Goal: Task Accomplishment & Management: Manage account settings

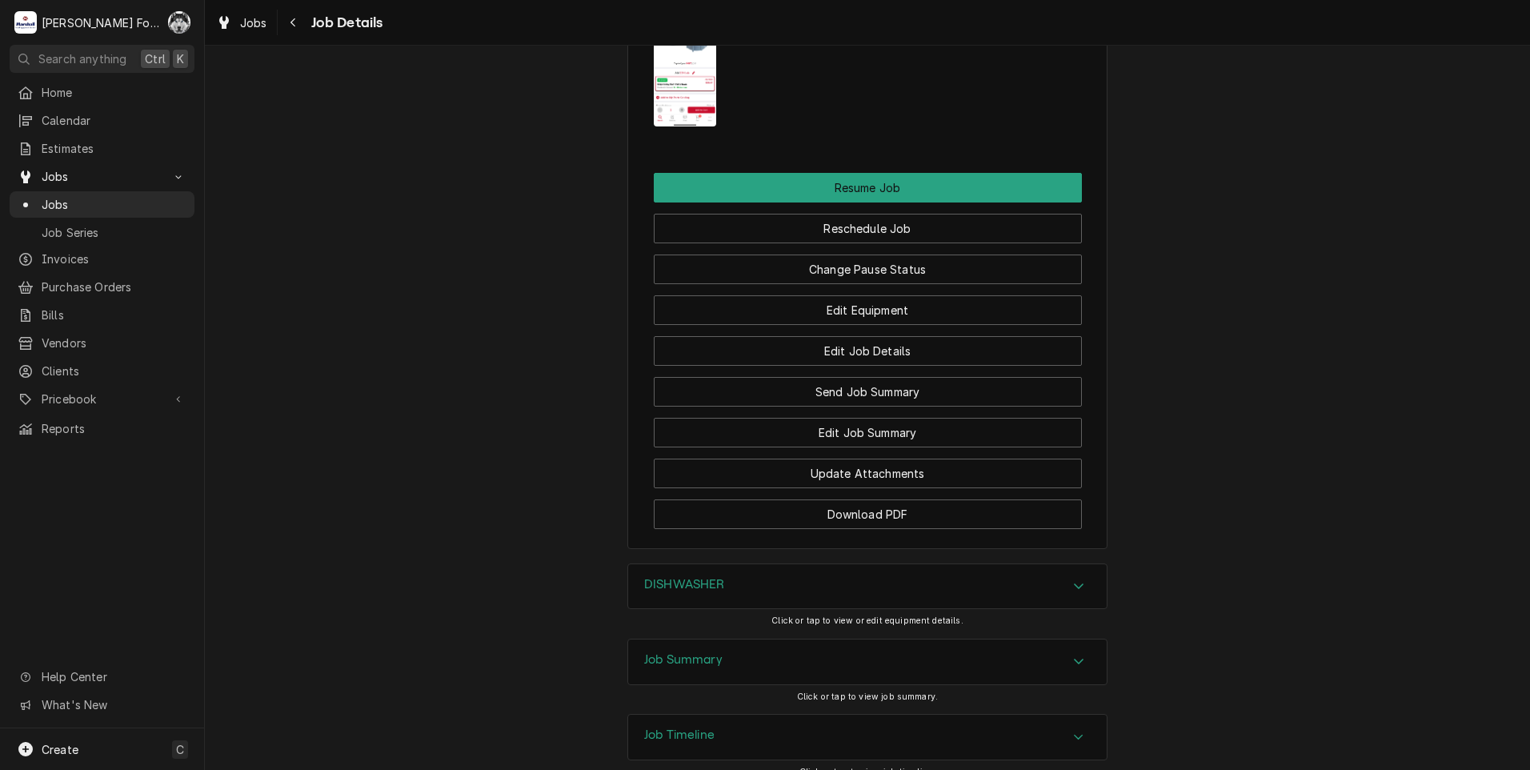
scroll to position [2197, 0]
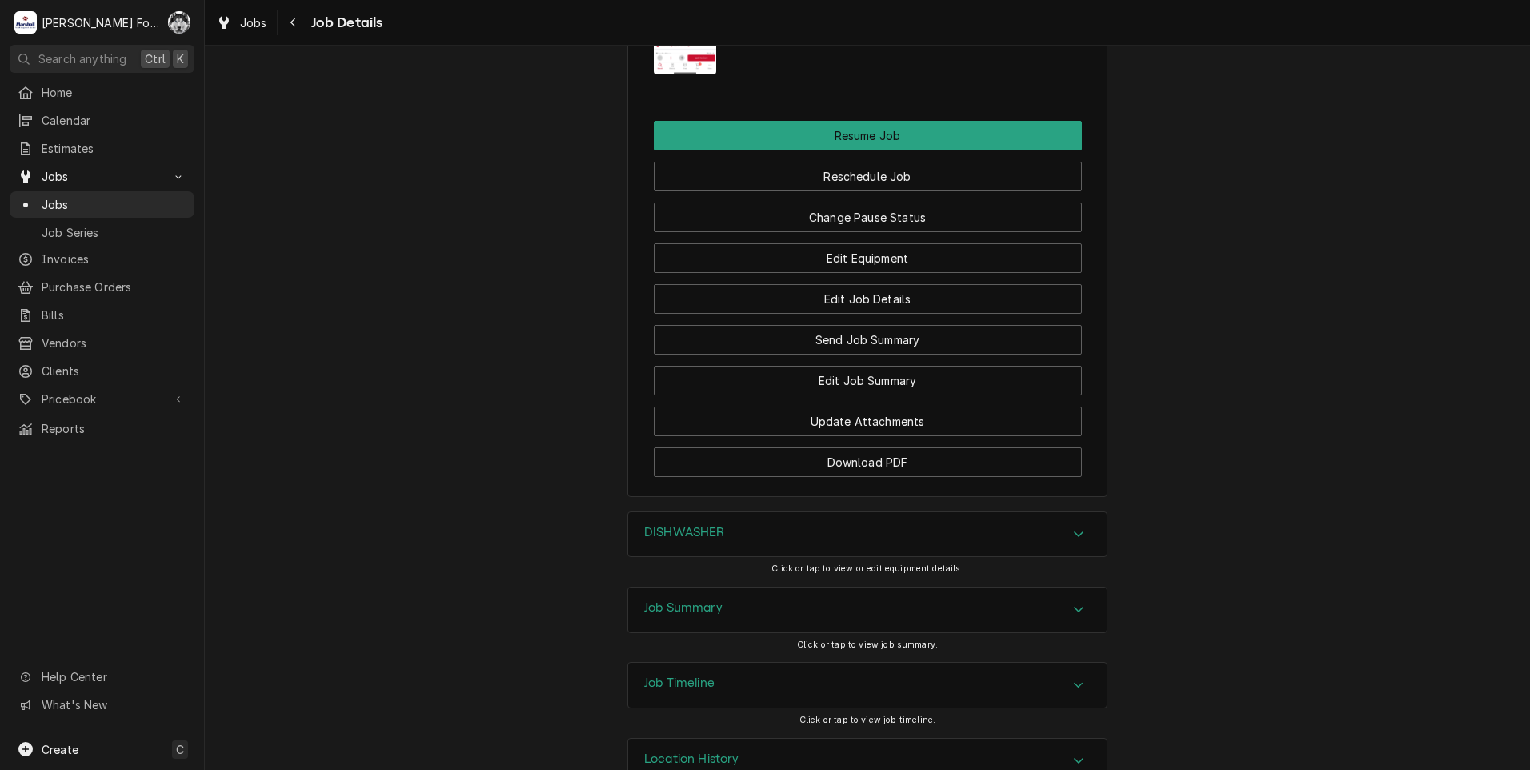
click at [714, 525] on h3 "DISHWASHER" at bounding box center [684, 532] width 81 height 15
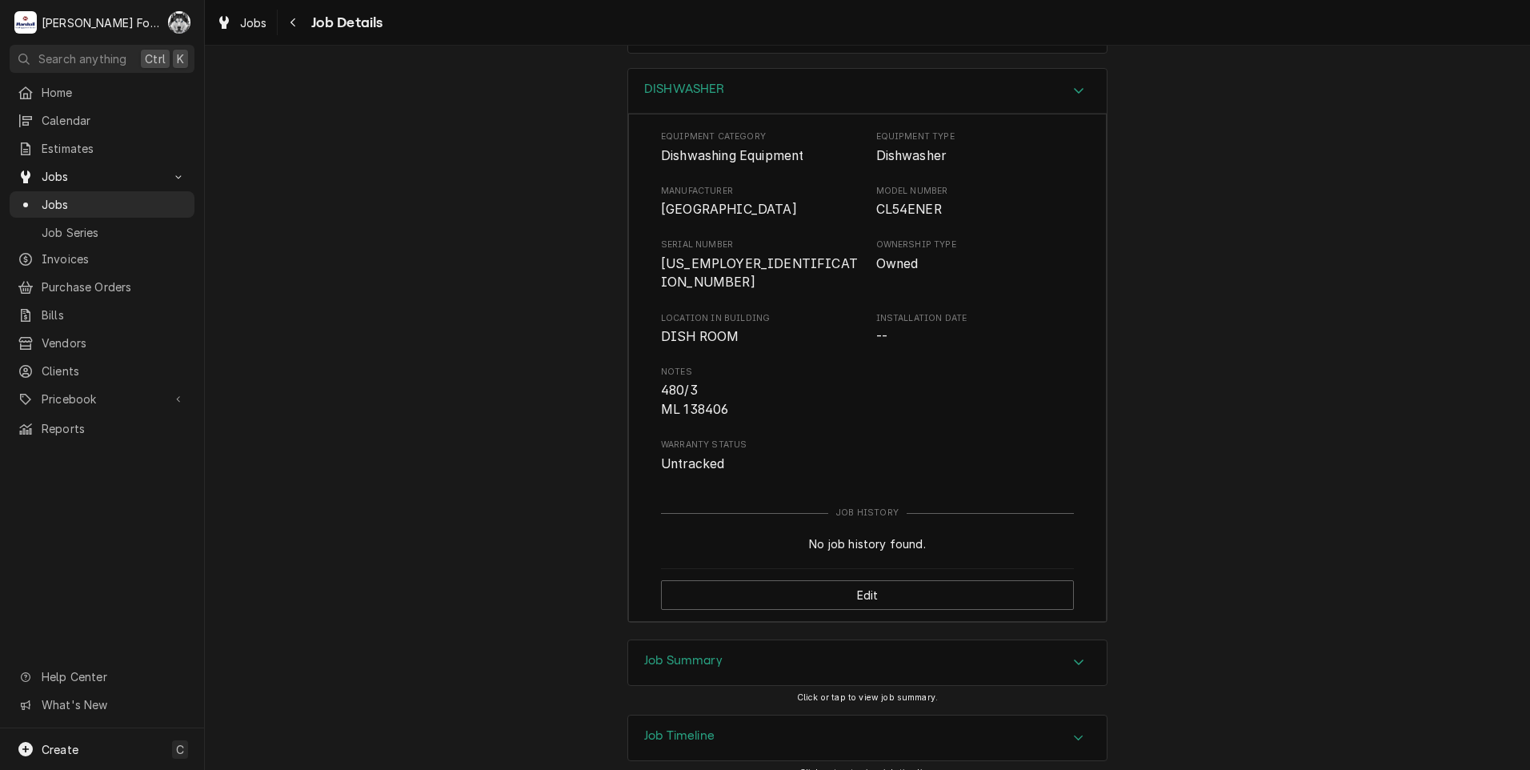
scroll to position [2674, 0]
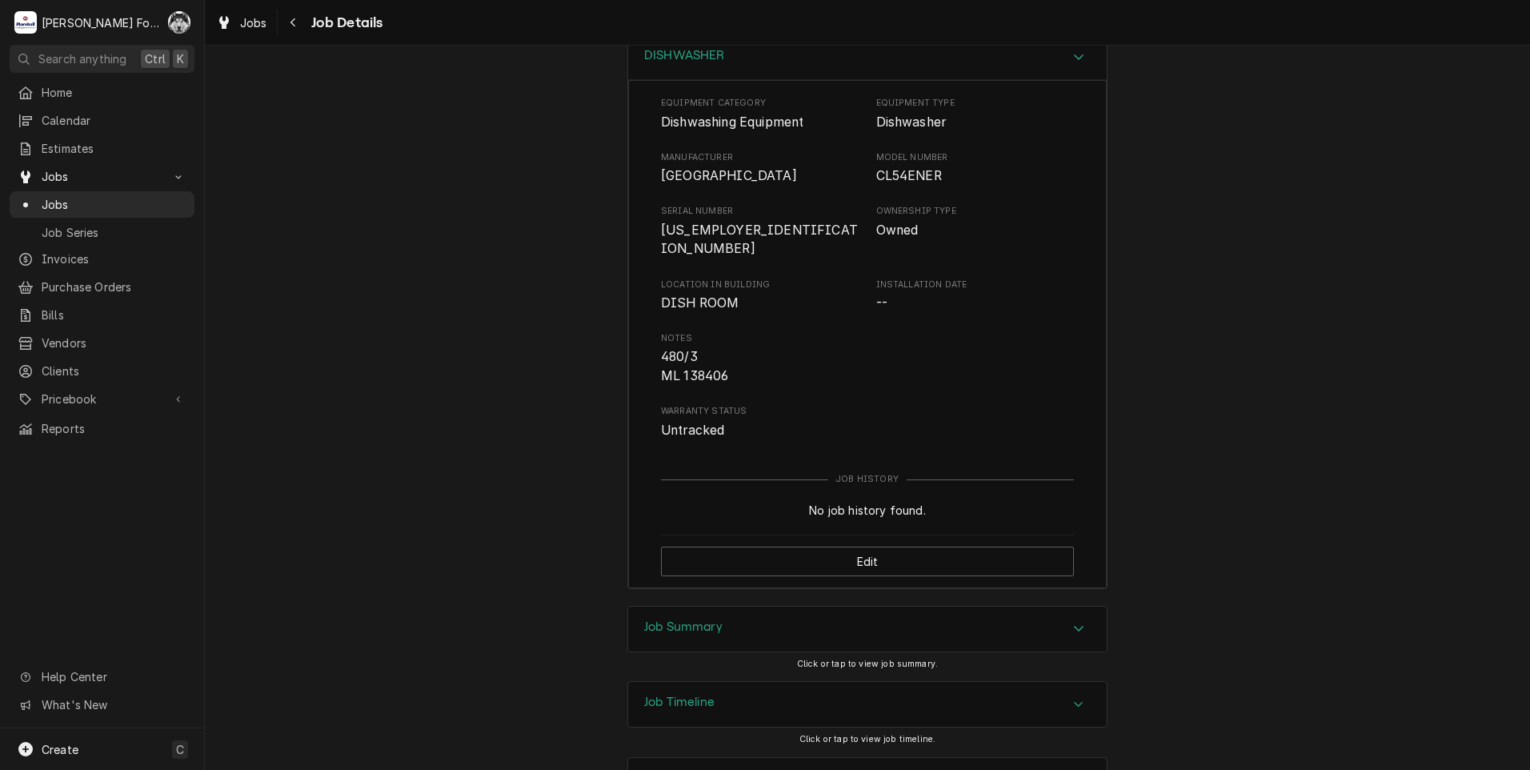
click at [722, 607] on div "Job Summary" at bounding box center [867, 629] width 479 height 45
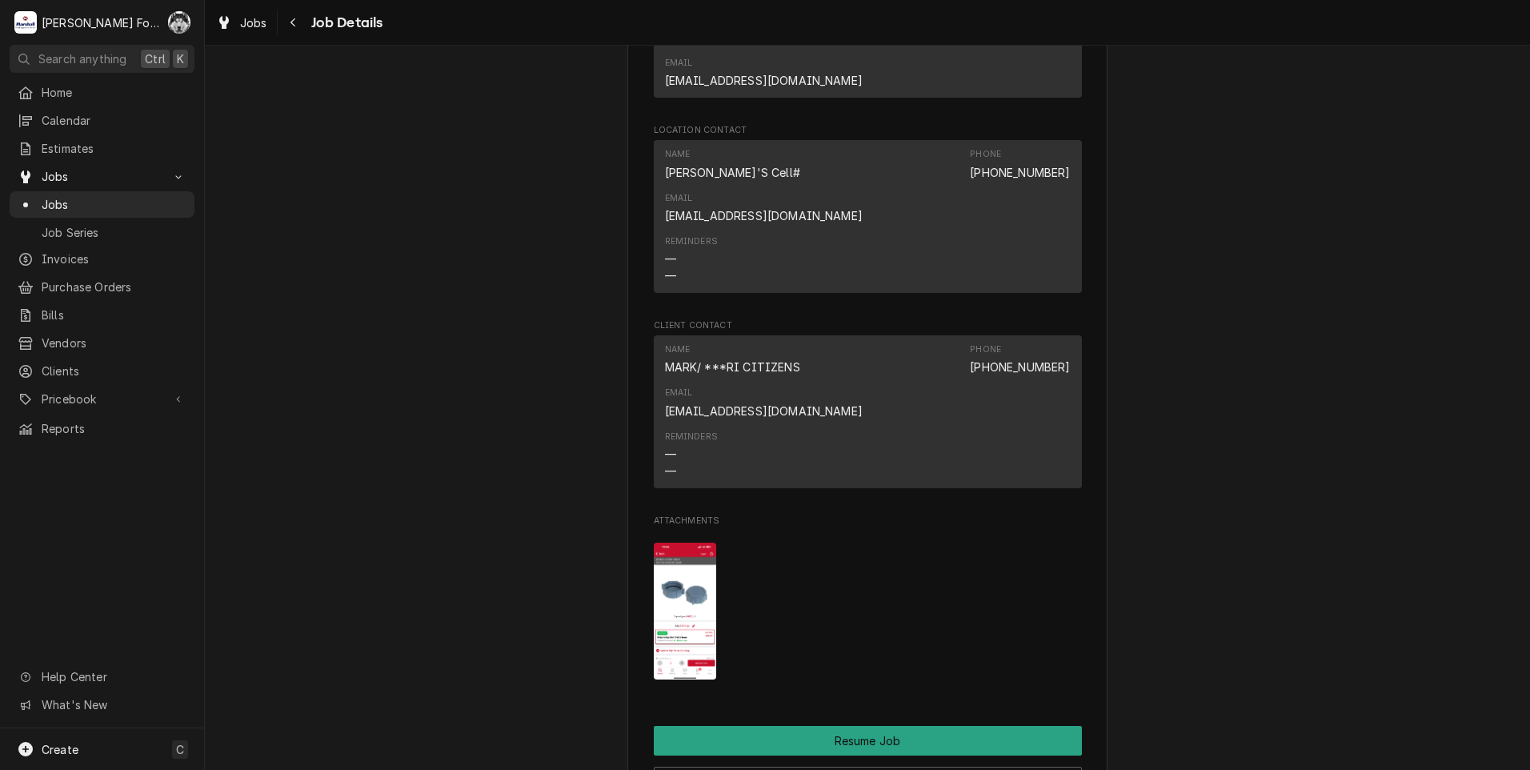
scroll to position [1521, 0]
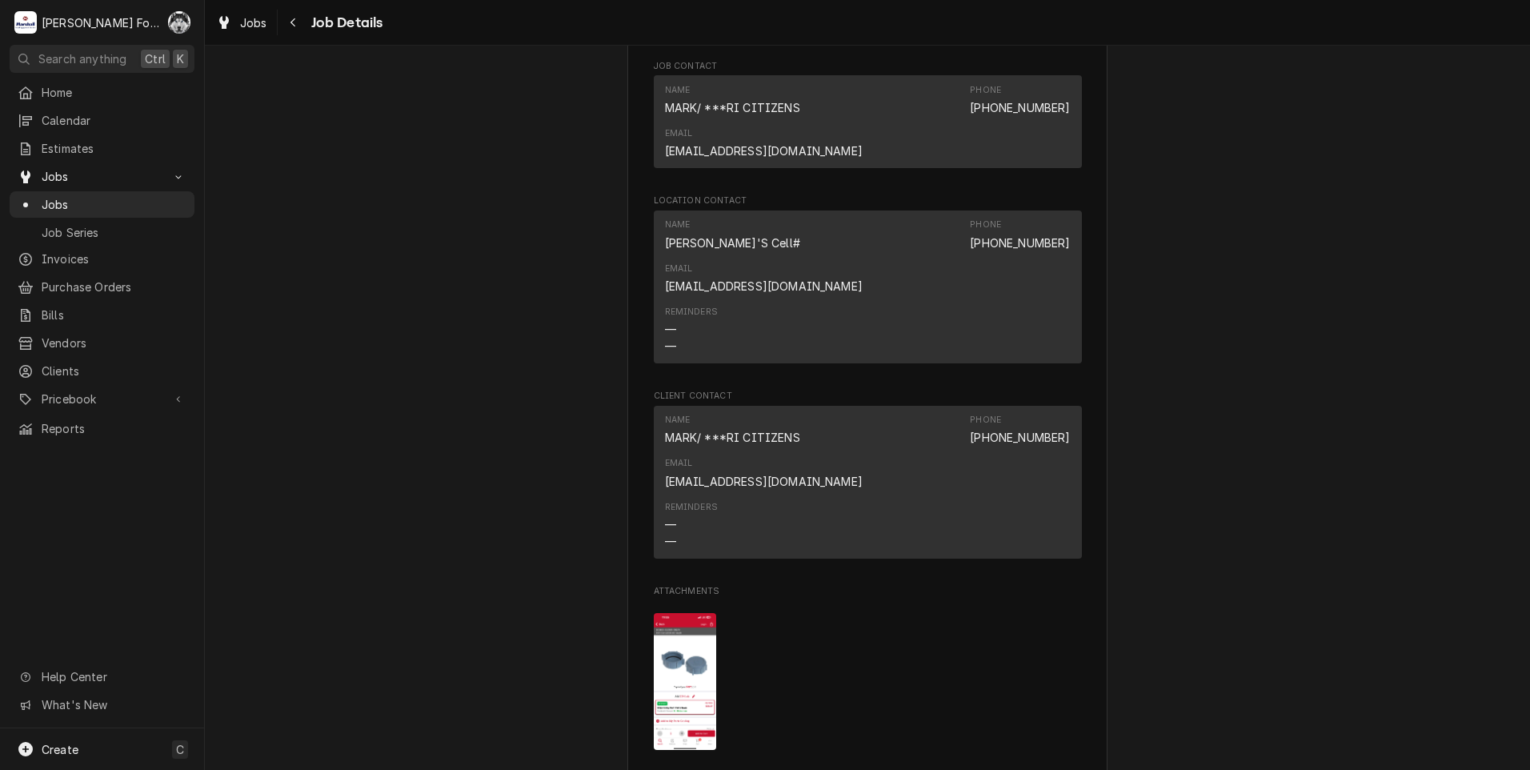
click at [686, 649] on img "Attachments" at bounding box center [685, 681] width 63 height 137
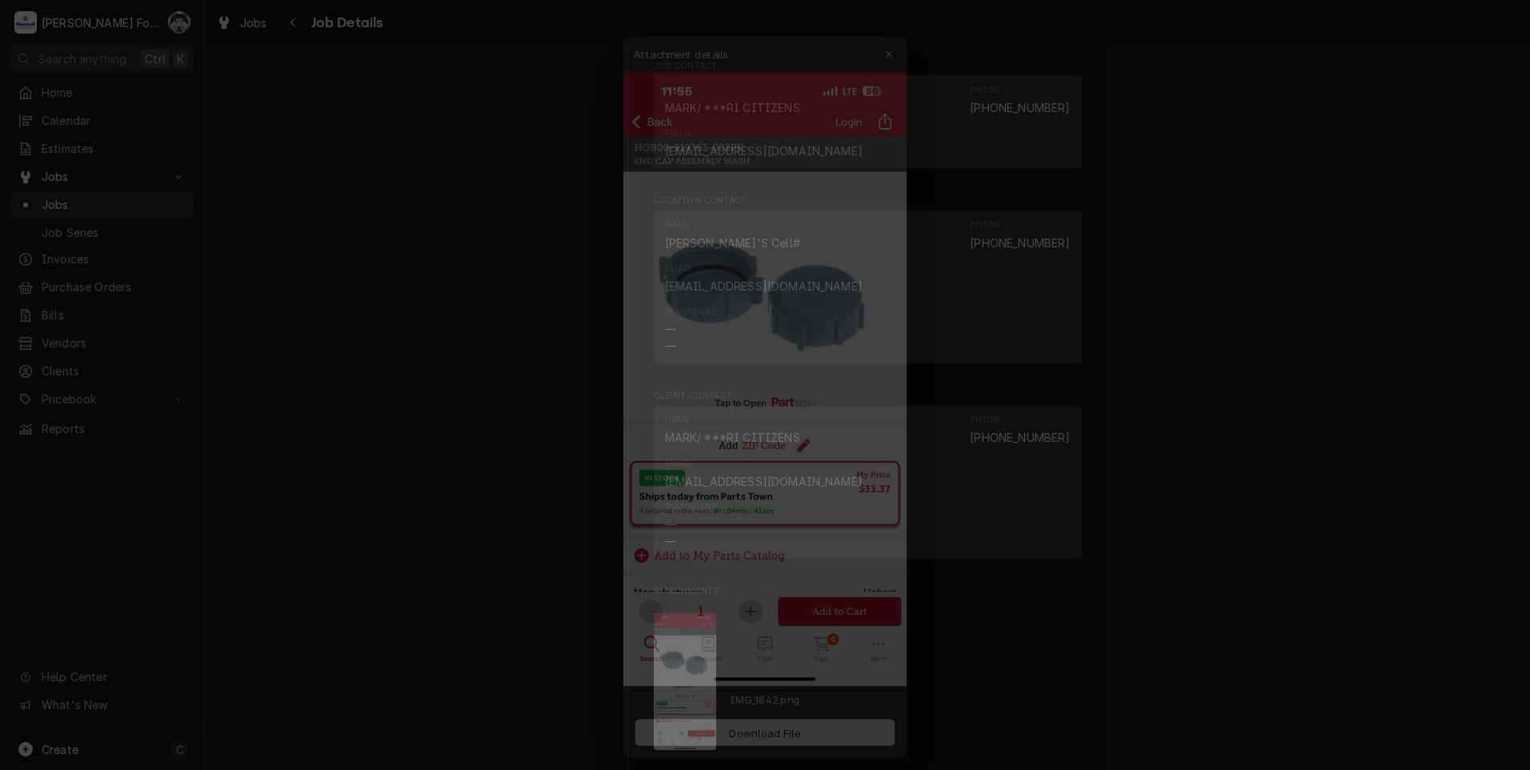
click at [367, 284] on div at bounding box center [765, 385] width 1530 height 770
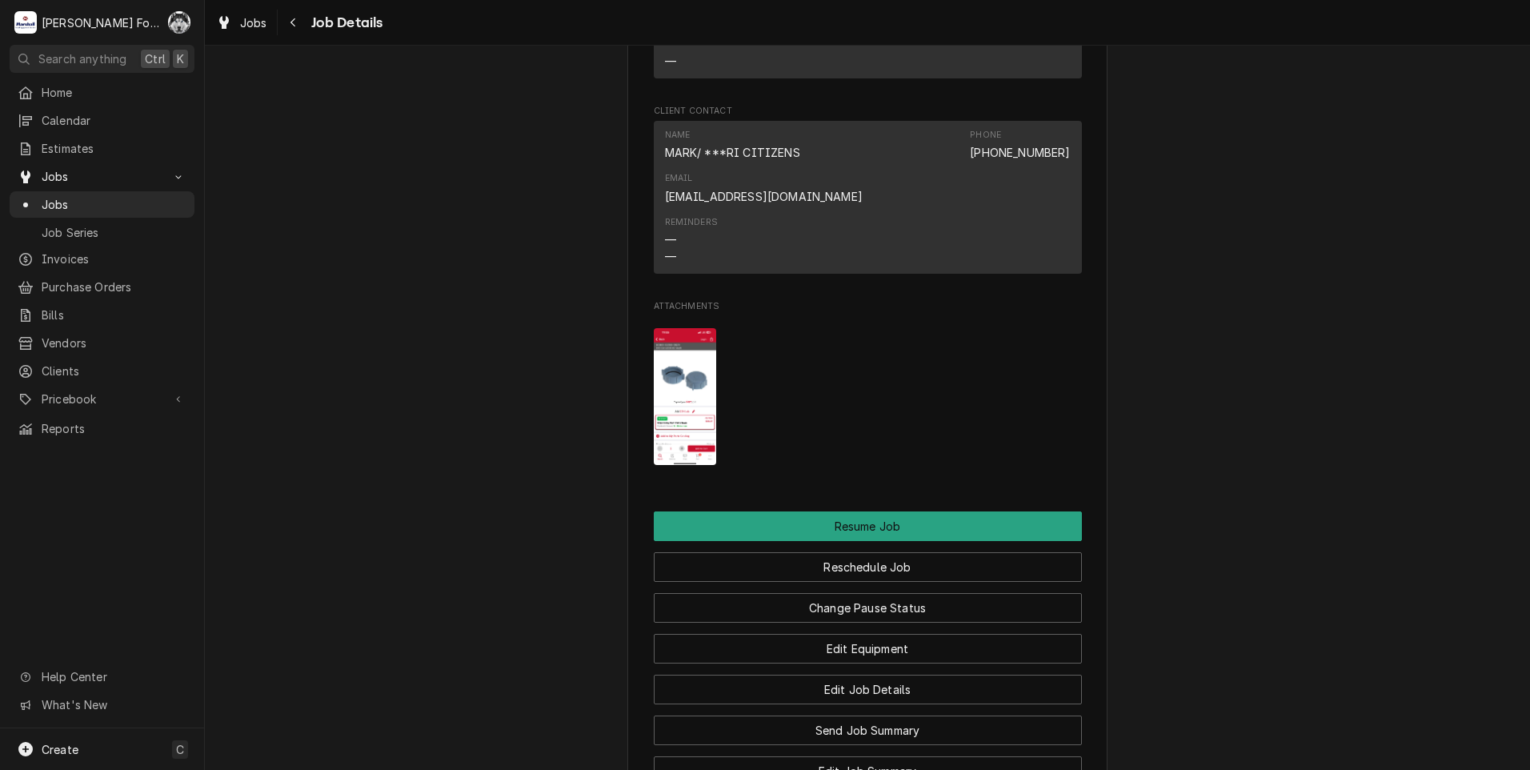
scroll to position [1788, 0]
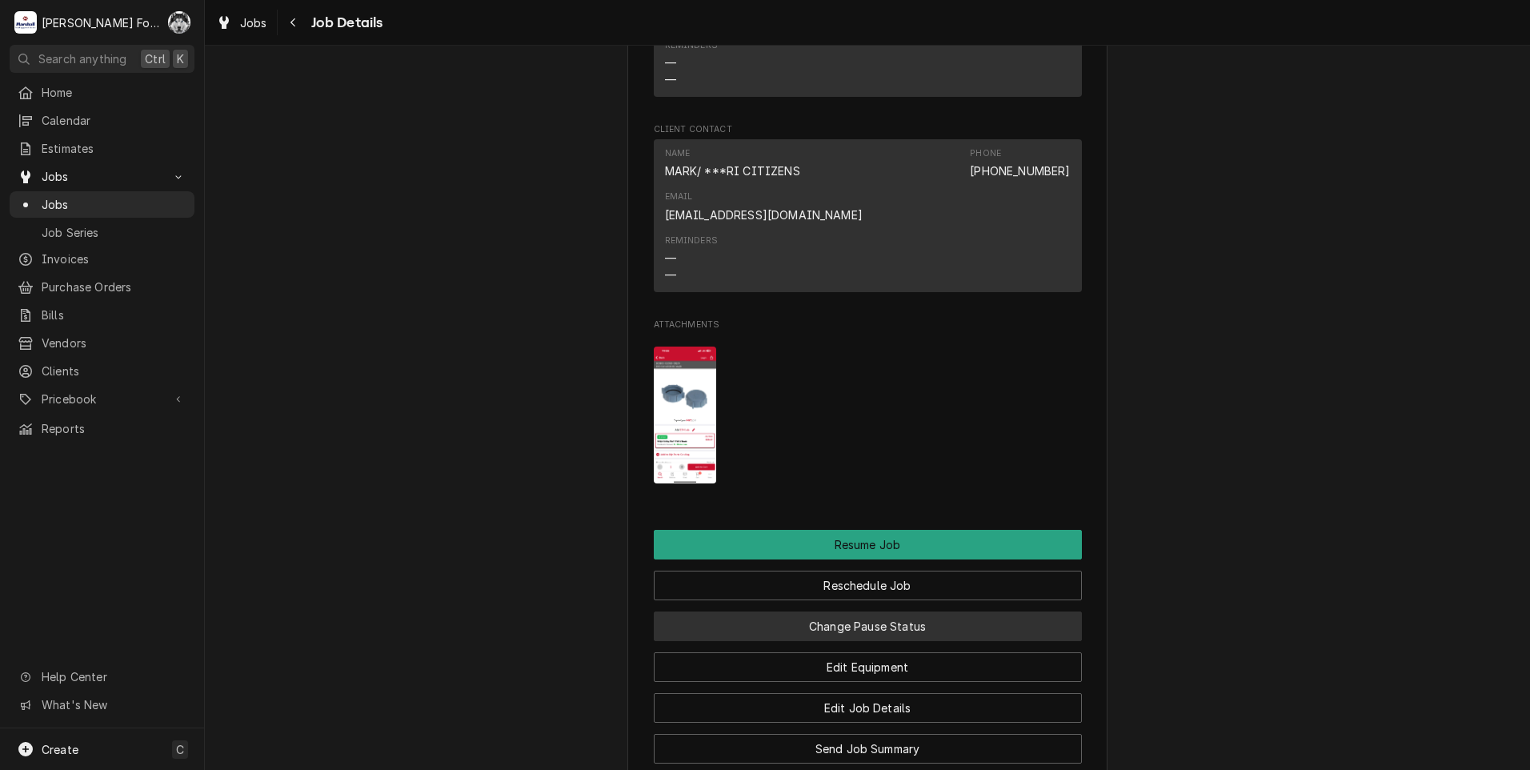
click at [828, 611] on button "Change Pause Status" at bounding box center [868, 626] width 428 height 30
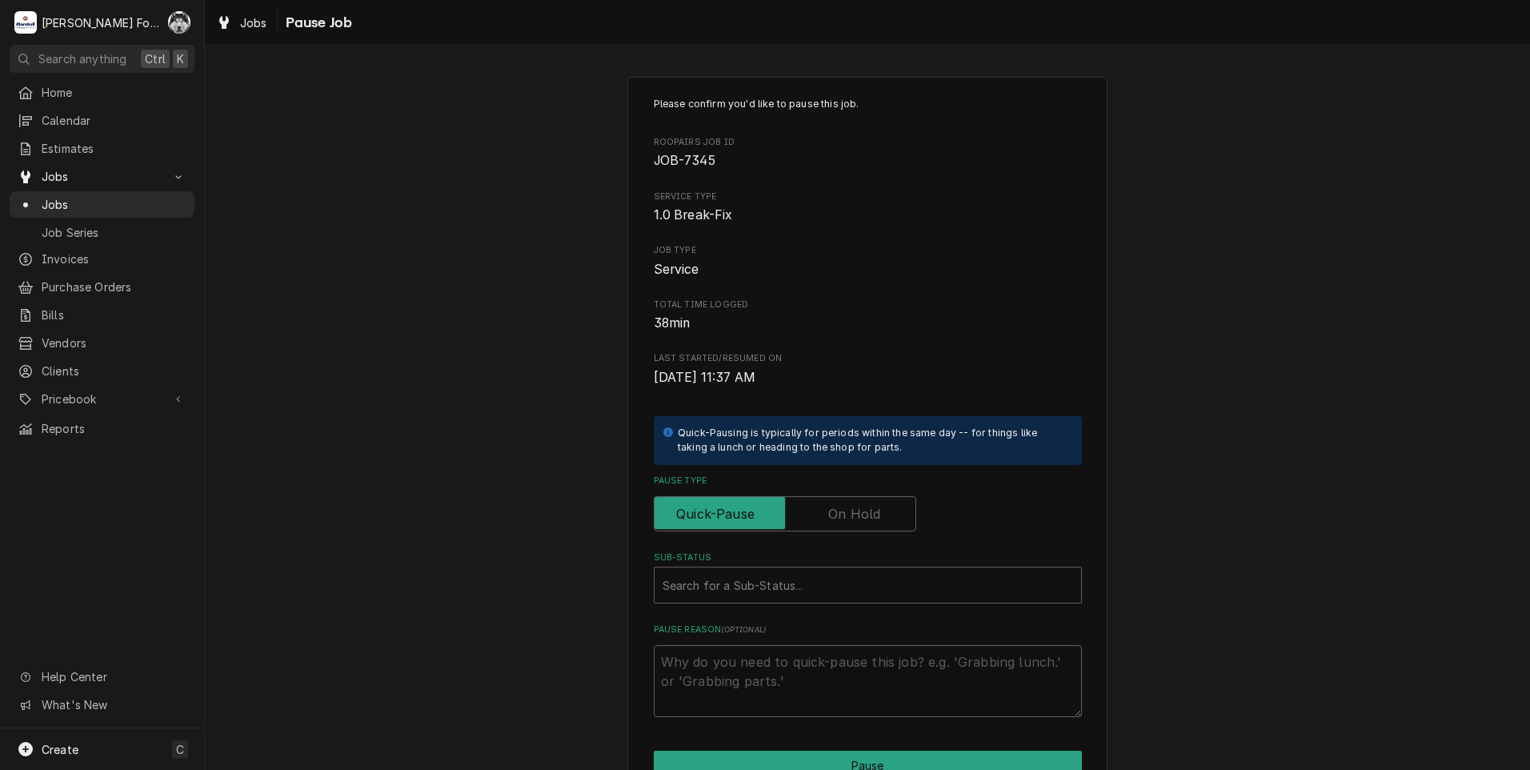
drag, startPoint x: 462, startPoint y: 513, endPoint x: 449, endPoint y: 512, distance: 12.8
click at [453, 512] on div "Please confirm you'd like to pause this job. Roopairs Job ID JOB-7345 Service T…" at bounding box center [867, 479] width 1325 height 834
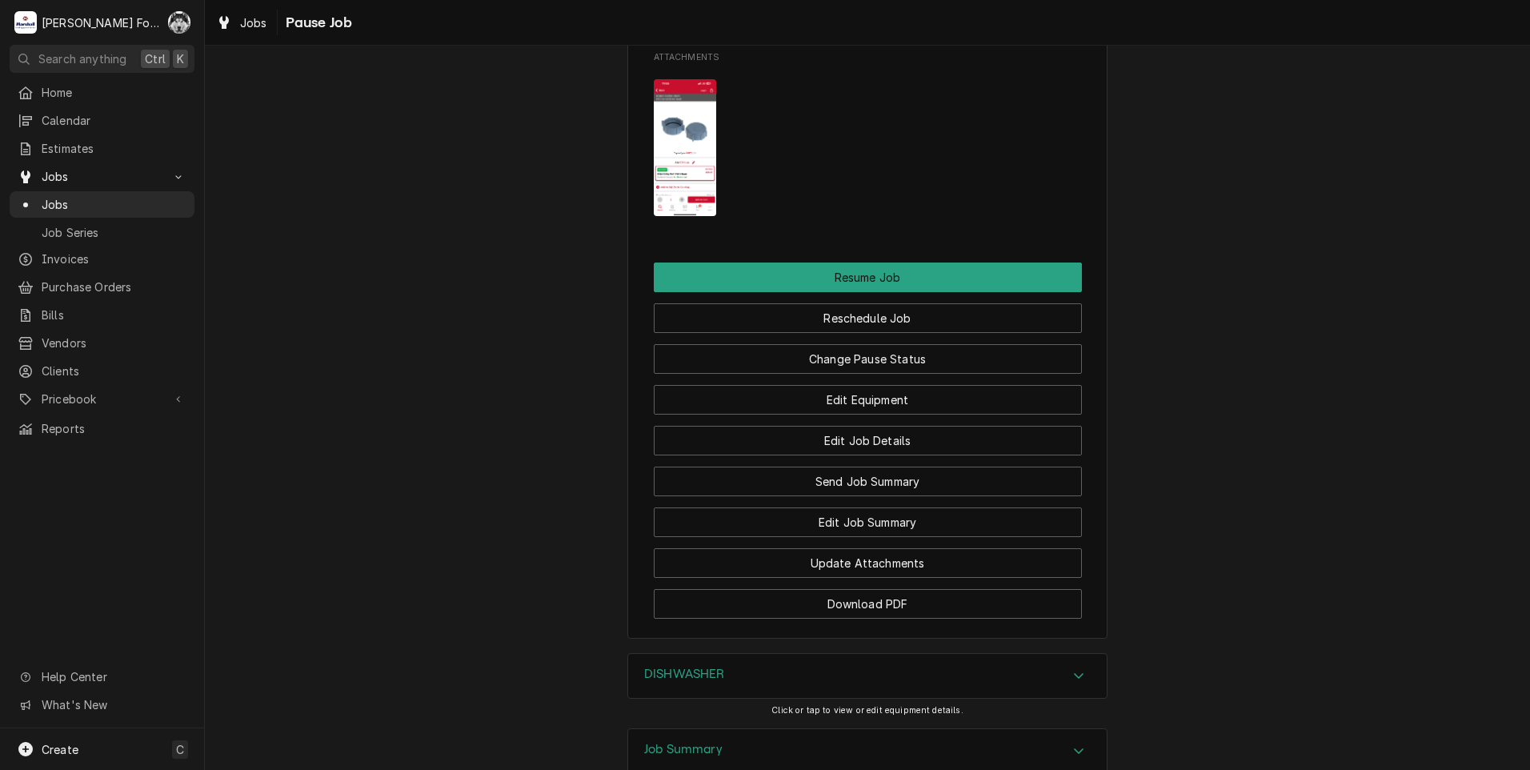
scroll to position [2197, 0]
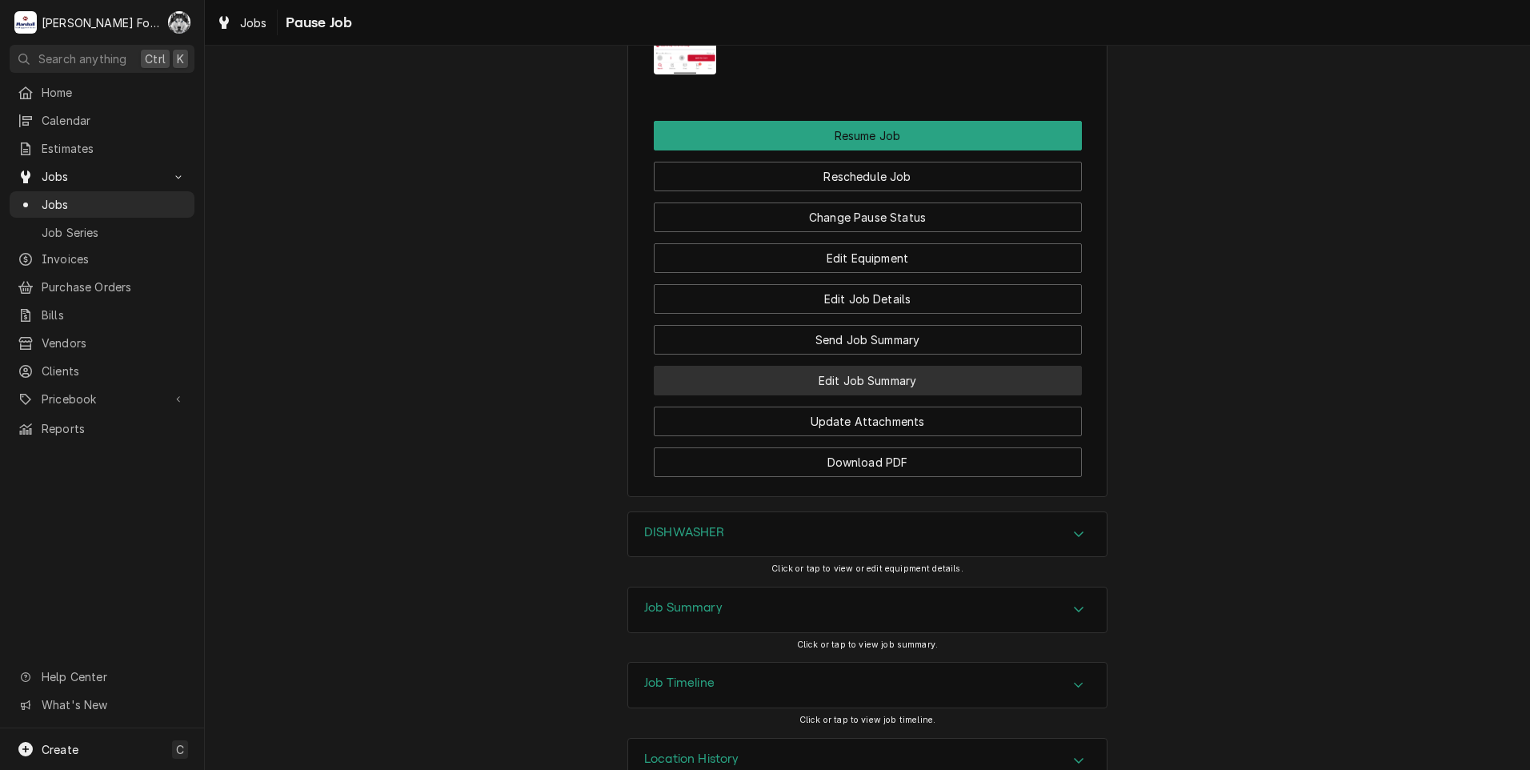
click at [850, 366] on button "Edit Job Summary" at bounding box center [868, 381] width 428 height 30
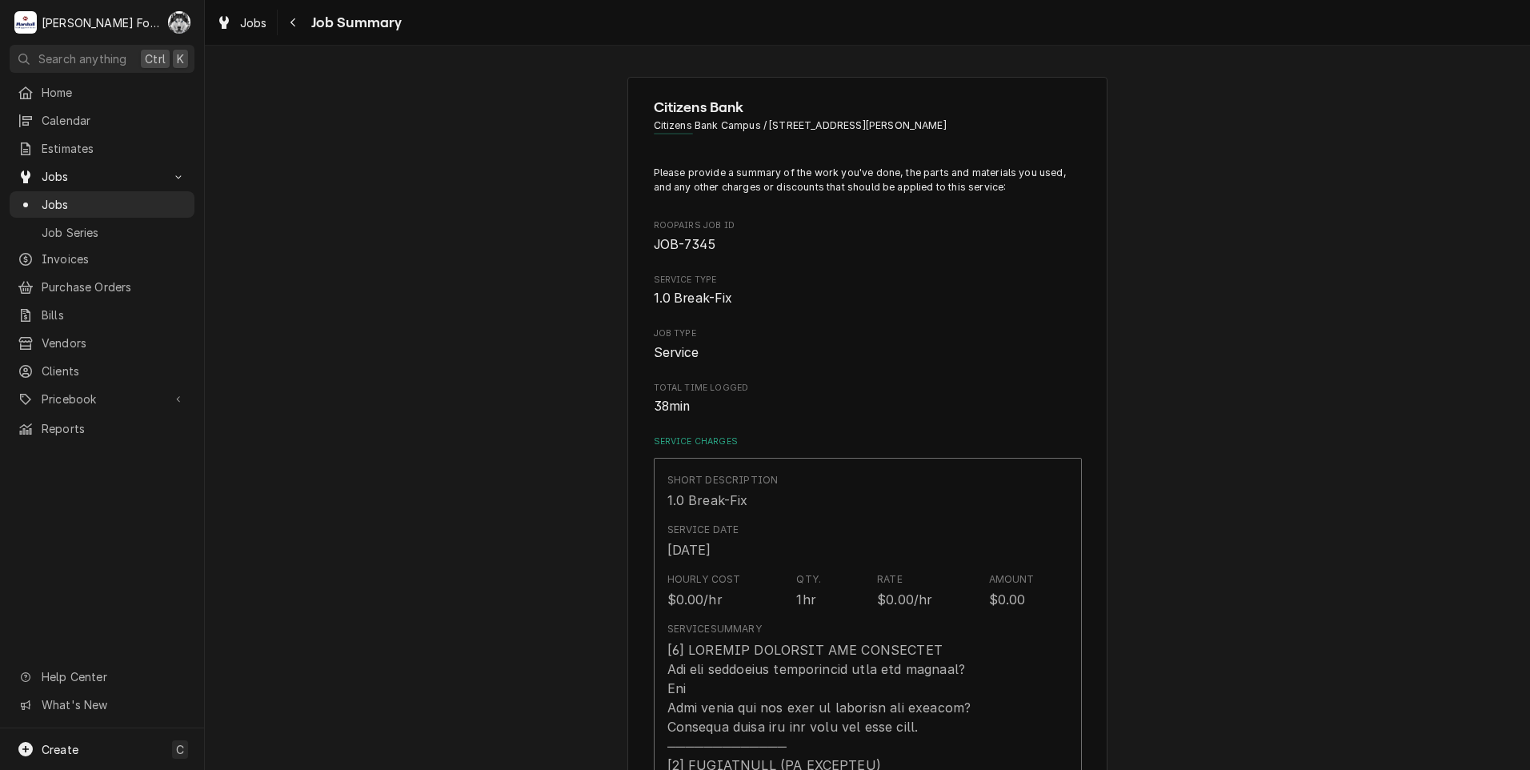
type textarea "x"
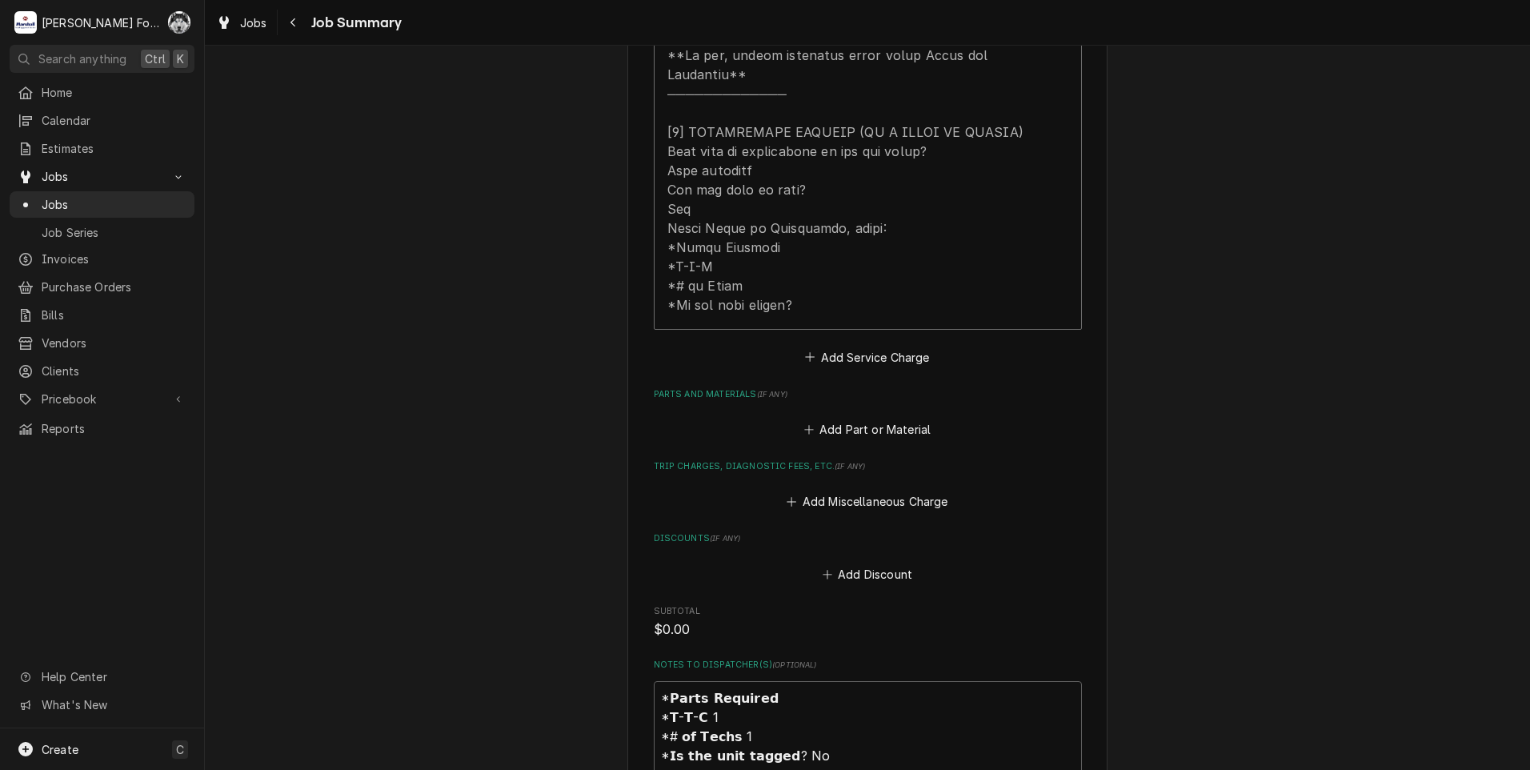
scroll to position [800, 0]
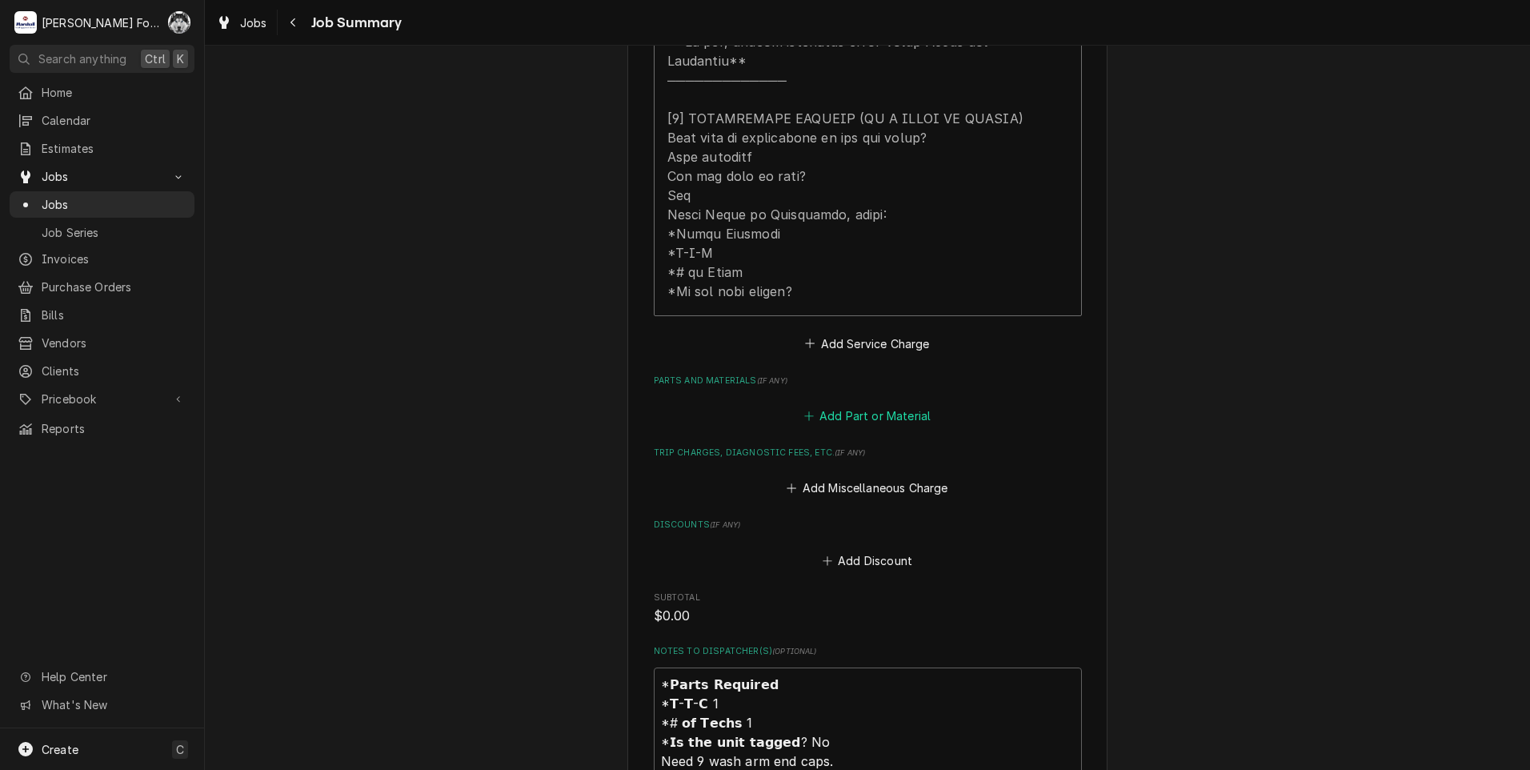
click at [851, 405] on button "Add Part or Material" at bounding box center [867, 416] width 132 height 22
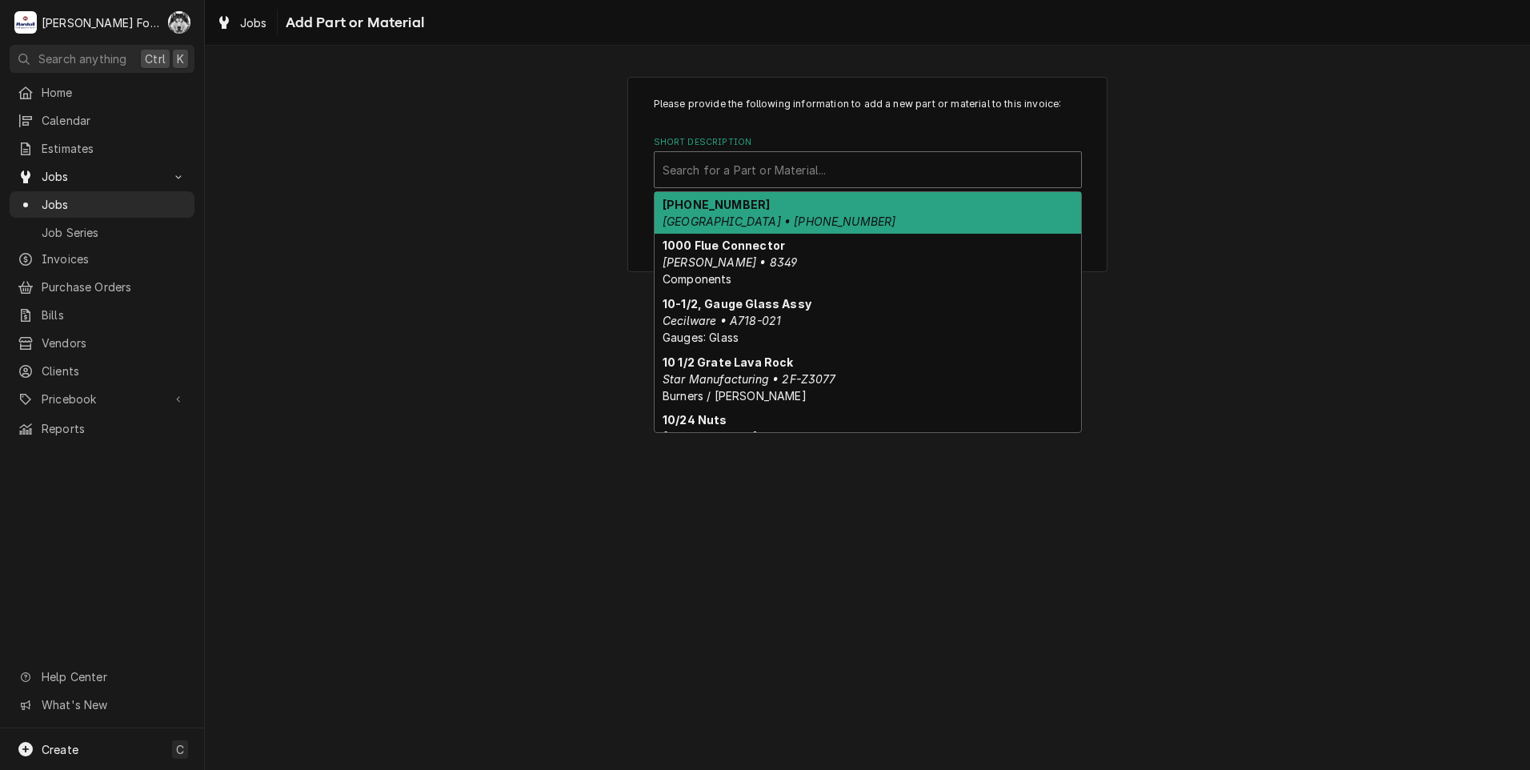
click at [796, 167] on div "Short Description" at bounding box center [868, 169] width 411 height 29
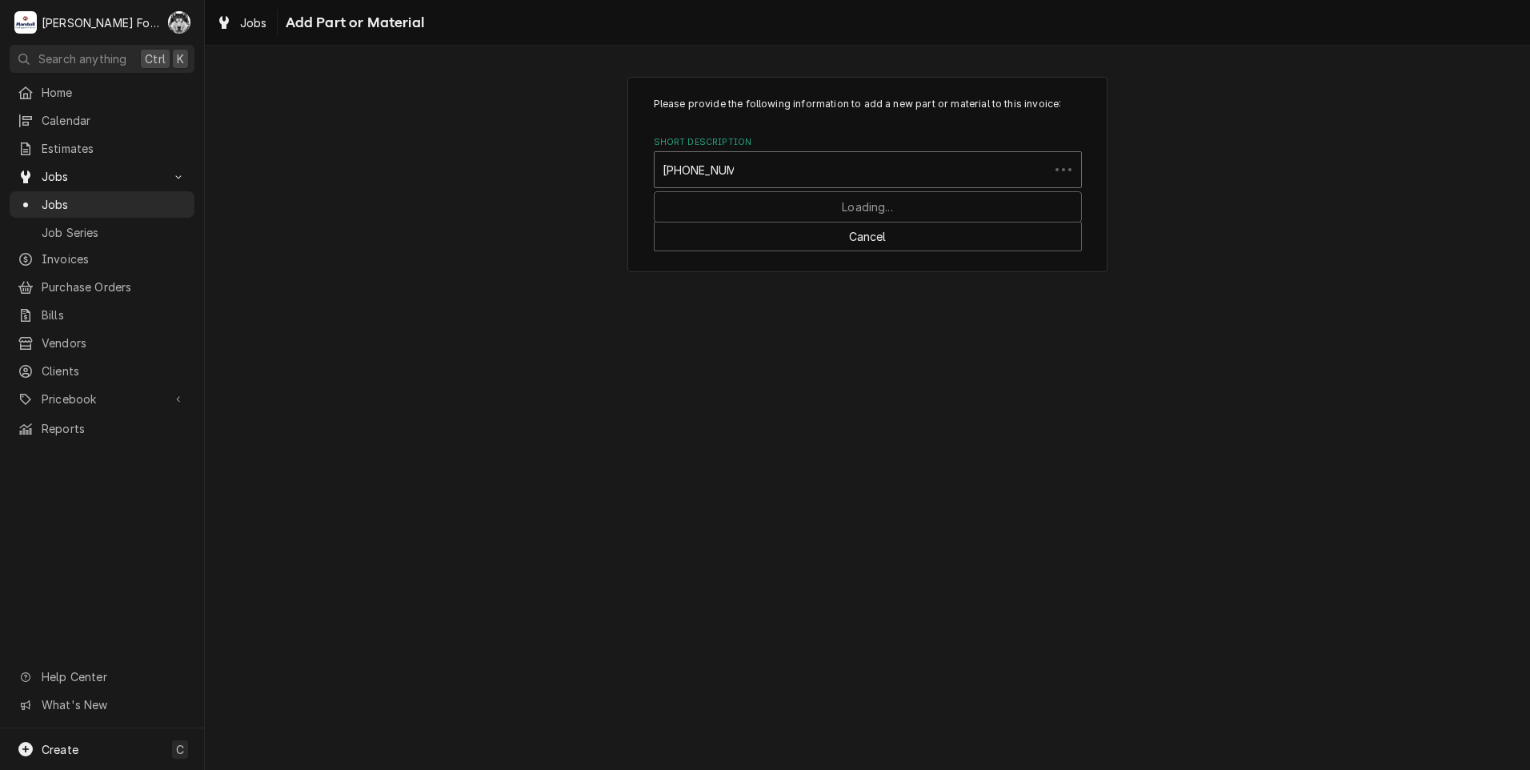
type input "00-919363-00"
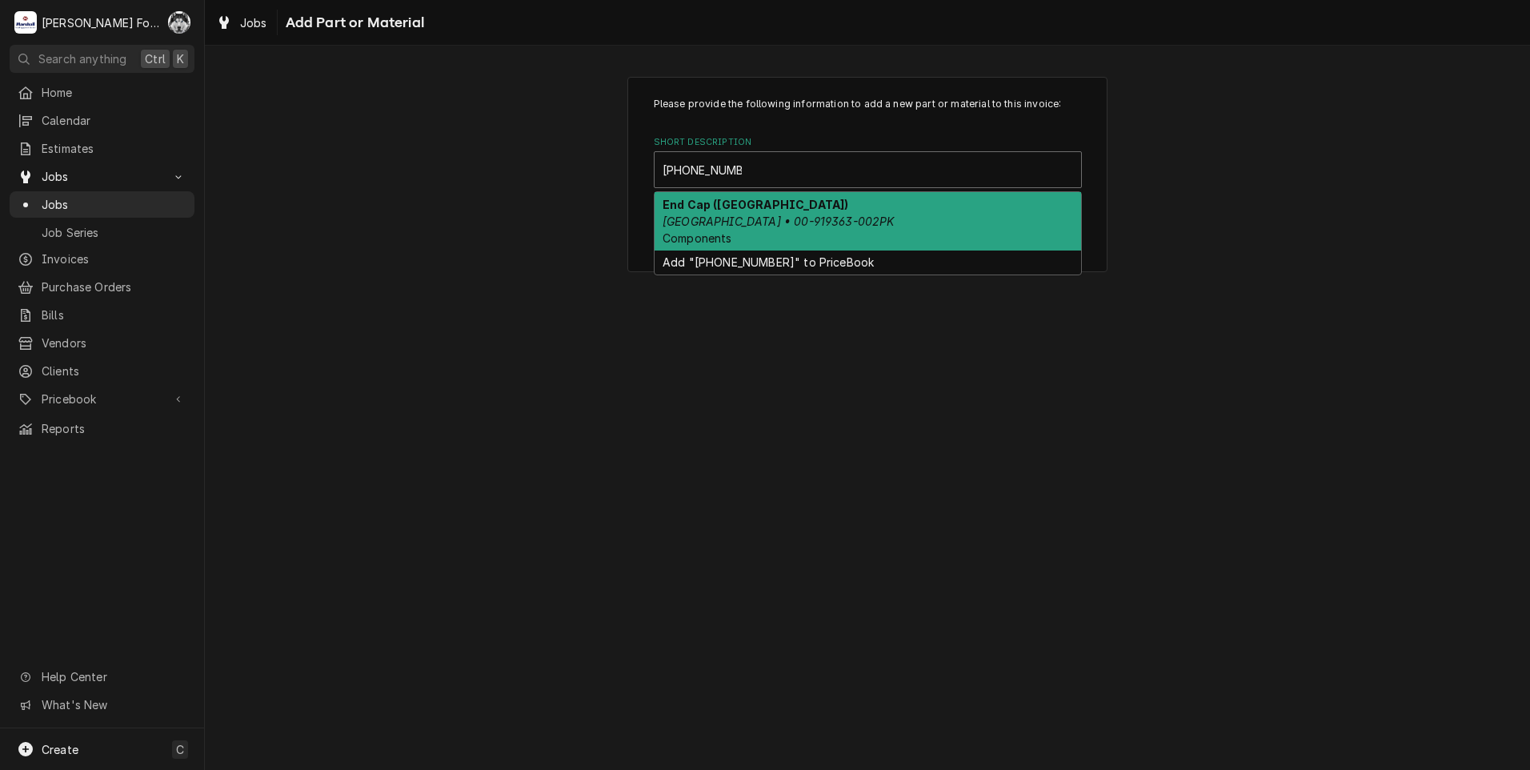
click at [786, 213] on div "End Cap (HOBART) Hobart • 00-919363-002PK Components" at bounding box center [868, 221] width 427 height 58
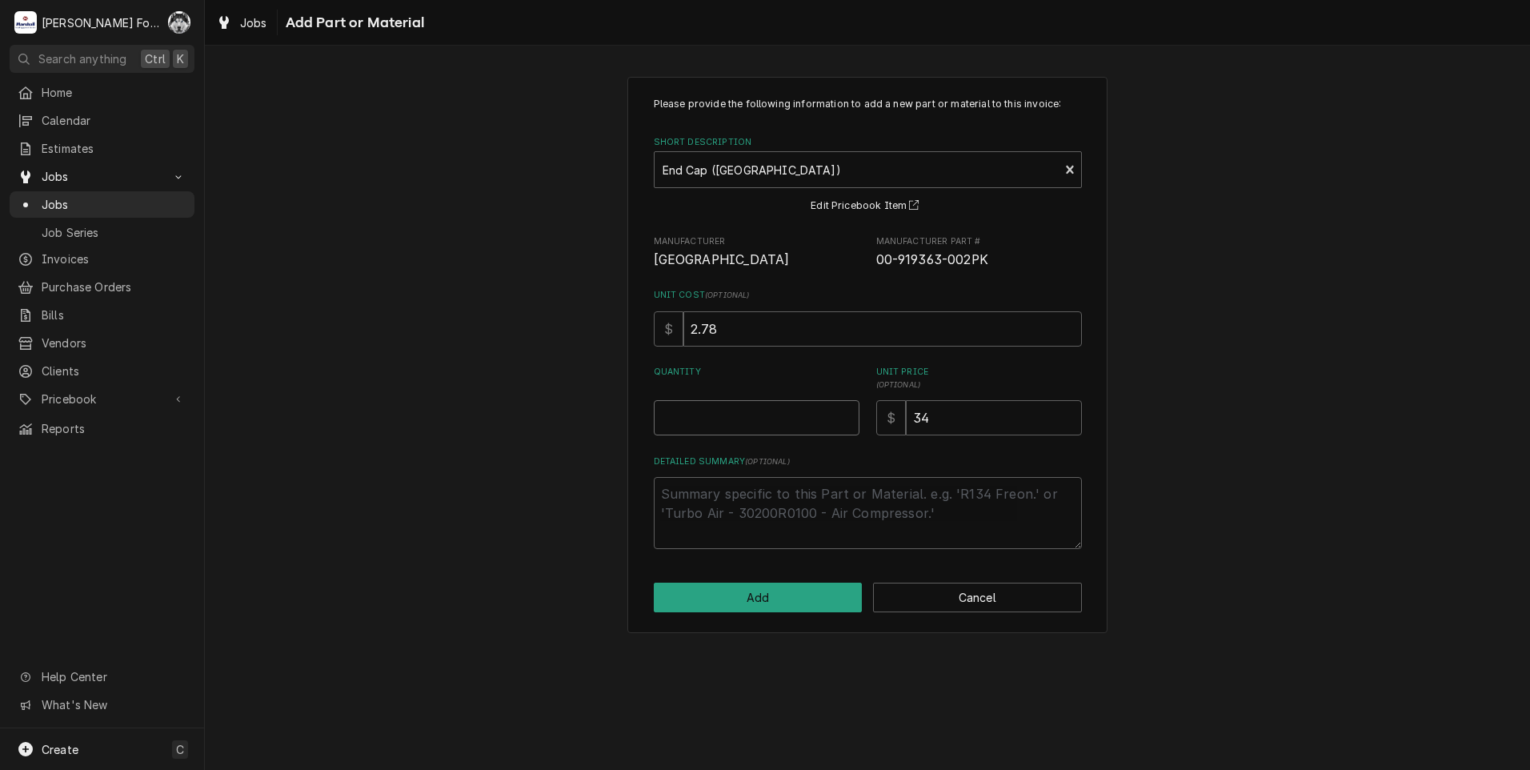
type textarea "x"
type input "0.5"
click at [848, 412] on input "0.5" at bounding box center [757, 417] width 206 height 35
type textarea "x"
type input "1"
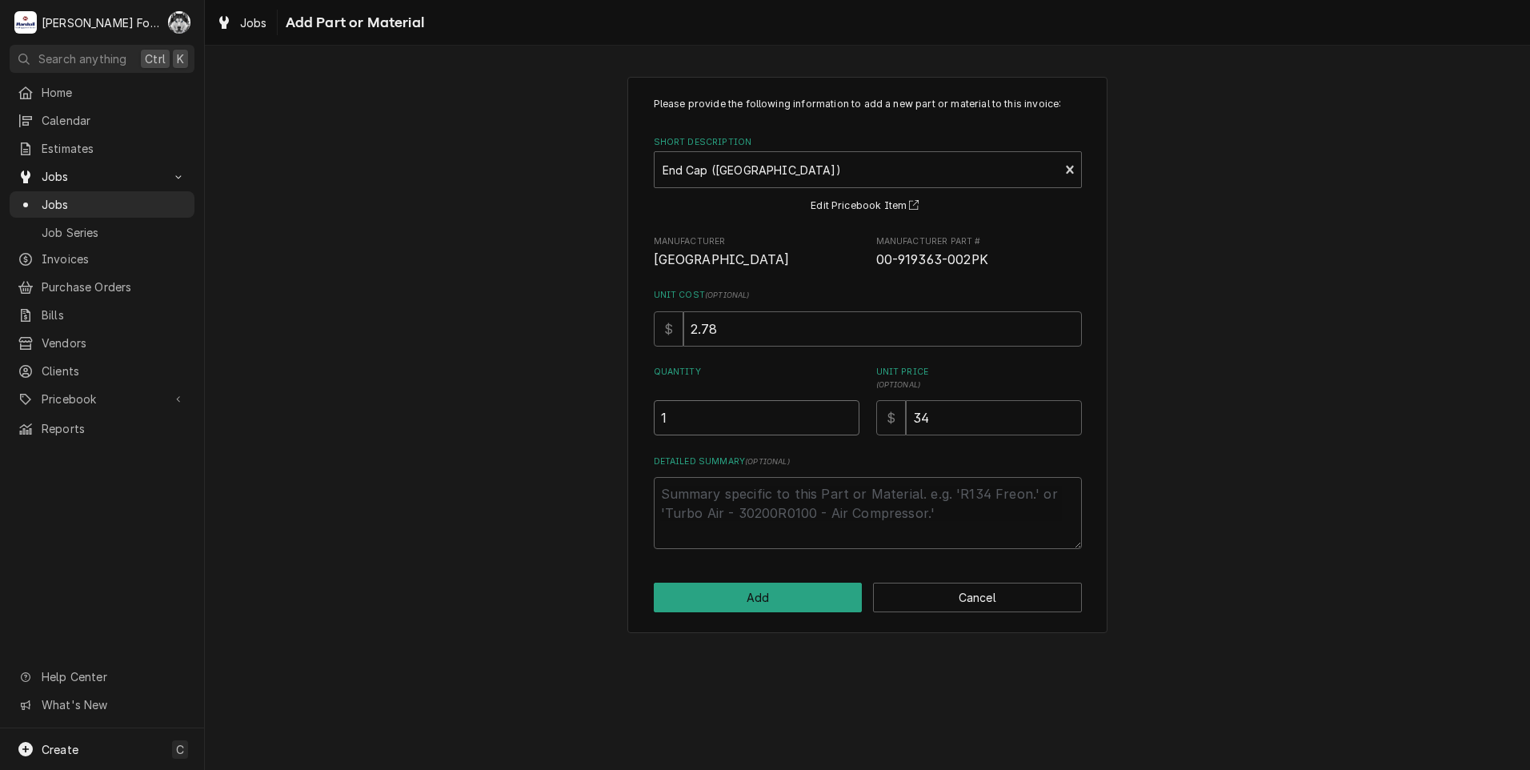
click at [848, 412] on input "1" at bounding box center [757, 417] width 206 height 35
drag, startPoint x: 972, startPoint y: 428, endPoint x: 818, endPoint y: 452, distance: 155.5
click at [818, 452] on div "Please provide the following information to add a new part or material to this …" at bounding box center [868, 323] width 428 height 452
type textarea "x"
type input "3"
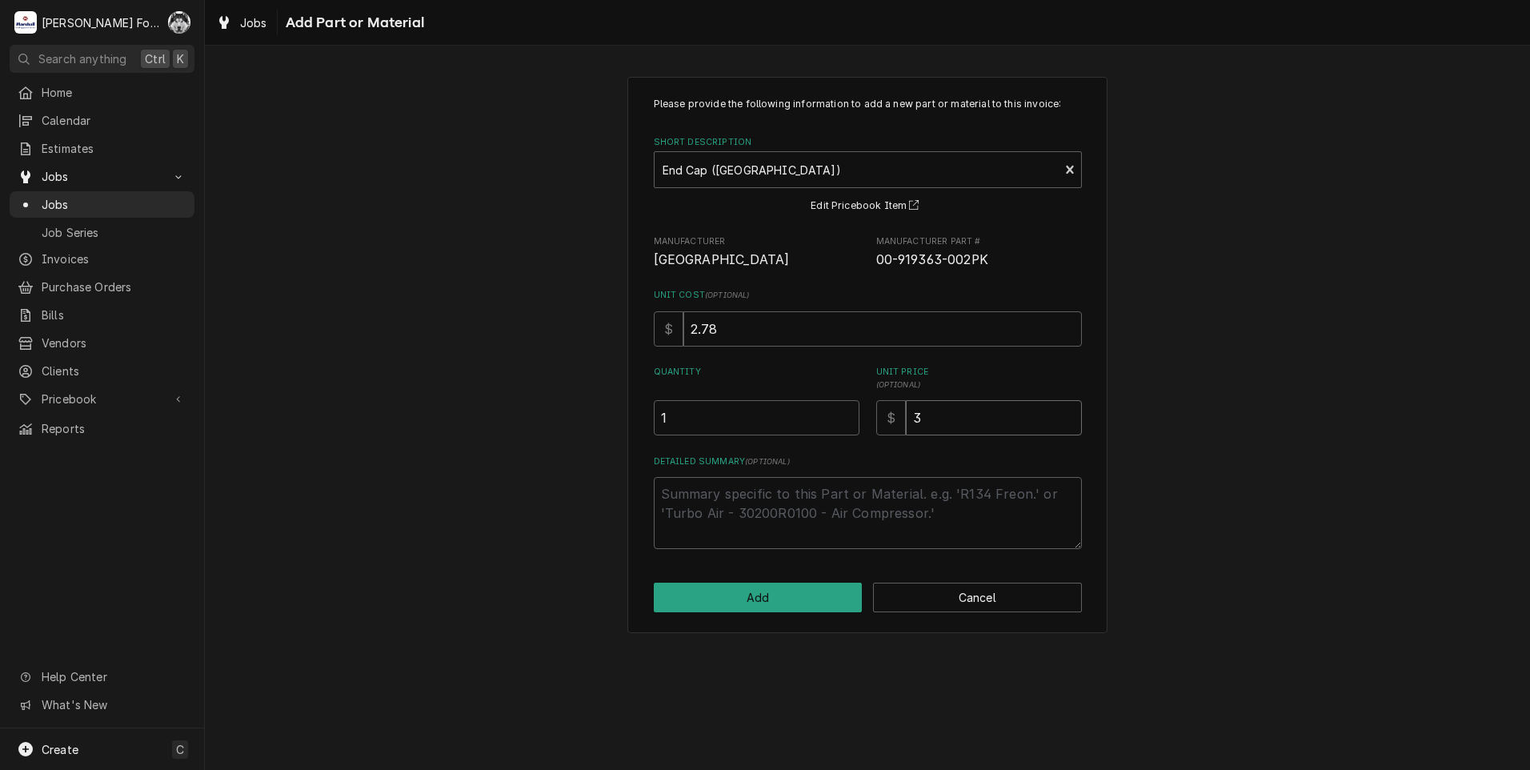
type textarea "x"
type input "38"
click at [790, 599] on button "Add" at bounding box center [758, 598] width 209 height 30
type textarea "x"
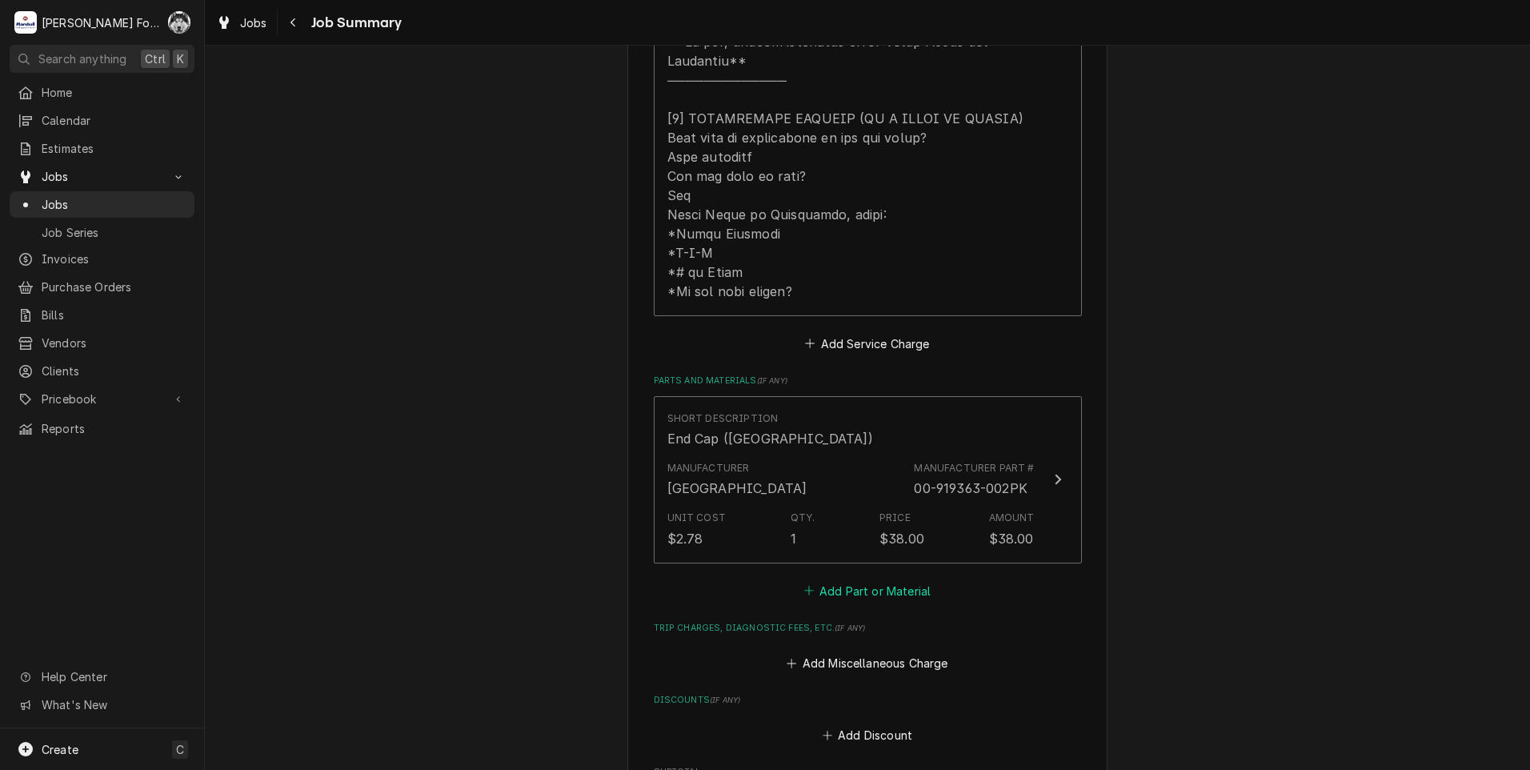
click at [857, 579] on button "Add Part or Material" at bounding box center [867, 590] width 132 height 22
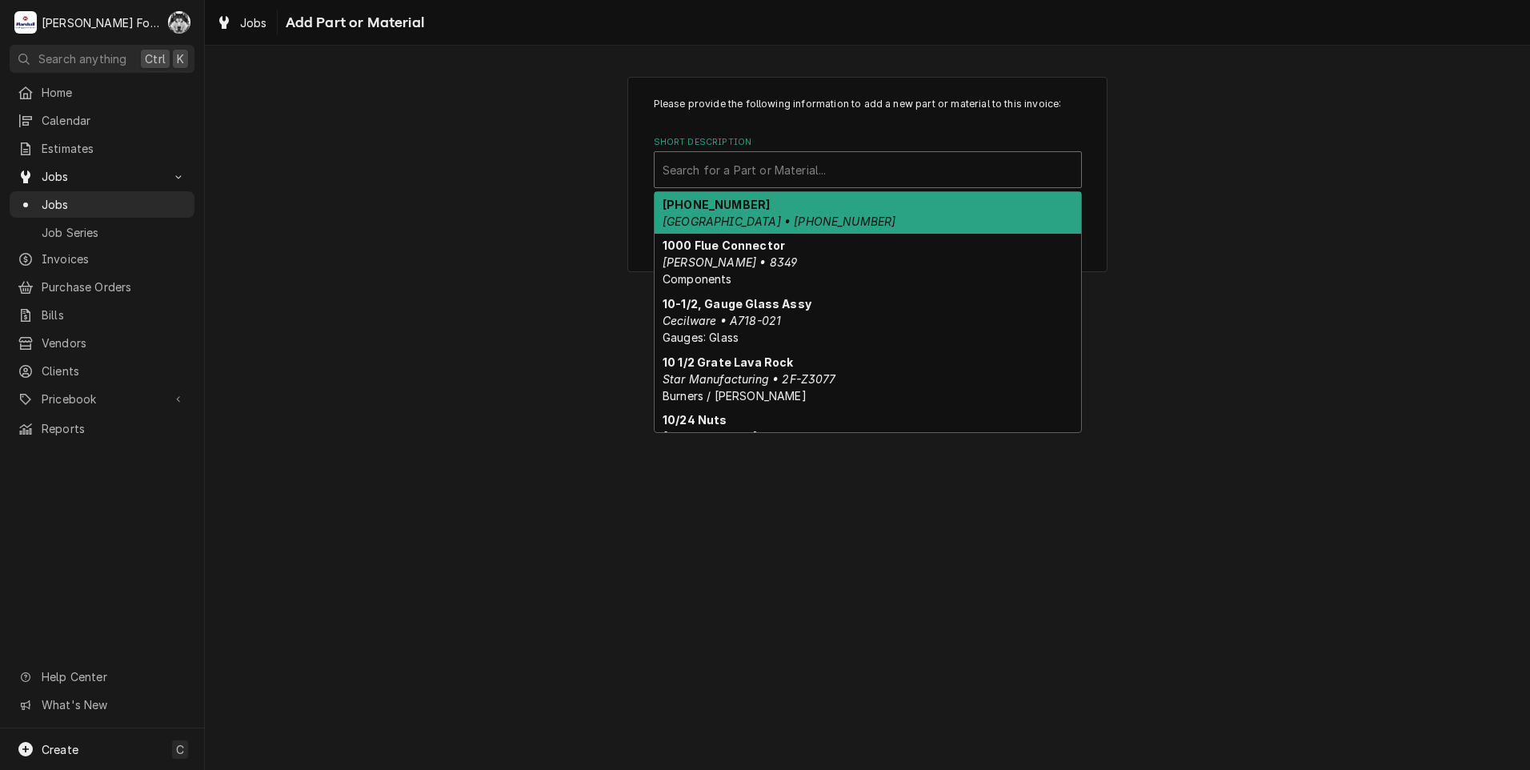
click at [789, 167] on div "Short Description" at bounding box center [868, 169] width 411 height 29
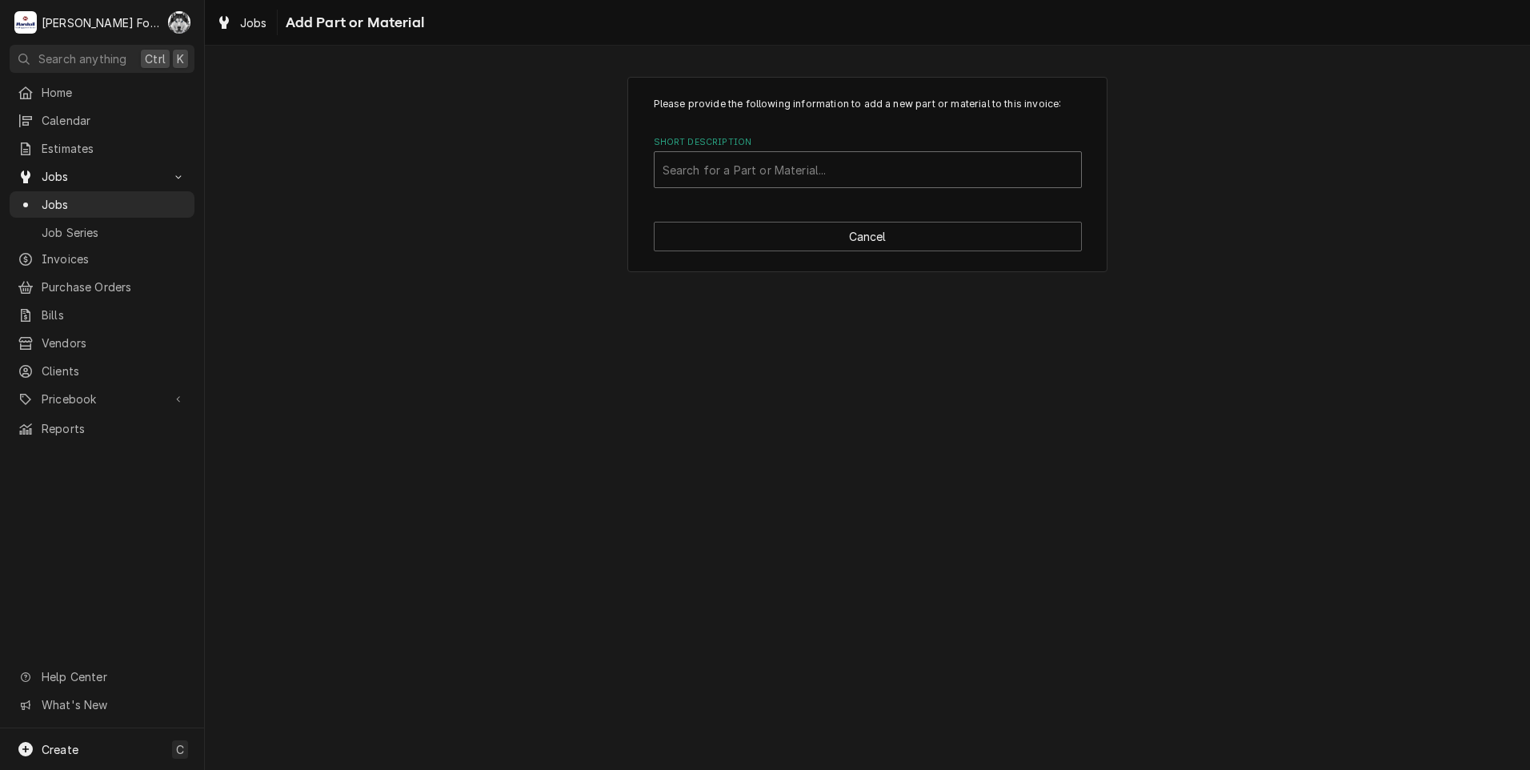
click at [697, 172] on div "Short Description" at bounding box center [868, 169] width 411 height 29
type input "SSDT"
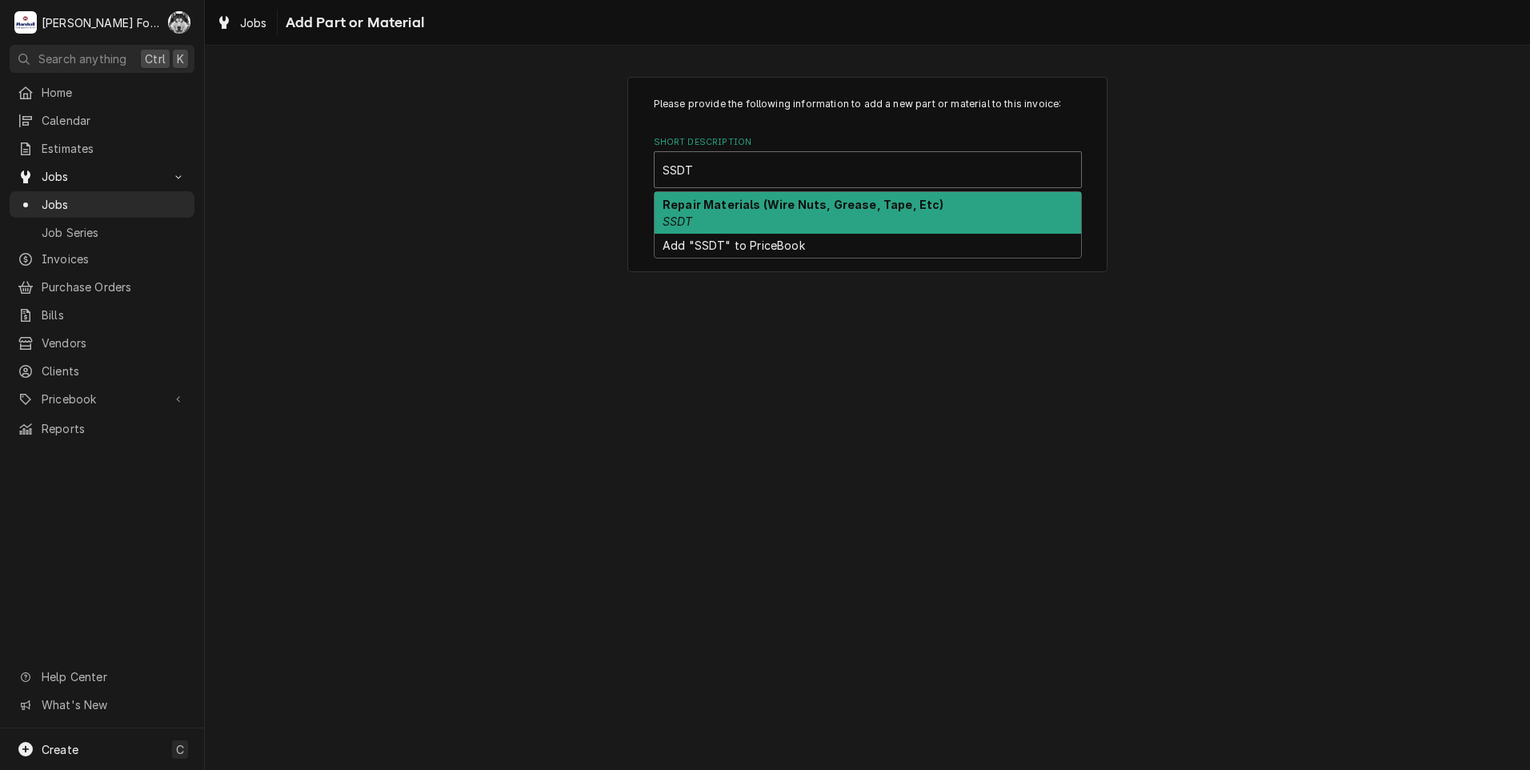
click at [825, 218] on div "Repair Materials (Wire Nuts, Grease, Tape, Etc) SSDT" at bounding box center [868, 213] width 427 height 42
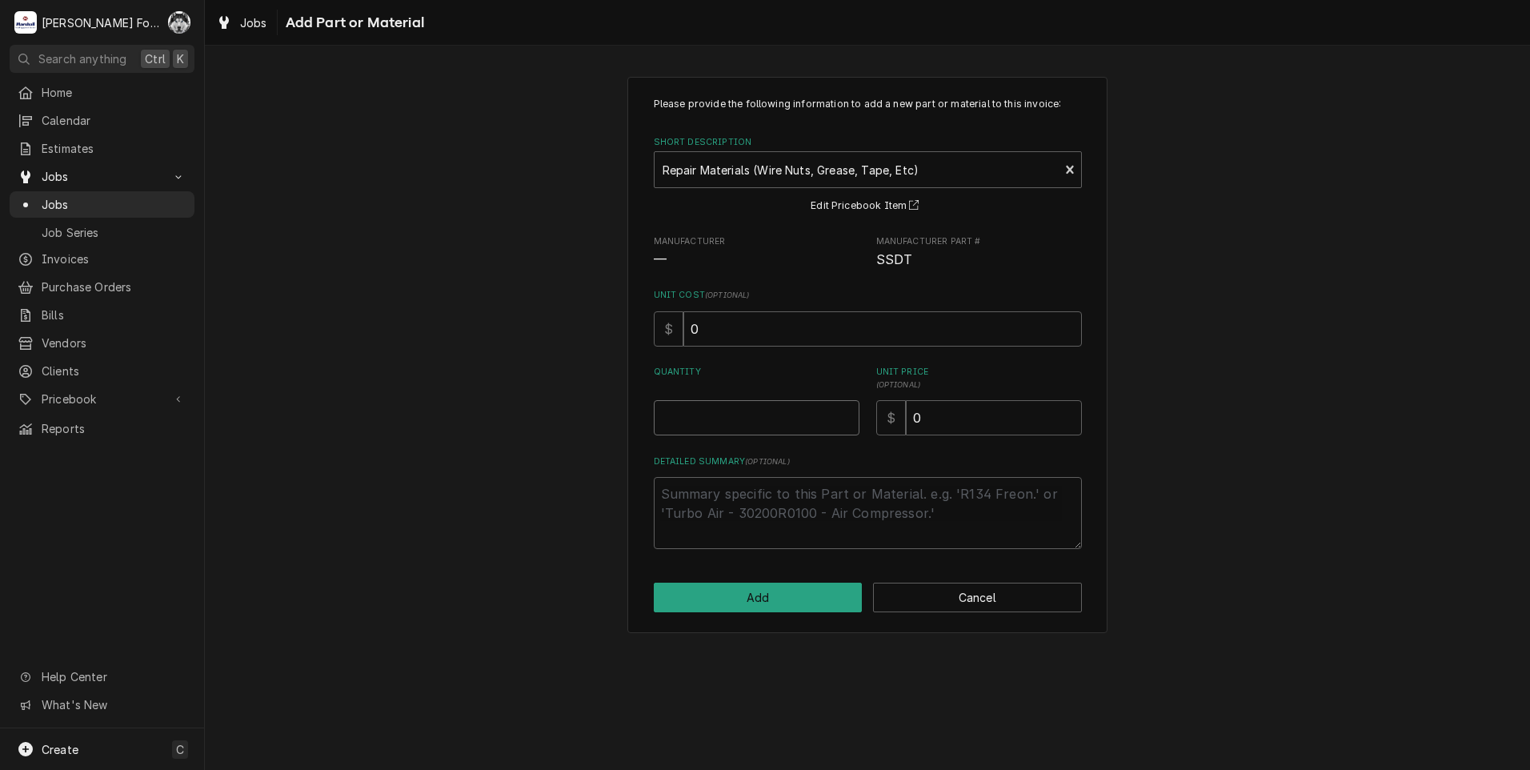
type textarea "x"
type input "0.5"
click at [847, 412] on input "0.5" at bounding box center [757, 417] width 206 height 35
type textarea "x"
type input "1"
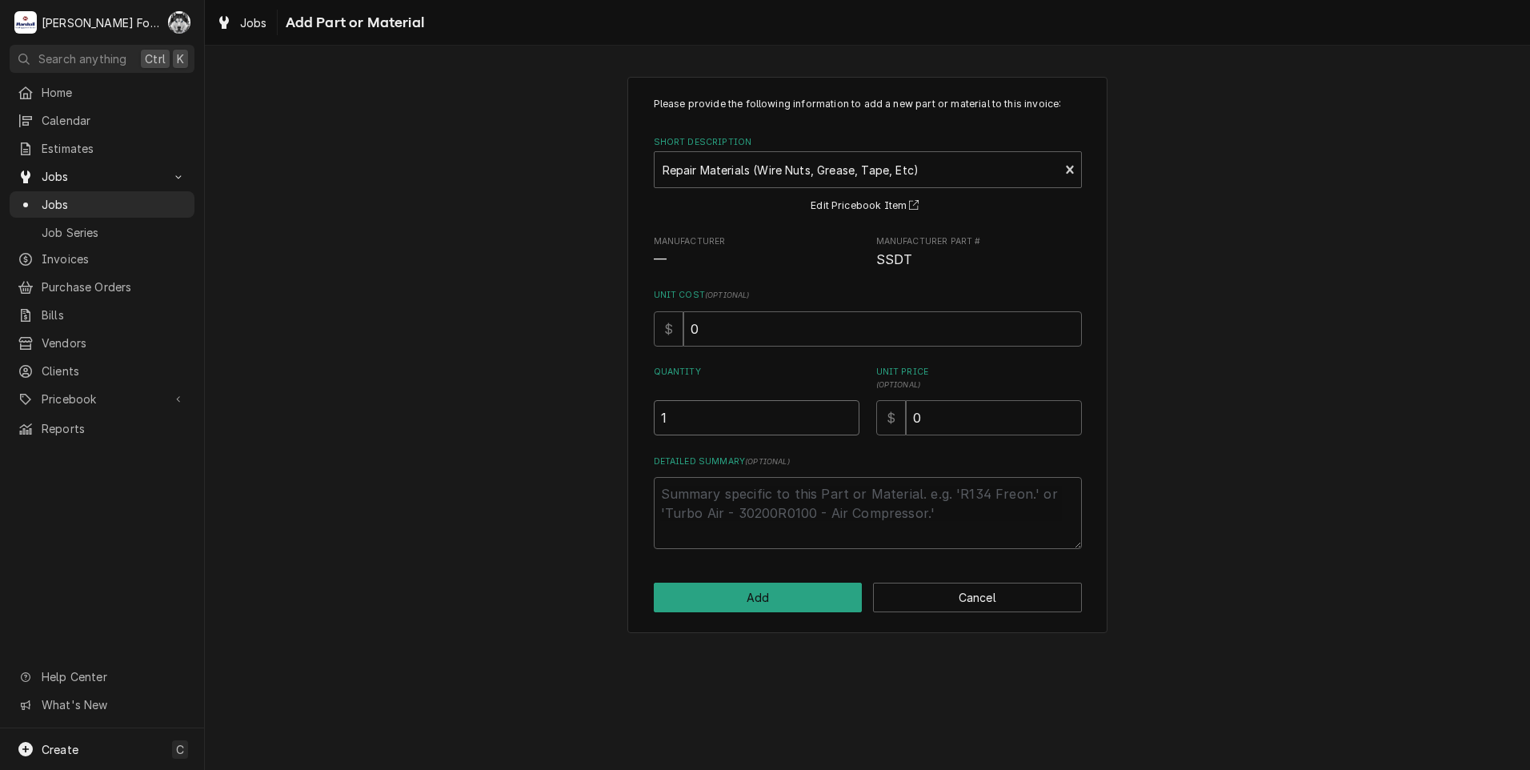
click at [847, 412] on input "1" at bounding box center [757, 417] width 206 height 35
drag, startPoint x: 926, startPoint y: 421, endPoint x: 892, endPoint y: 424, distance: 34.6
click at [892, 424] on div "$ 0" at bounding box center [979, 417] width 206 height 35
type textarea "x"
type input "2"
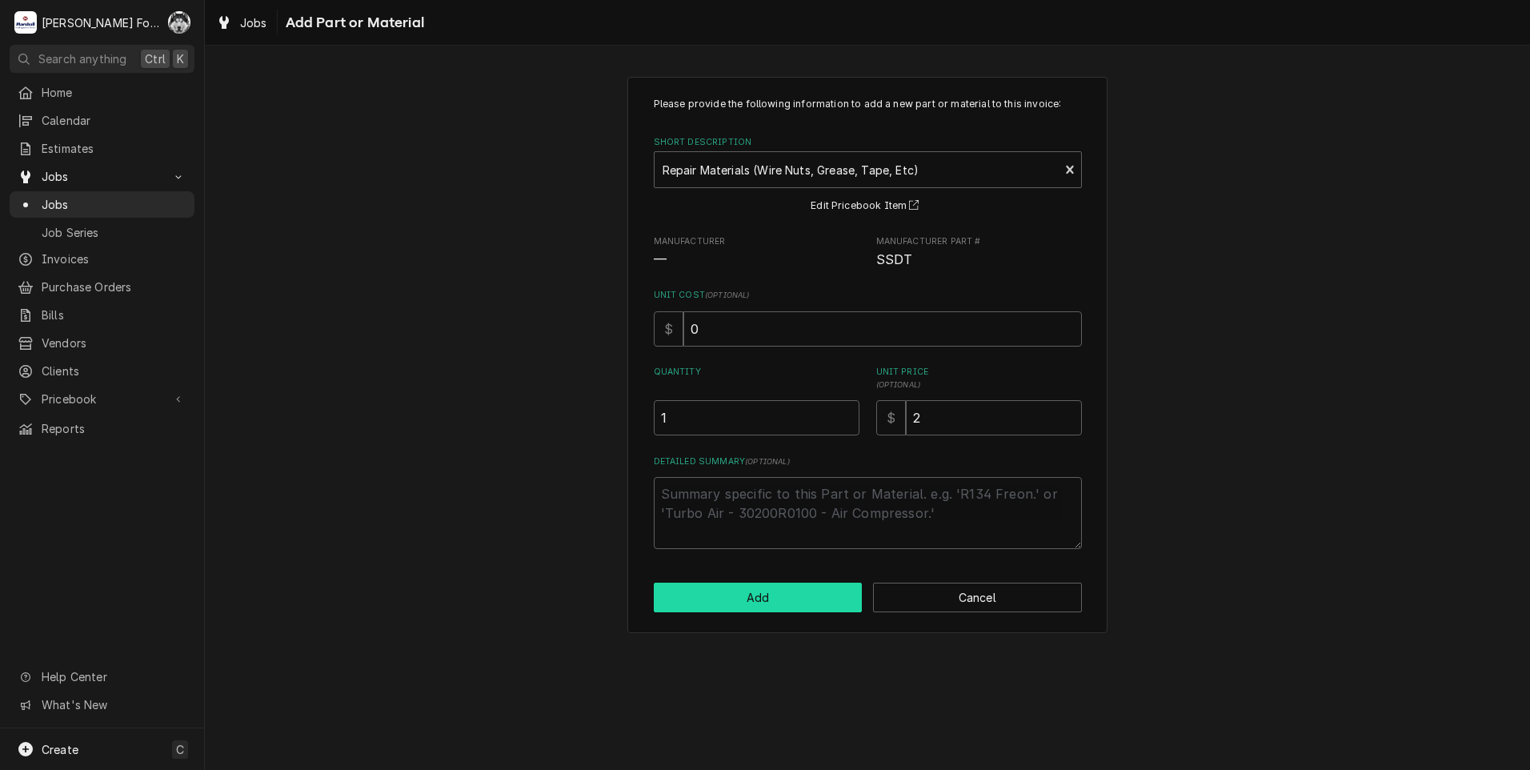
click at [731, 598] on button "Add" at bounding box center [758, 598] width 209 height 30
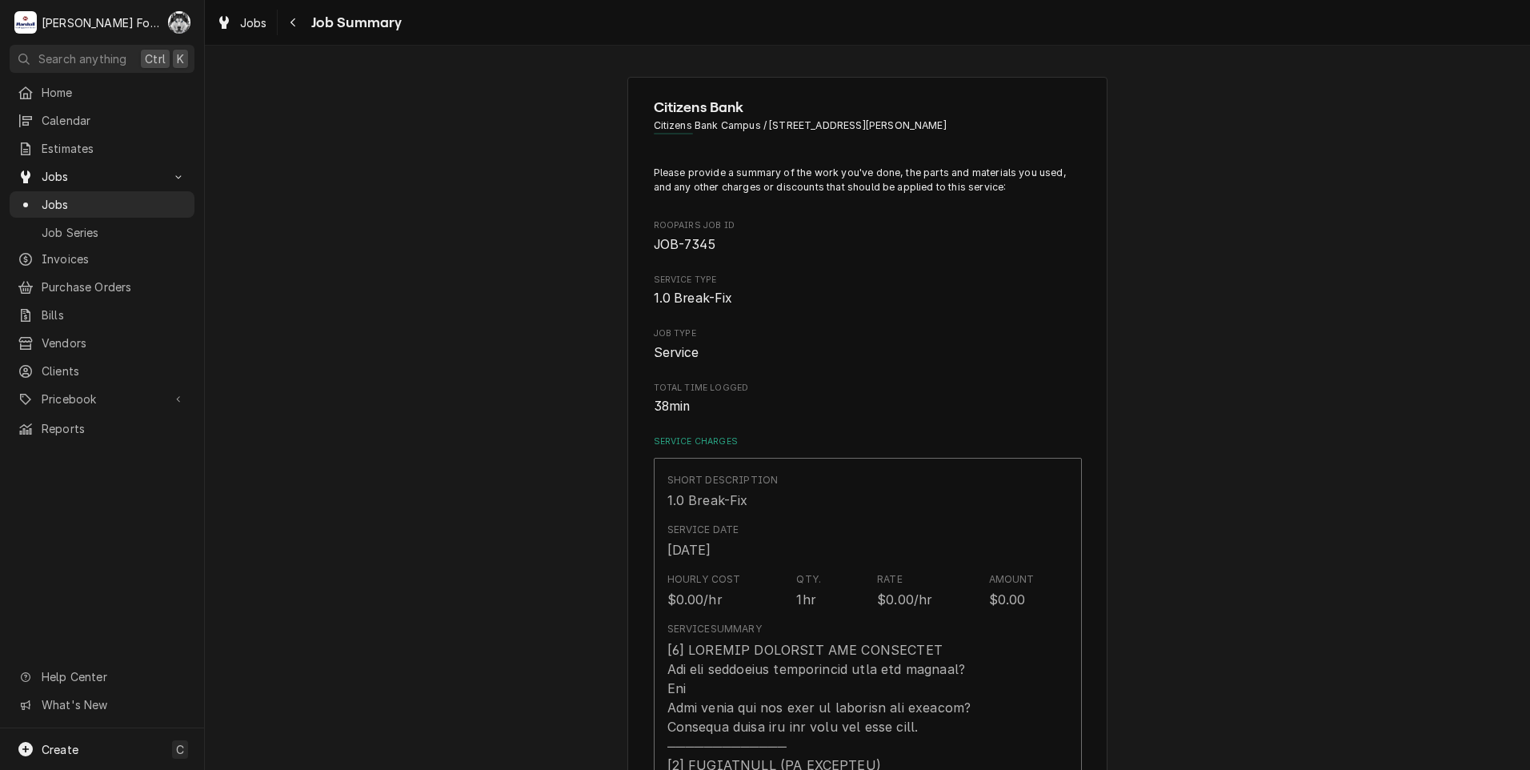
scroll to position [800, 0]
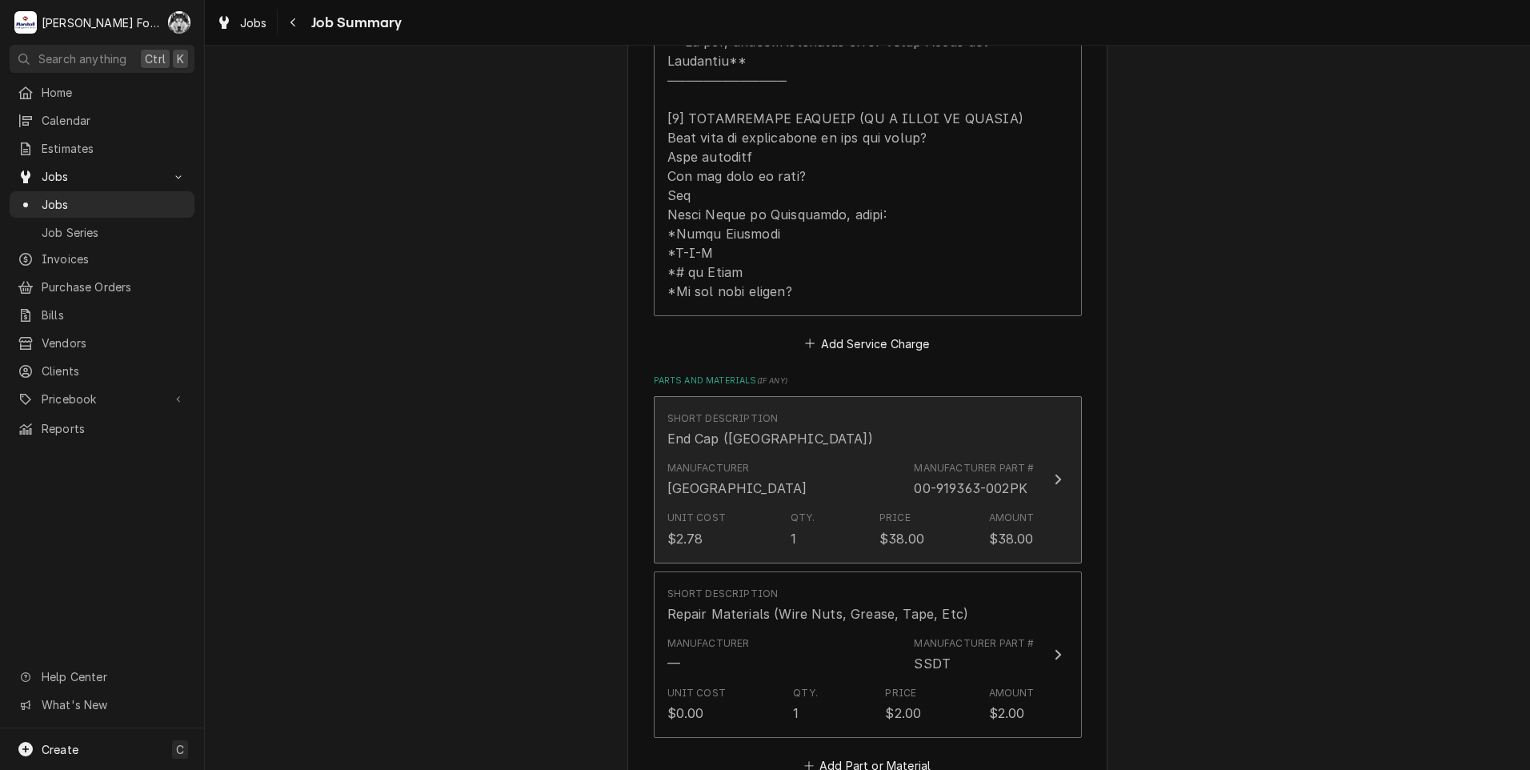
click at [890, 456] on div "Manufacturer Hobart Manufacturer Part # 00-919363-002PK" at bounding box center [850, 480] width 367 height 50
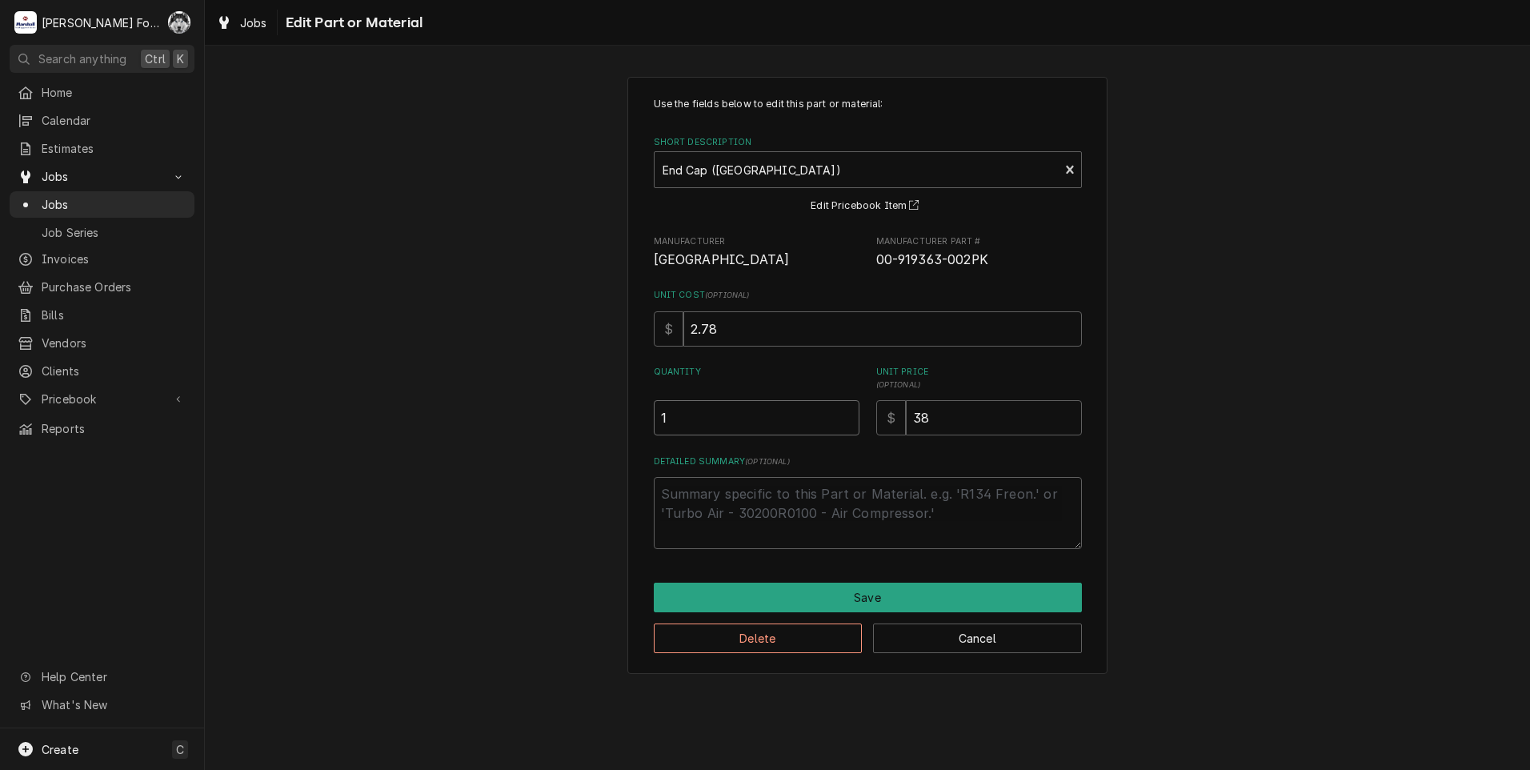
type textarea "x"
type input "1.5"
click at [846, 413] on input "1.5" at bounding box center [757, 417] width 206 height 35
type textarea "x"
type input "2"
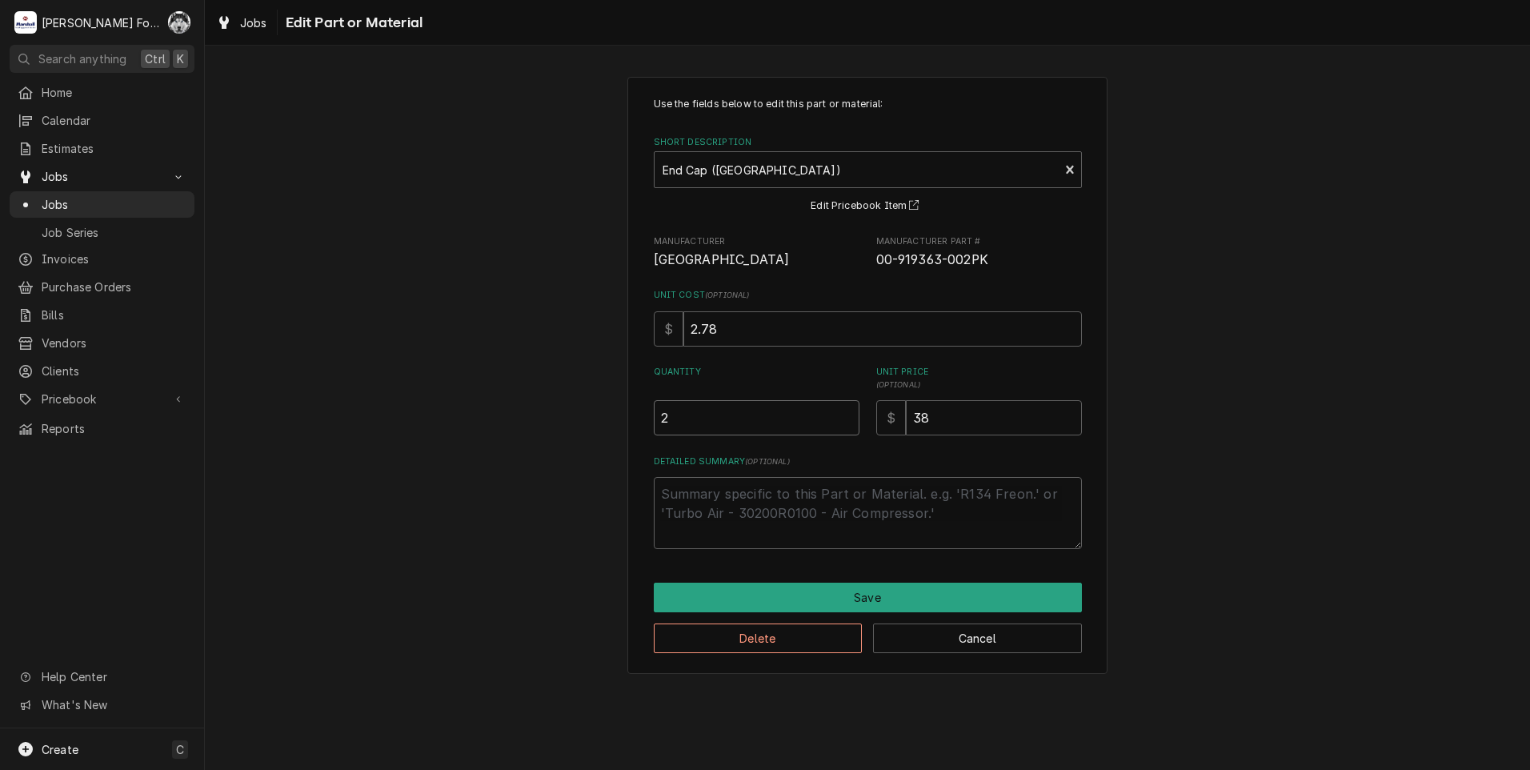
click at [846, 413] on input "2" at bounding box center [757, 417] width 206 height 35
type textarea "x"
type input "2.5"
click at [846, 413] on input "2.5" at bounding box center [757, 417] width 206 height 35
type textarea "x"
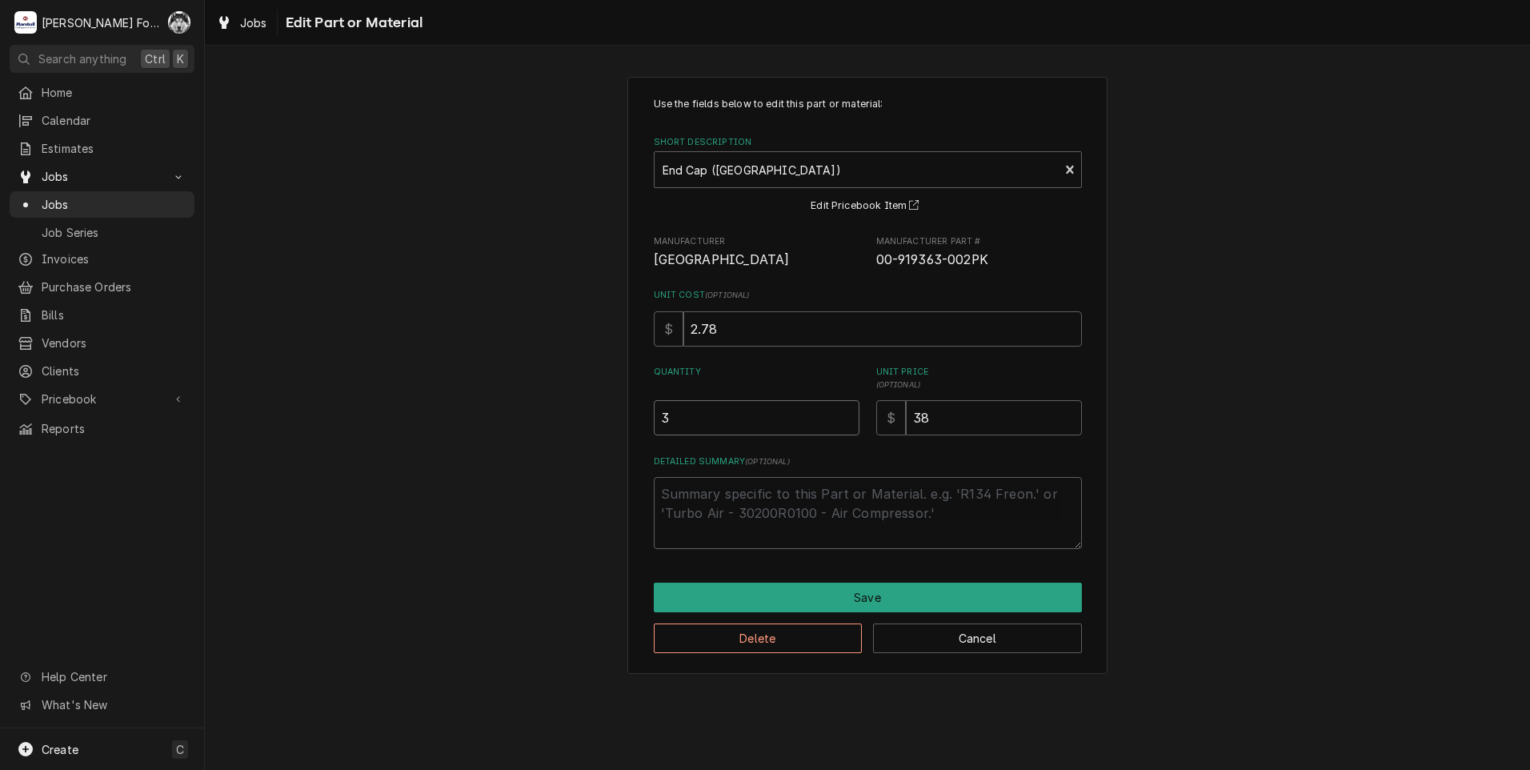
type input "3"
click at [846, 413] on input "3" at bounding box center [757, 417] width 206 height 35
type textarea "x"
type input "3.5"
click at [846, 413] on input "3.5" at bounding box center [757, 417] width 206 height 35
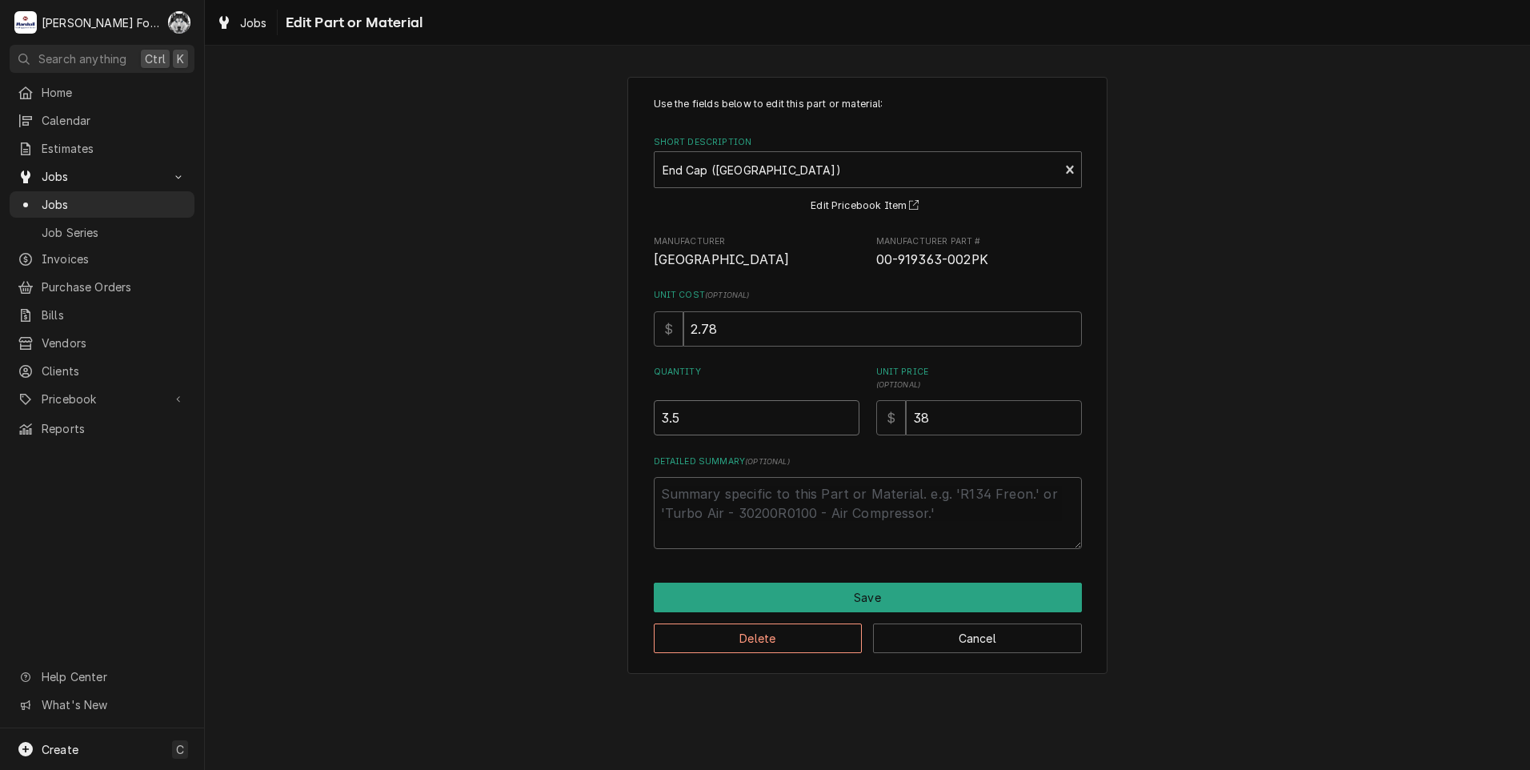
type textarea "x"
type input "4"
click at [846, 413] on input "4" at bounding box center [757, 417] width 206 height 35
type textarea "x"
type input "4.5"
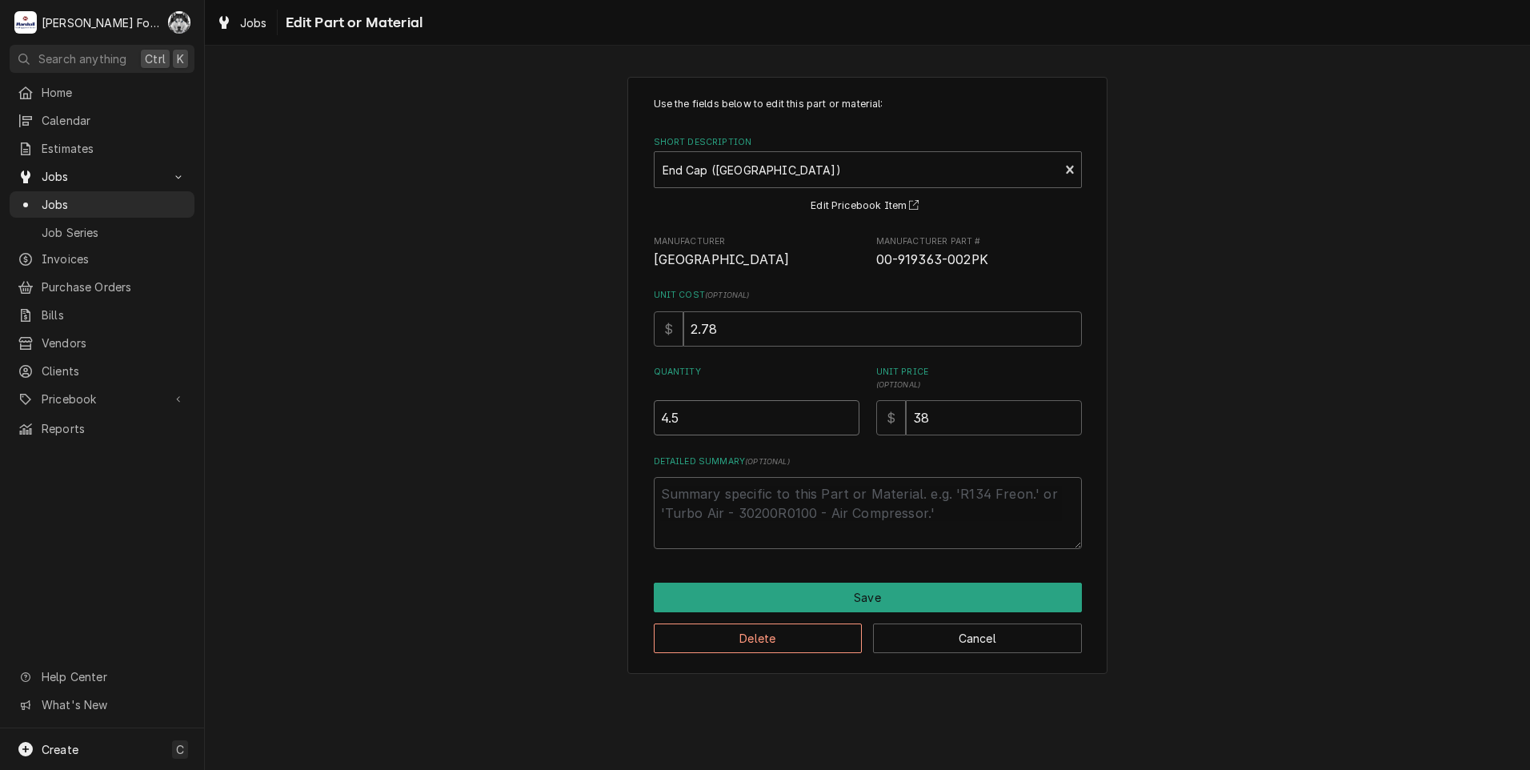
click at [846, 413] on input "4.5" at bounding box center [757, 417] width 206 height 35
type textarea "x"
type input "5"
click at [846, 413] on input "5" at bounding box center [757, 417] width 206 height 35
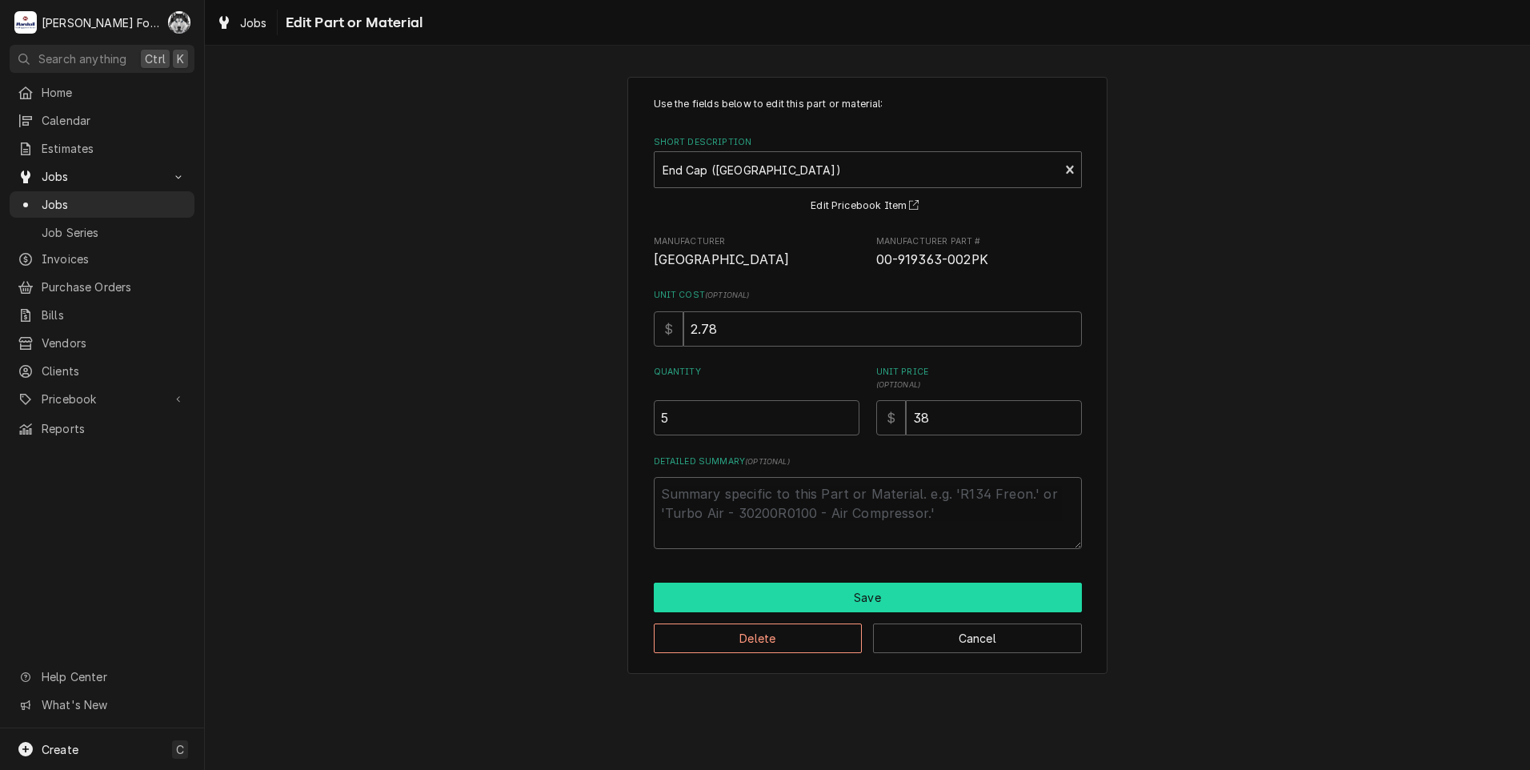
click at [836, 587] on button "Save" at bounding box center [868, 598] width 428 height 30
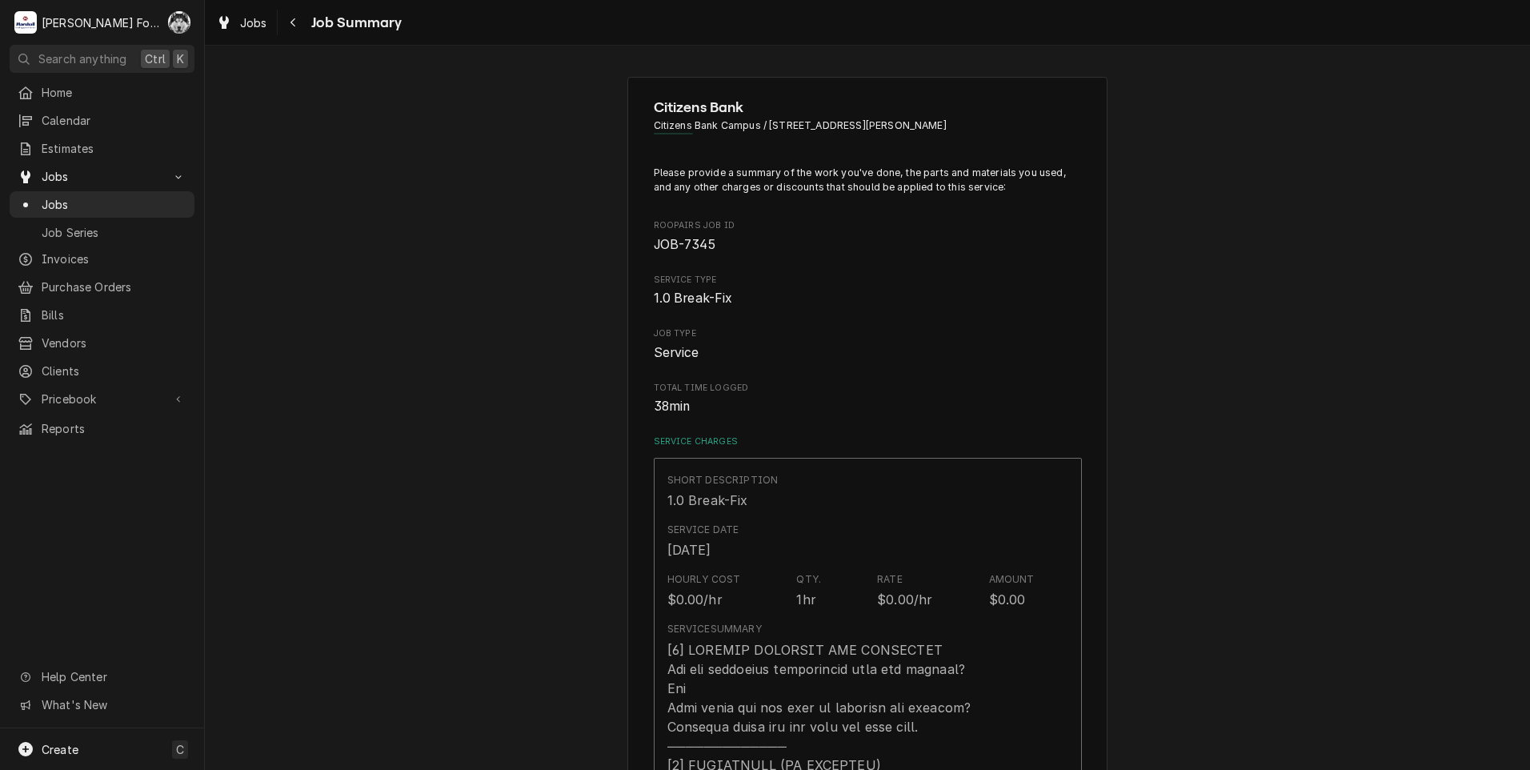
scroll to position [800, 0]
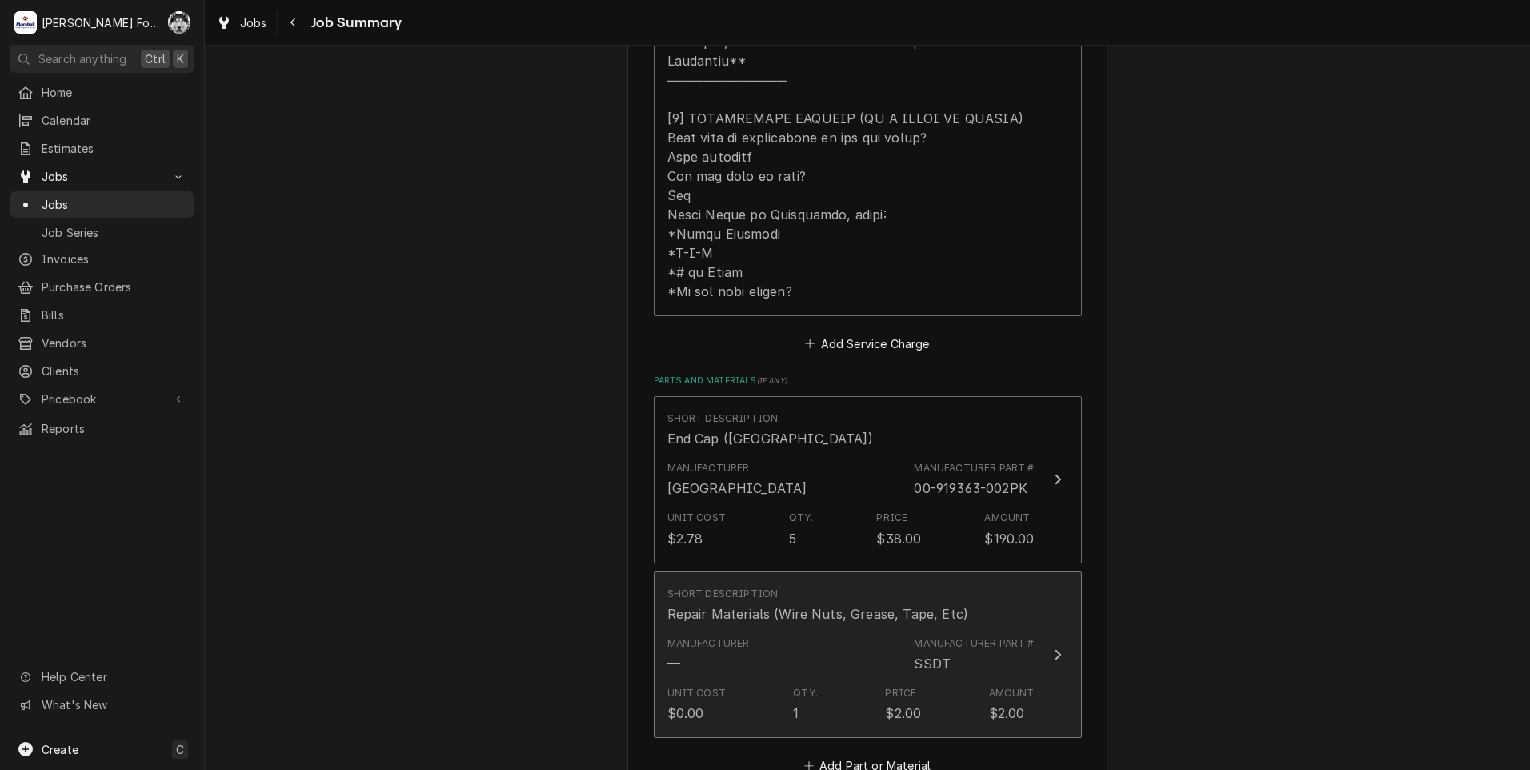
click at [866, 679] on div "Unit Cost $0.00 Qty. 1 Price $2.00 Amount $2.00" at bounding box center [850, 704] width 367 height 50
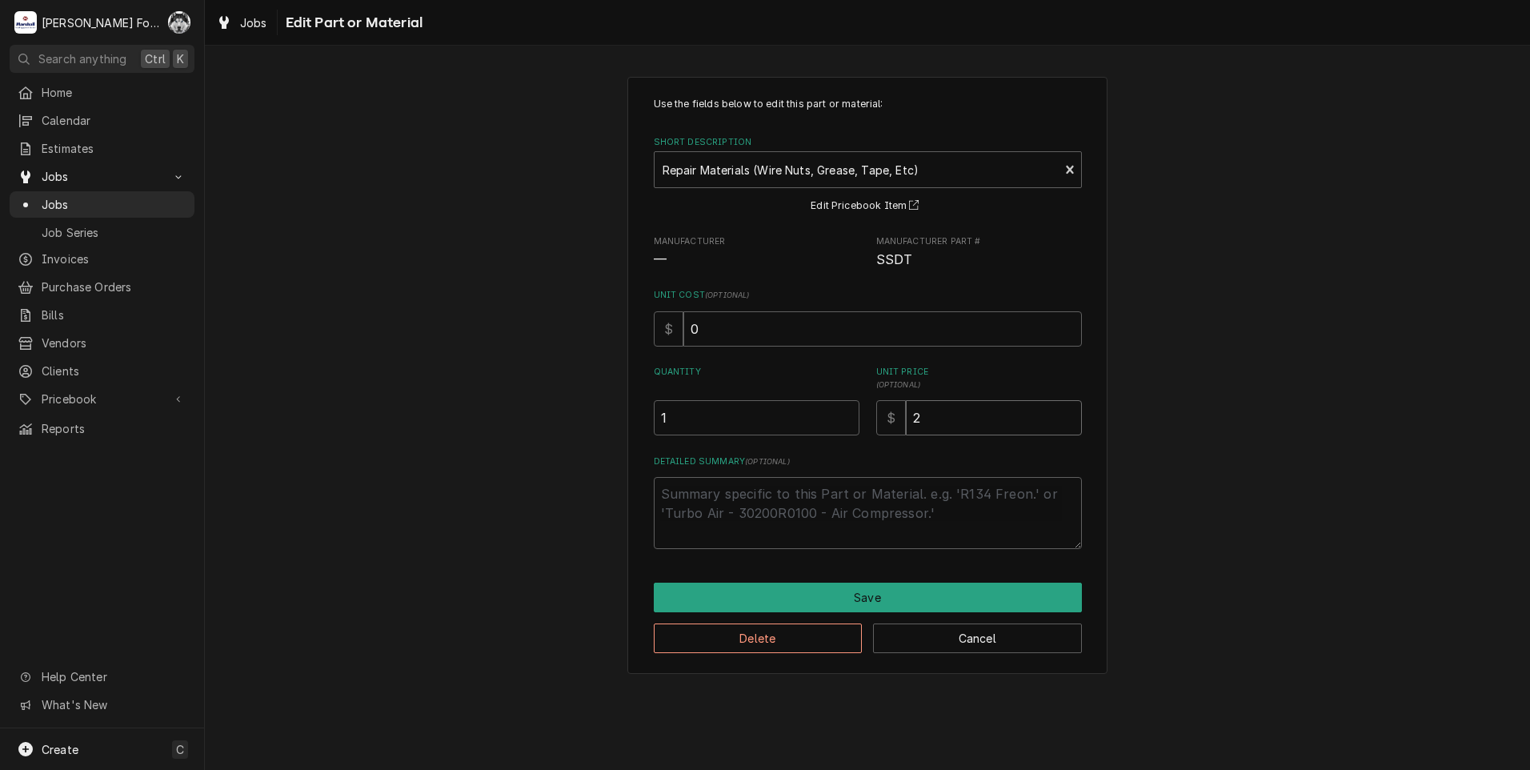
drag, startPoint x: 948, startPoint y: 427, endPoint x: 807, endPoint y: 452, distance: 143.0
click at [821, 451] on div "Use the fields below to edit this part or material: Short Description Repair Ma…" at bounding box center [868, 323] width 428 height 452
type textarea "x"
type input "4"
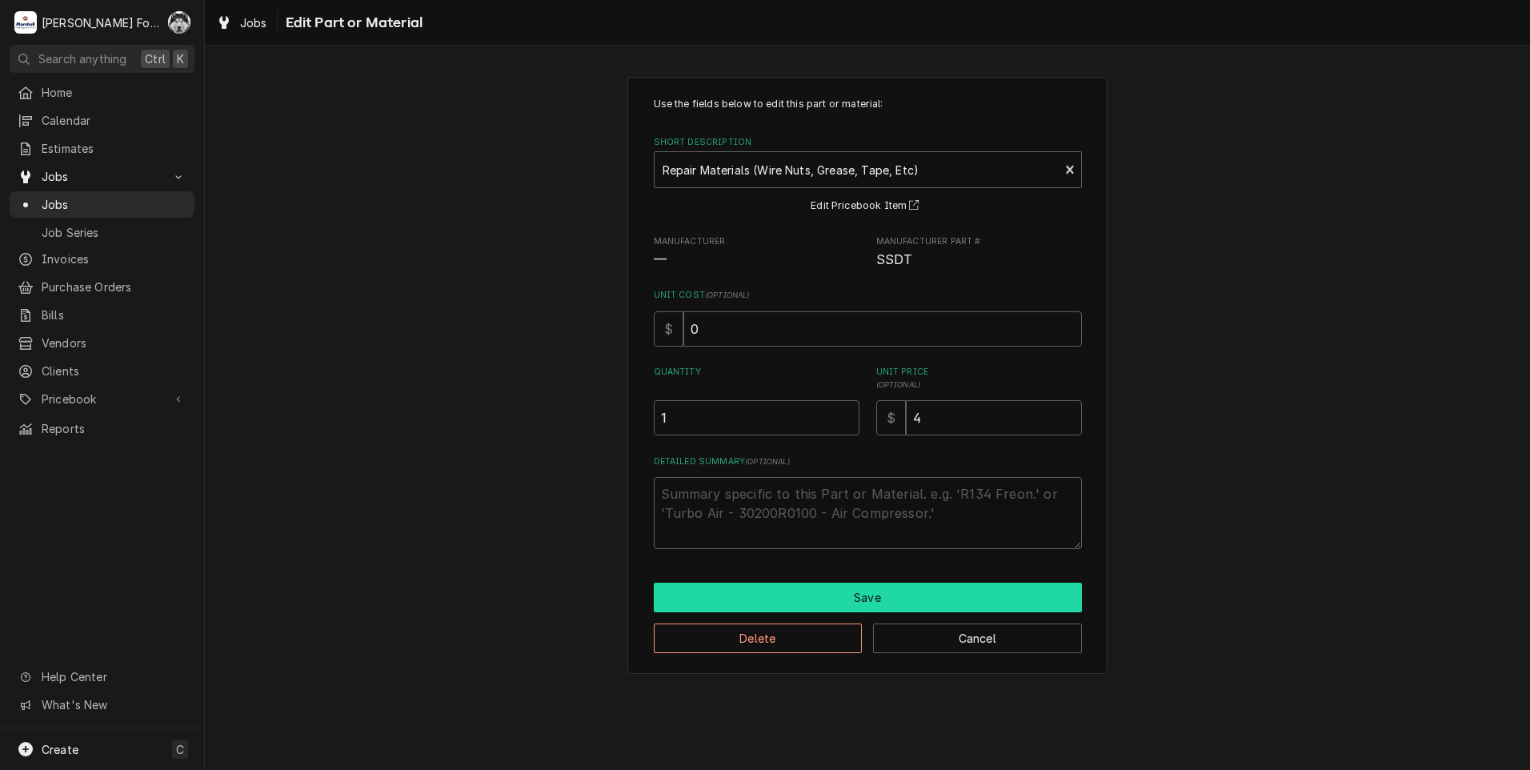
click at [912, 599] on button "Save" at bounding box center [868, 598] width 428 height 30
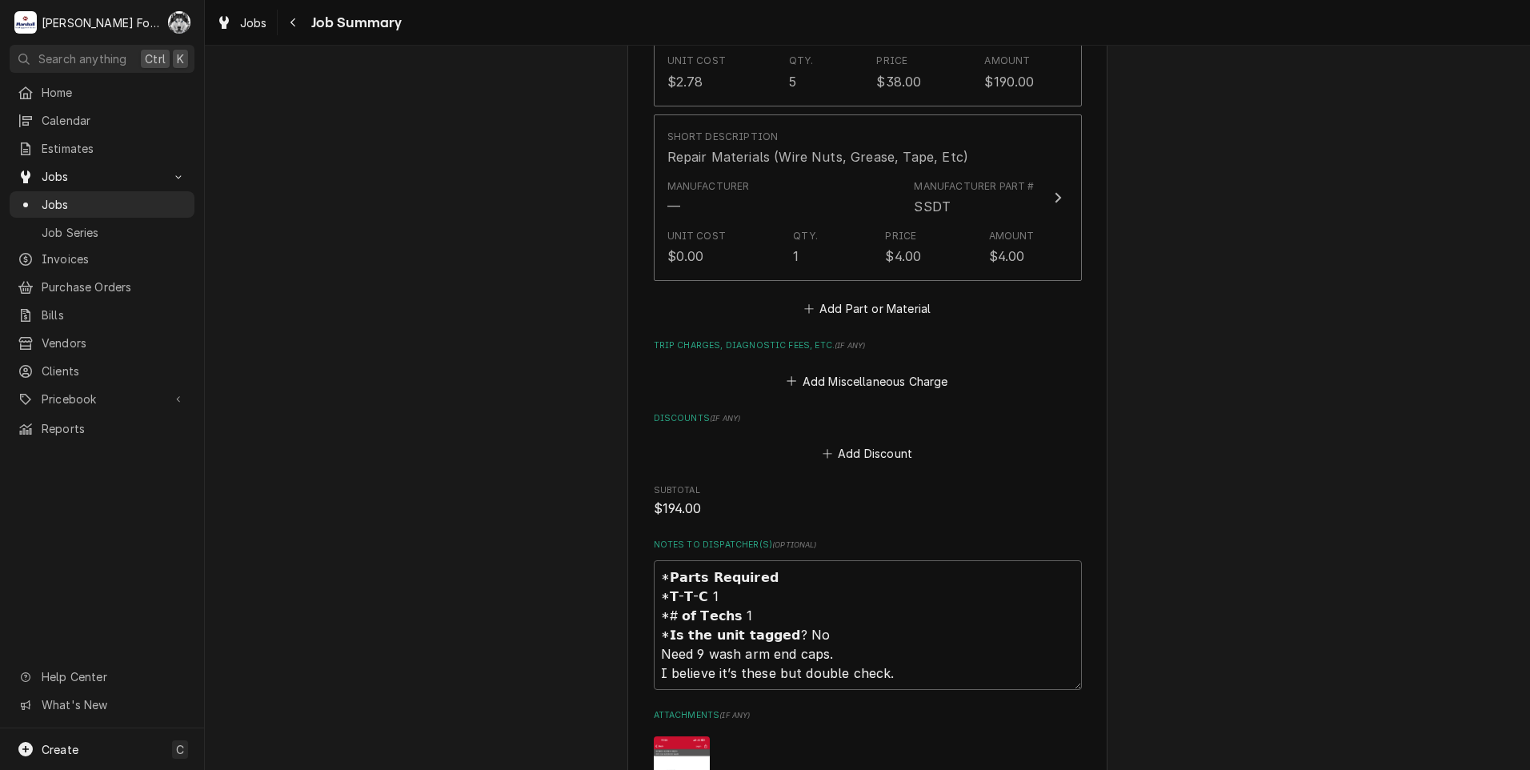
scroll to position [1601, 0]
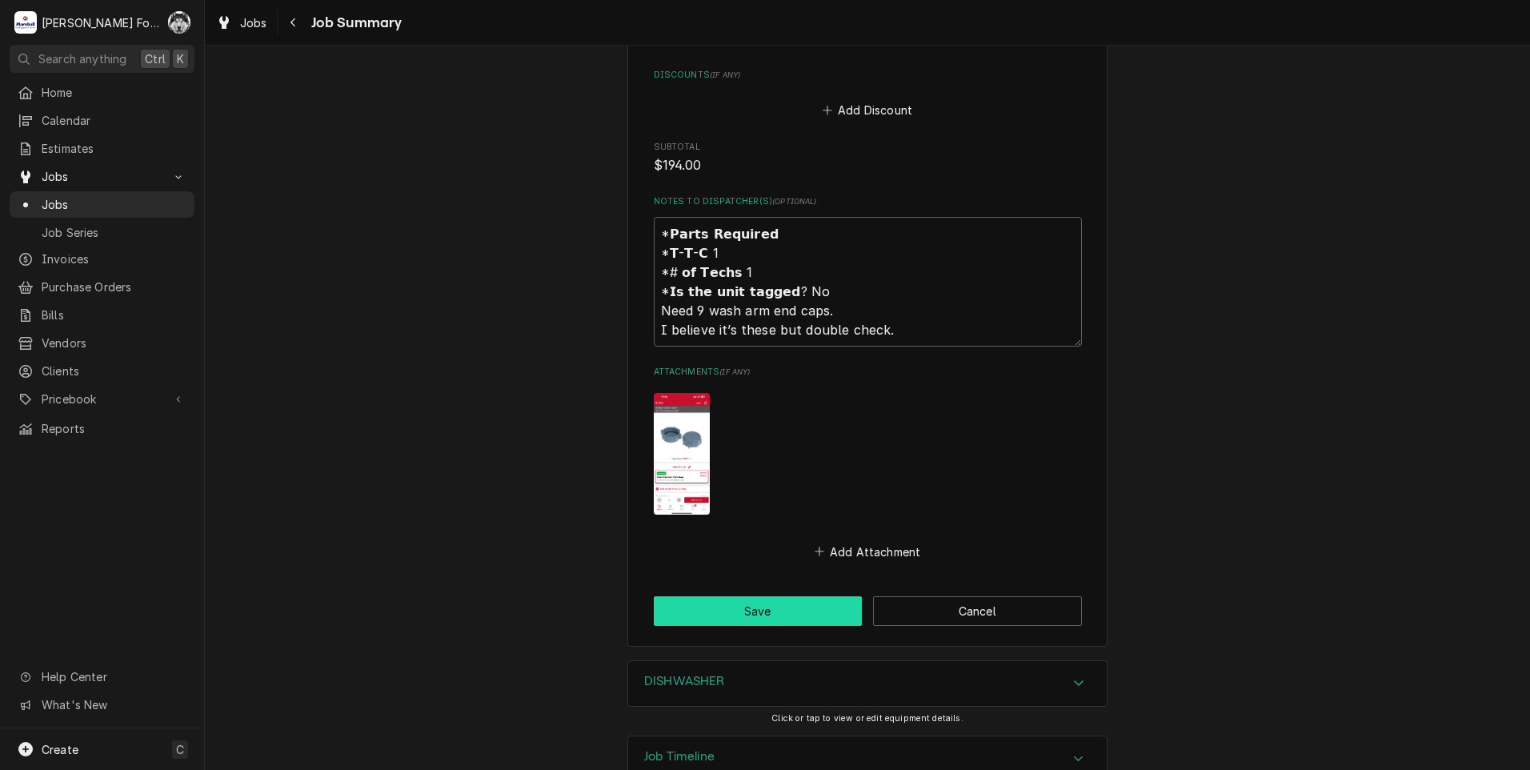
click at [785, 596] on button "Save" at bounding box center [758, 611] width 209 height 30
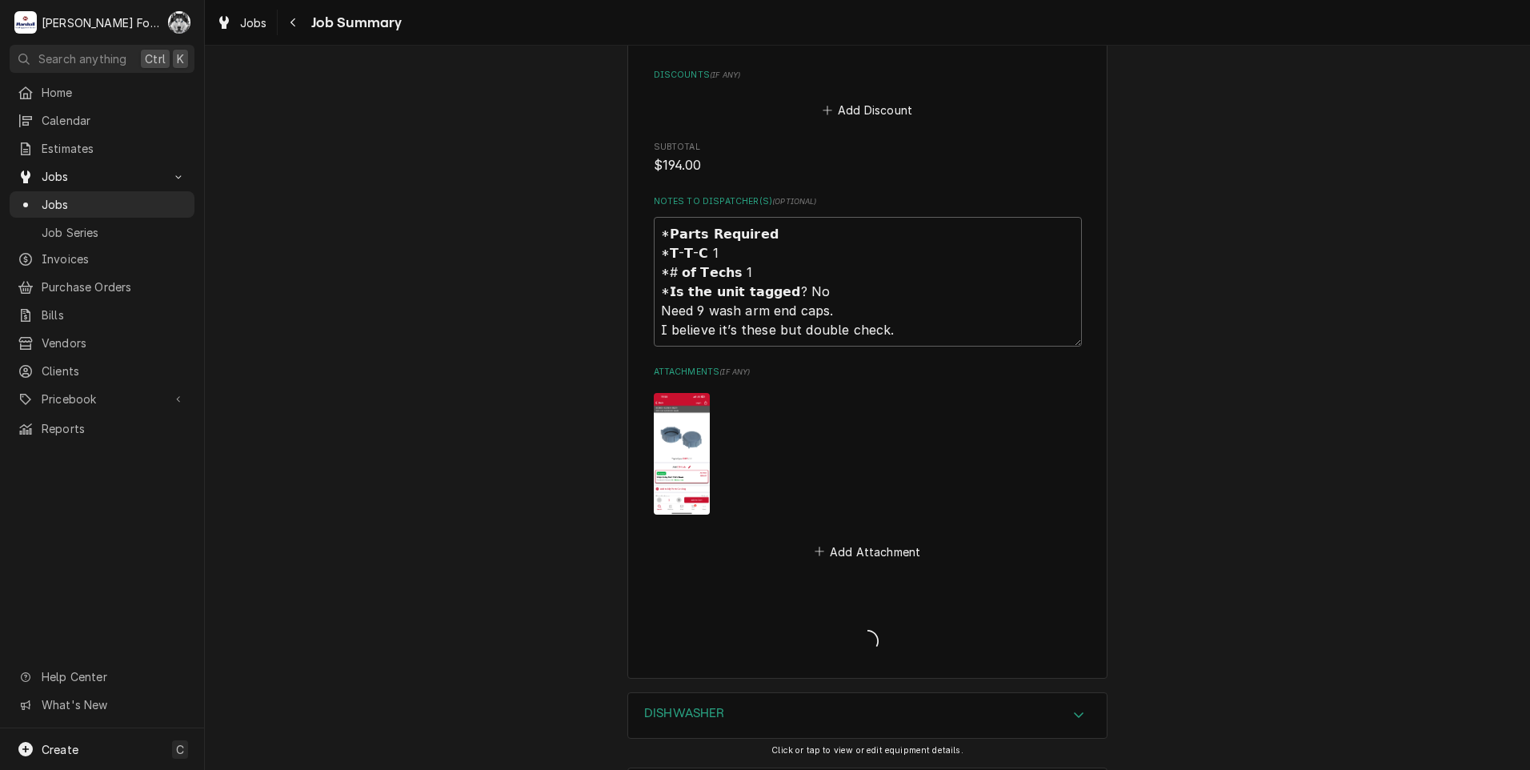
type textarea "x"
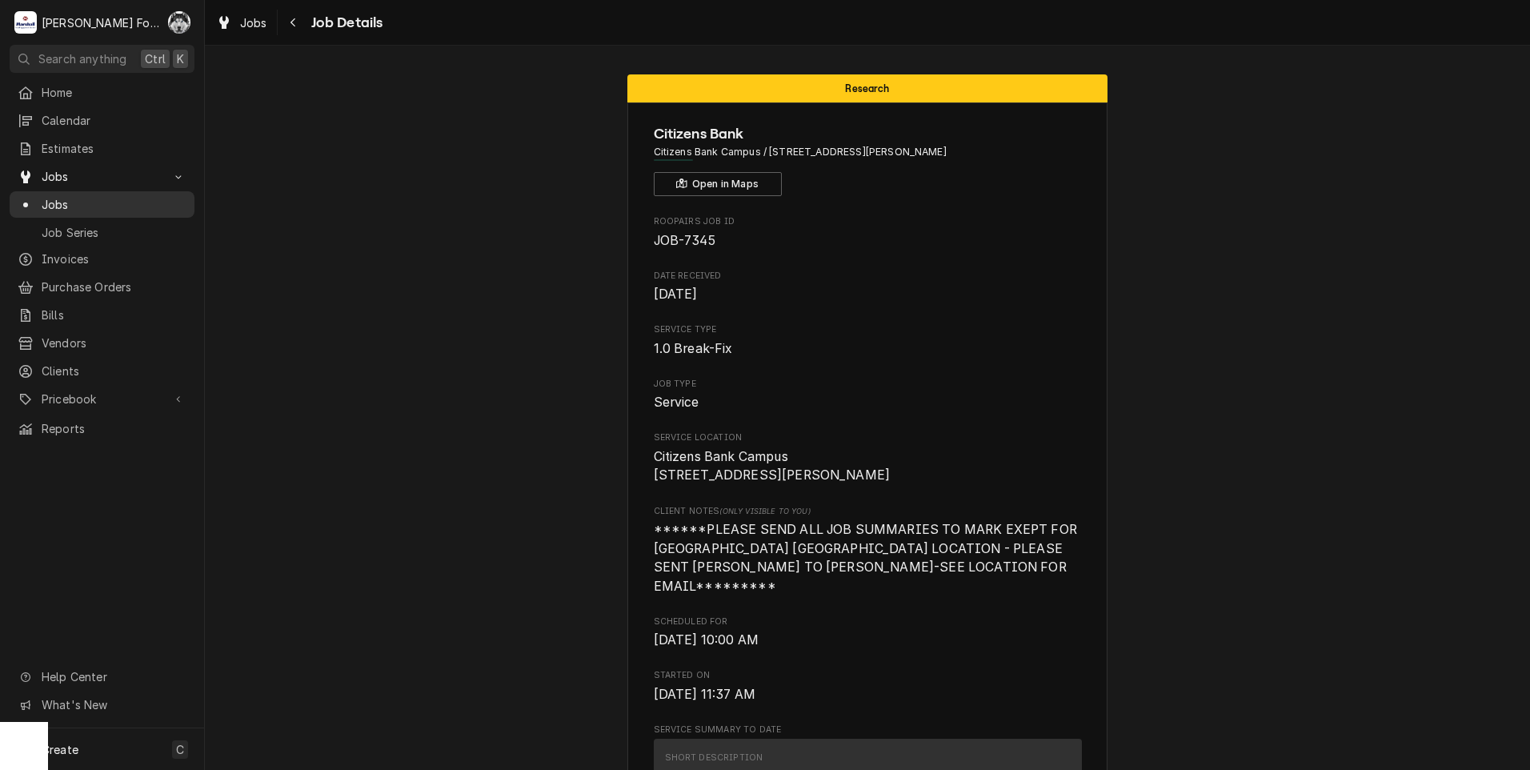
click at [50, 201] on span "Jobs" at bounding box center [114, 204] width 145 height 17
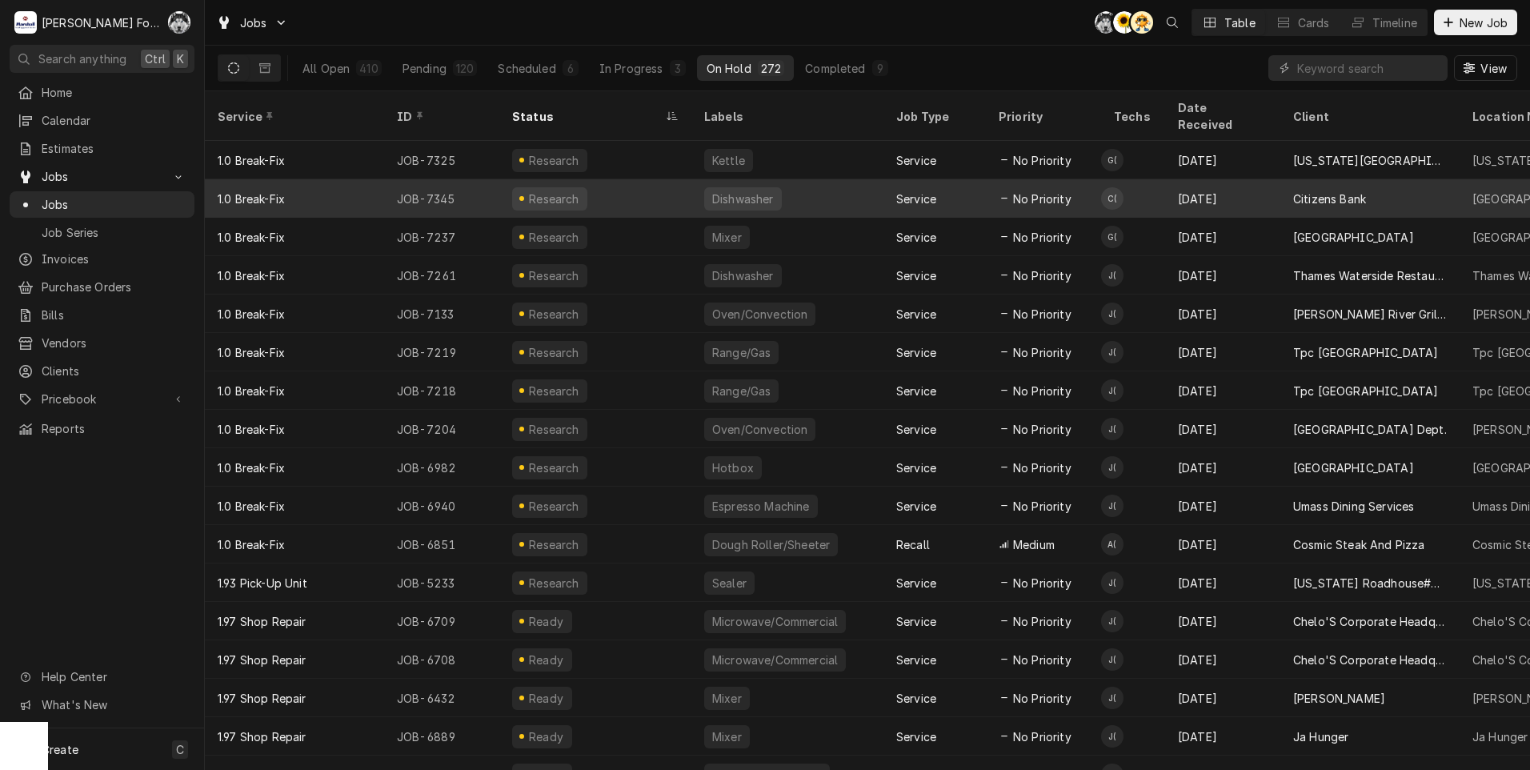
click at [1325, 190] on div "Citizens Bank" at bounding box center [1329, 198] width 73 height 17
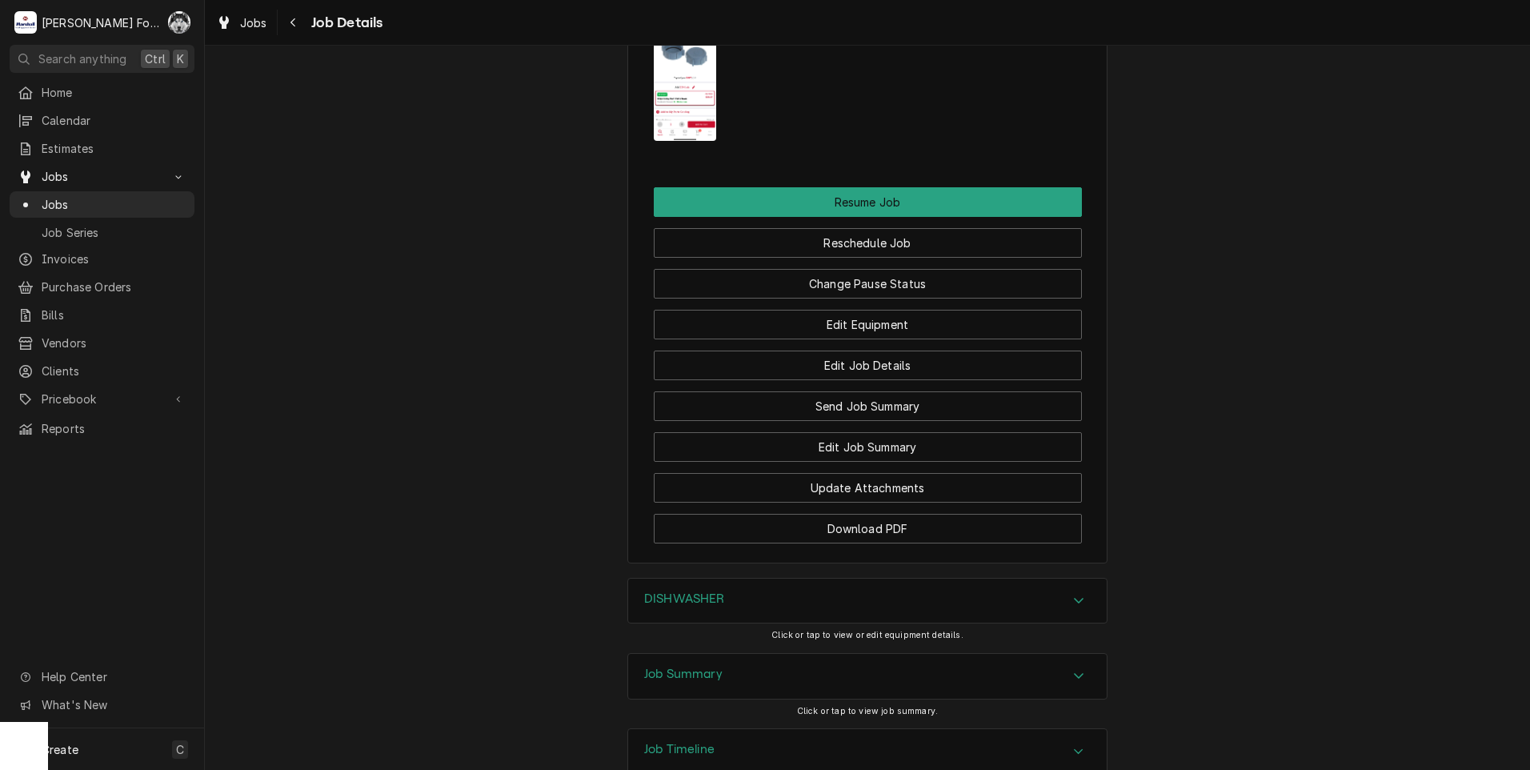
scroll to position [2134, 0]
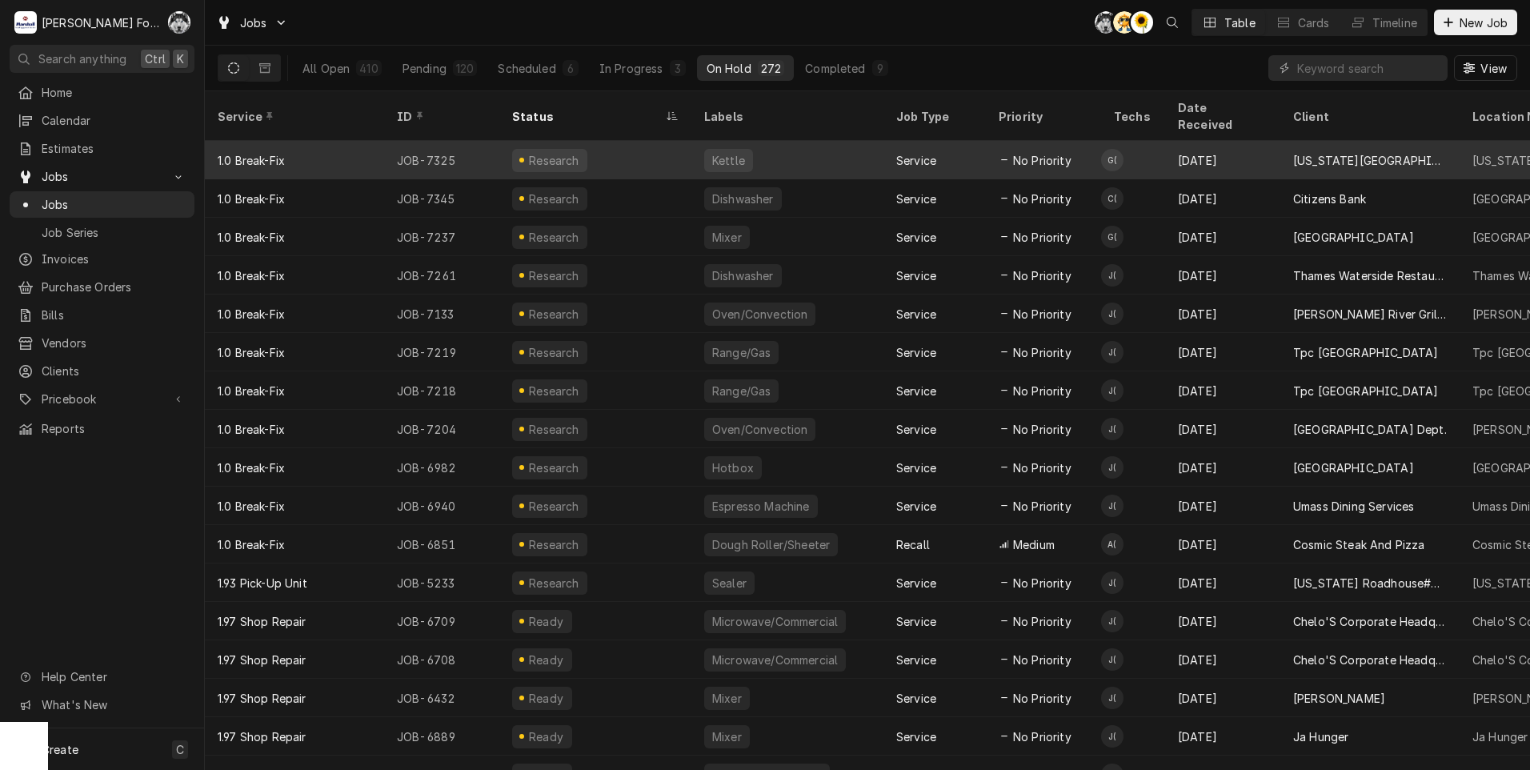
click at [1331, 152] on div "[US_STATE][GEOGRAPHIC_DATA]" at bounding box center [1370, 160] width 154 height 17
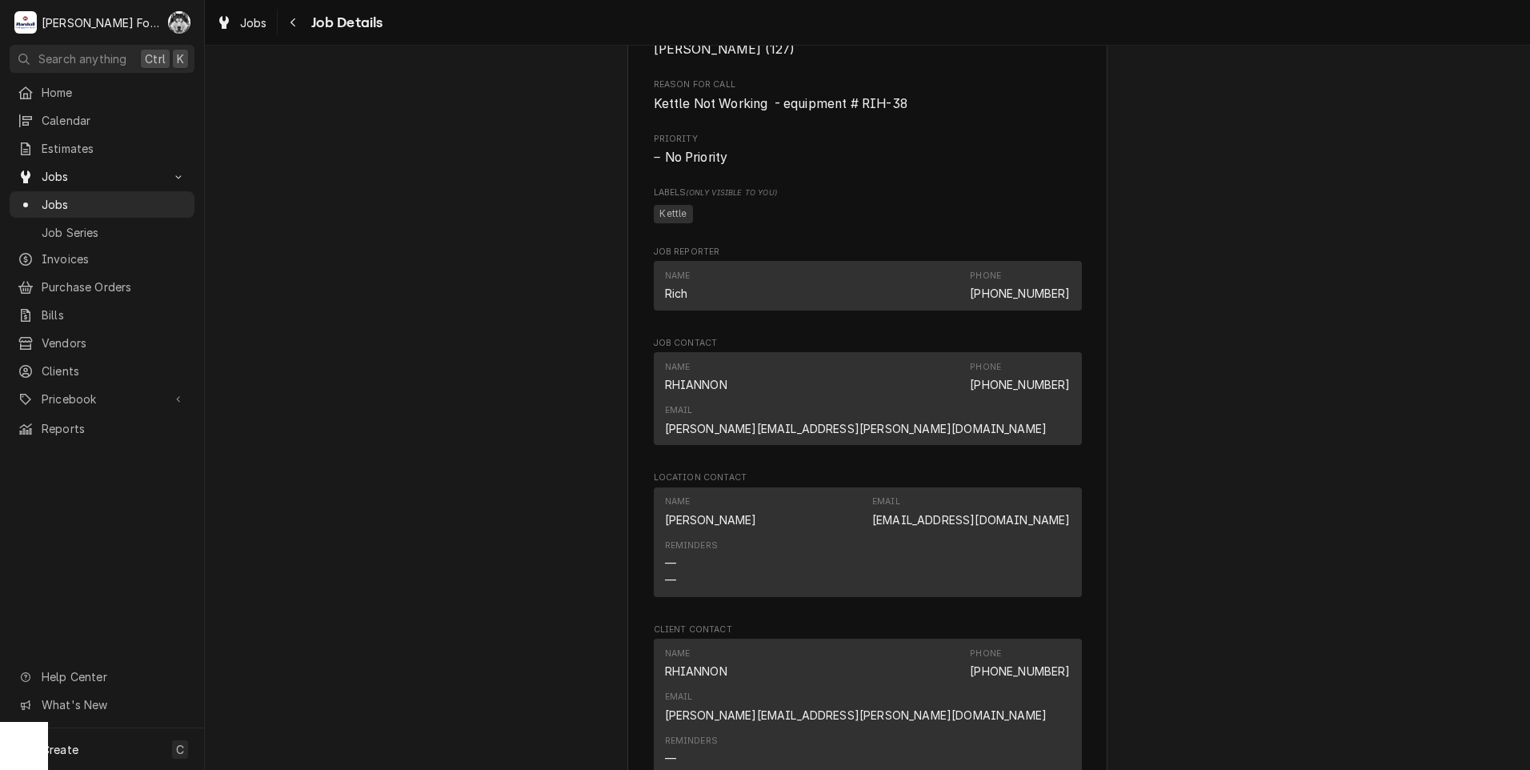
scroll to position [2086, 0]
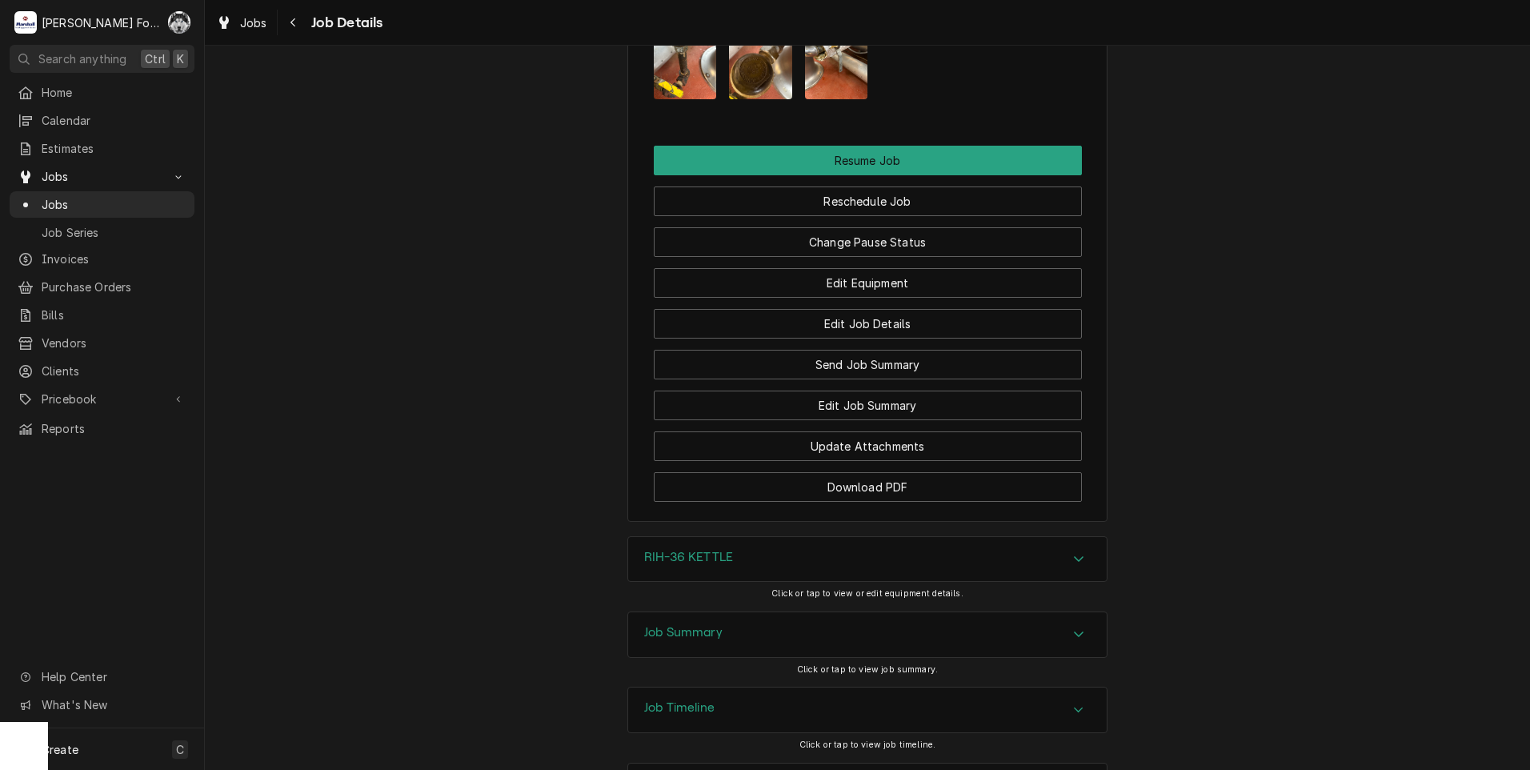
click at [761, 537] on div "RIH-36 KETTLE" at bounding box center [867, 559] width 479 height 45
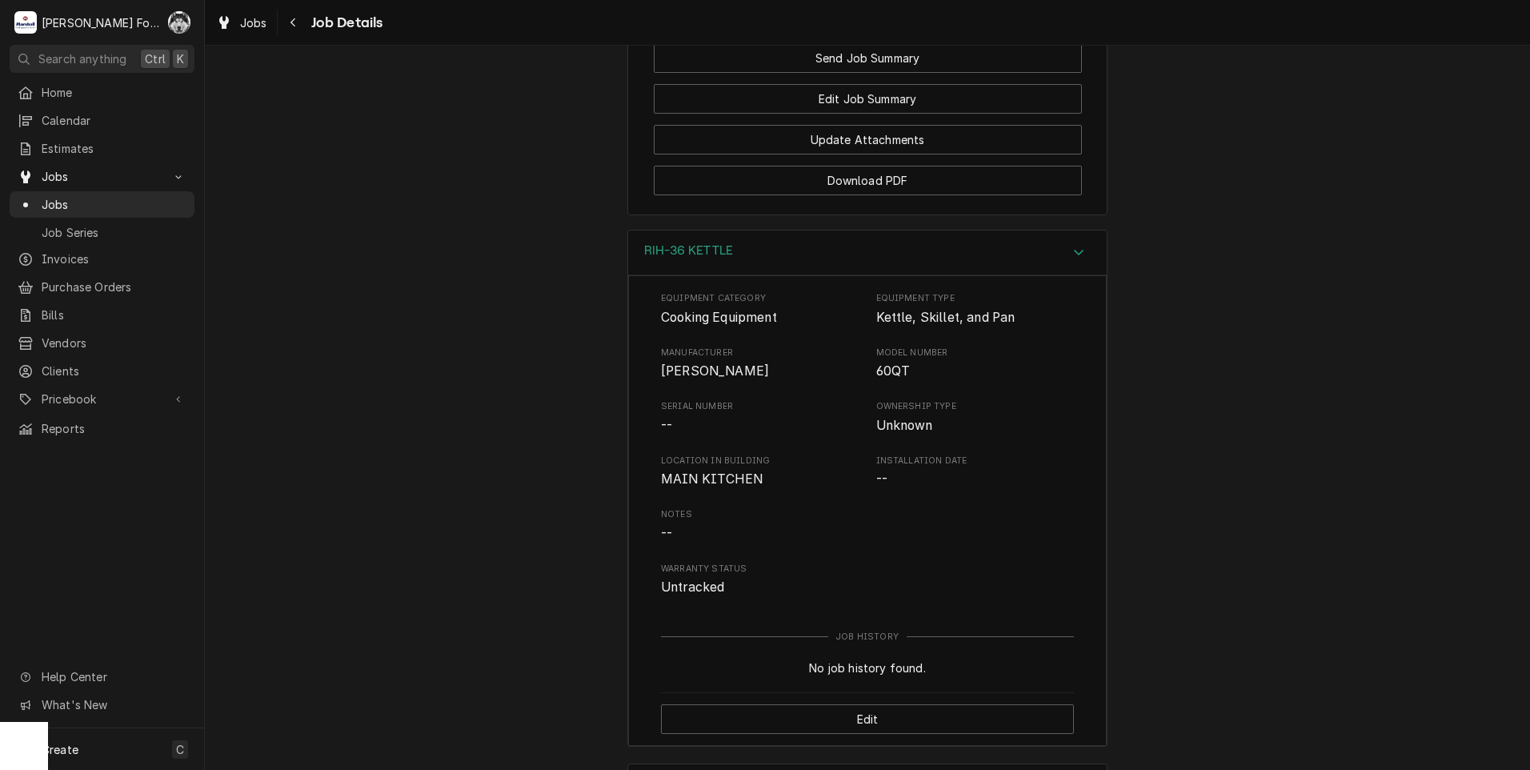
scroll to position [2545, 0]
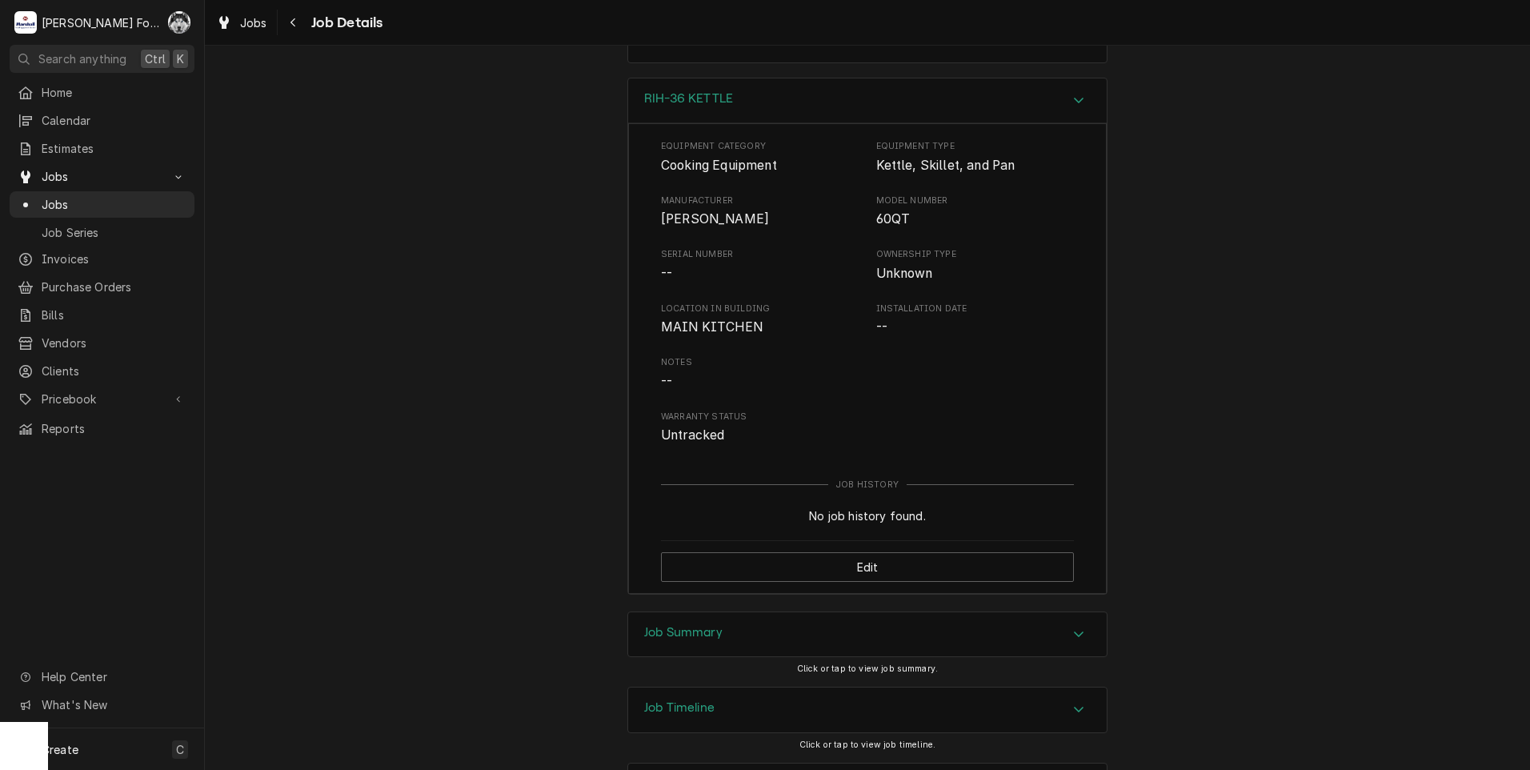
click at [782, 612] on div "Job Summary" at bounding box center [867, 634] width 479 height 45
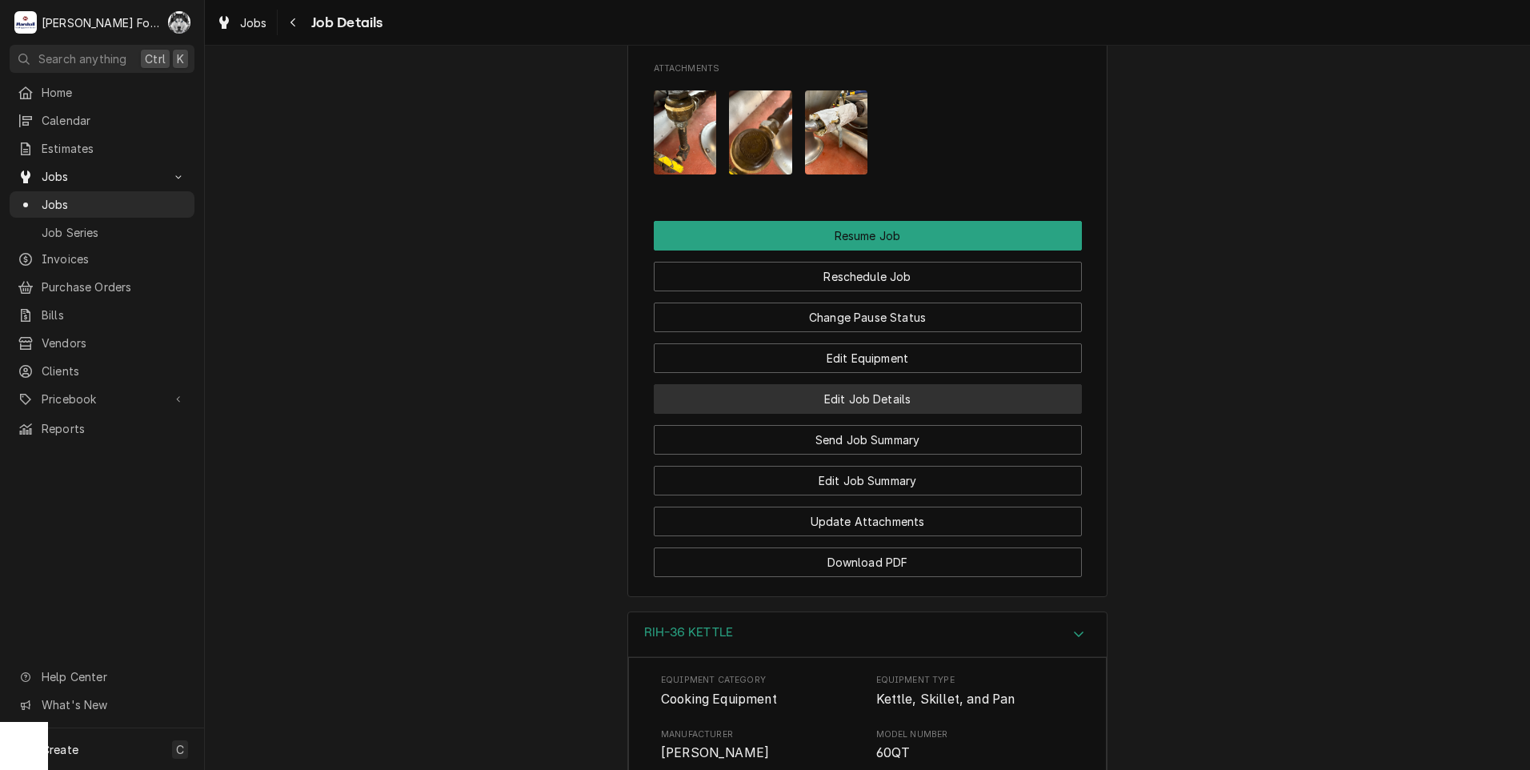
scroll to position [1745, 0]
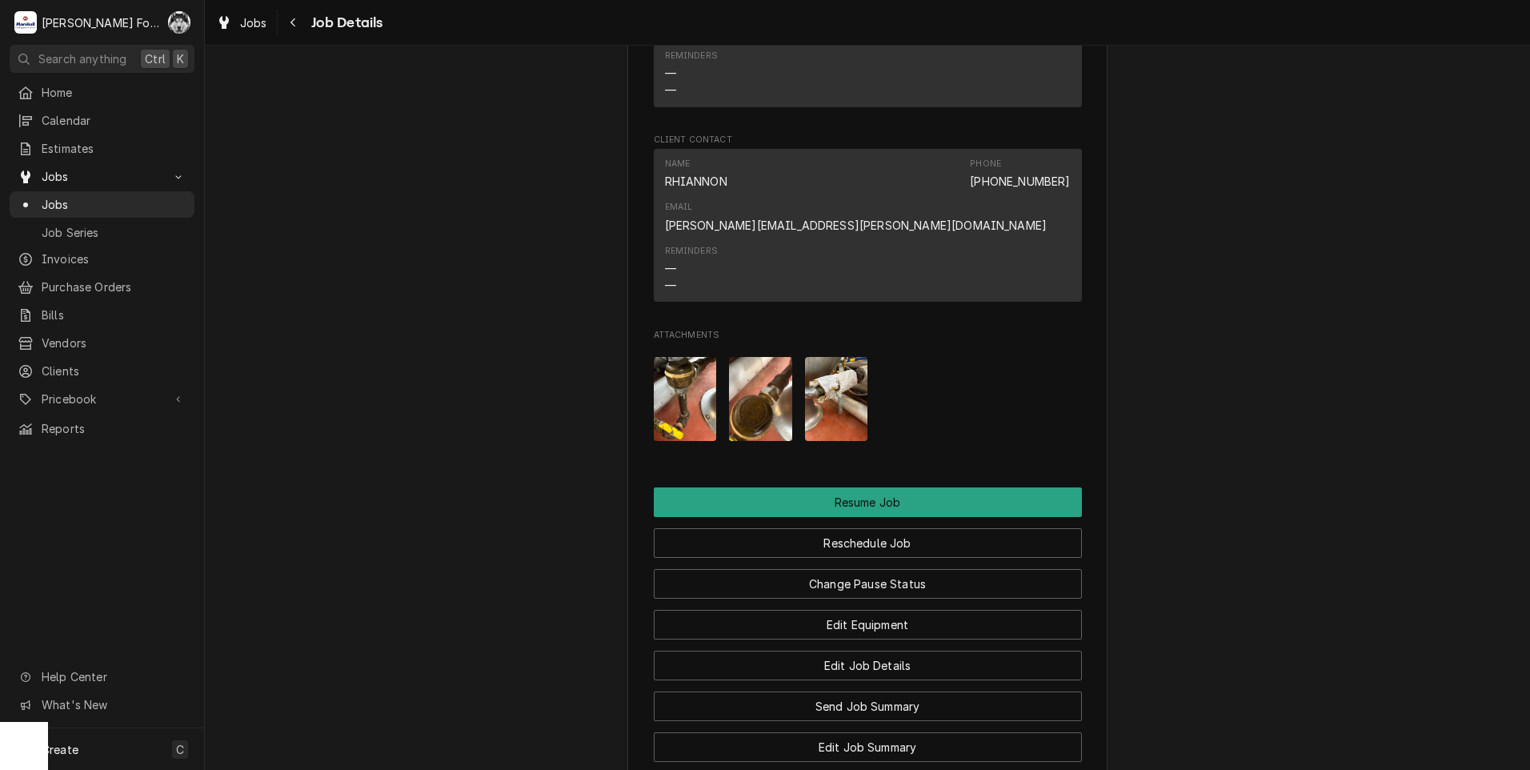
click at [689, 357] on img "Attachments" at bounding box center [685, 399] width 63 height 84
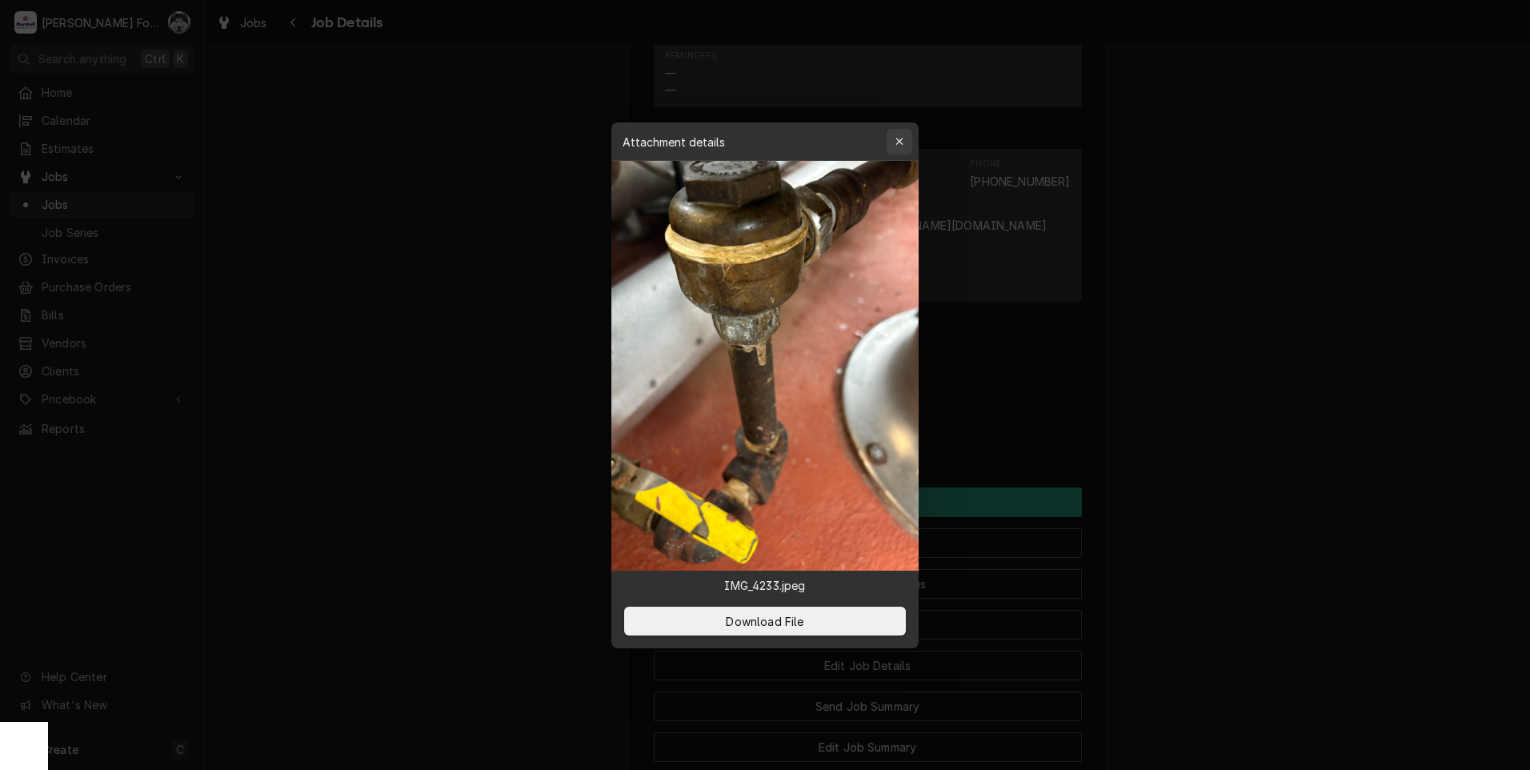
click at [899, 138] on icon "button" at bounding box center [900, 141] width 9 height 11
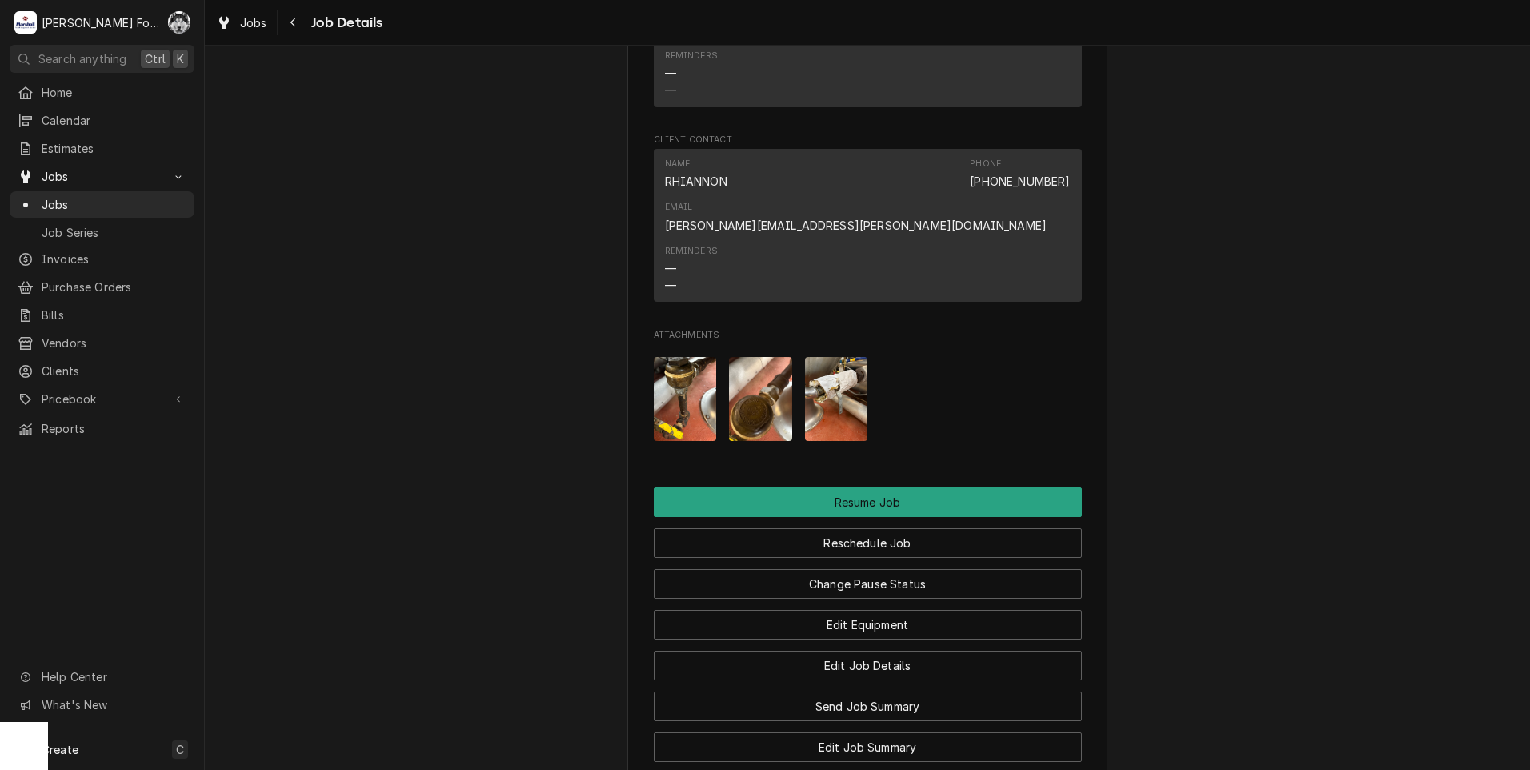
click at [762, 357] on img "Attachments" at bounding box center [760, 399] width 63 height 84
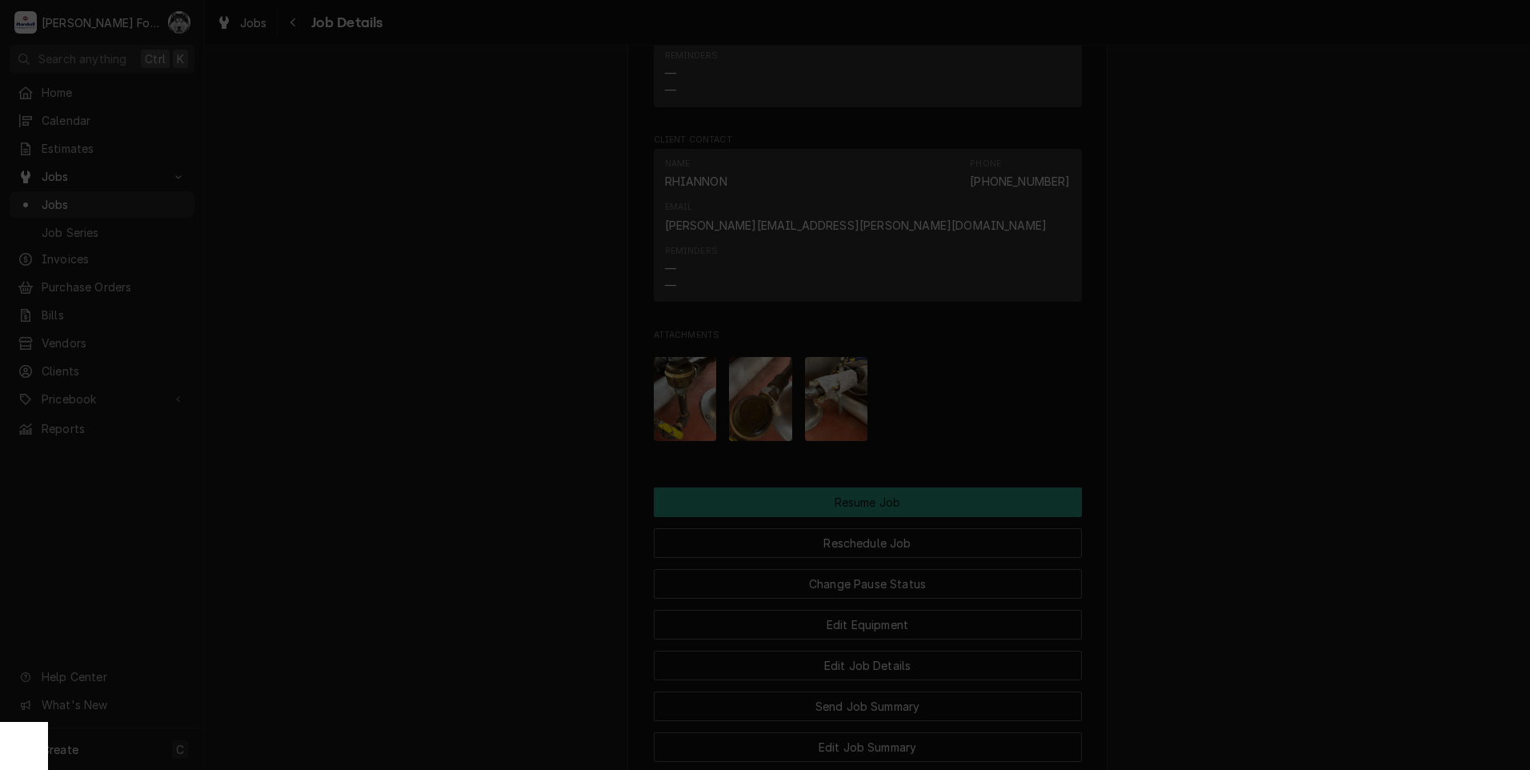
click at [897, 142] on icon "button" at bounding box center [900, 141] width 9 height 11
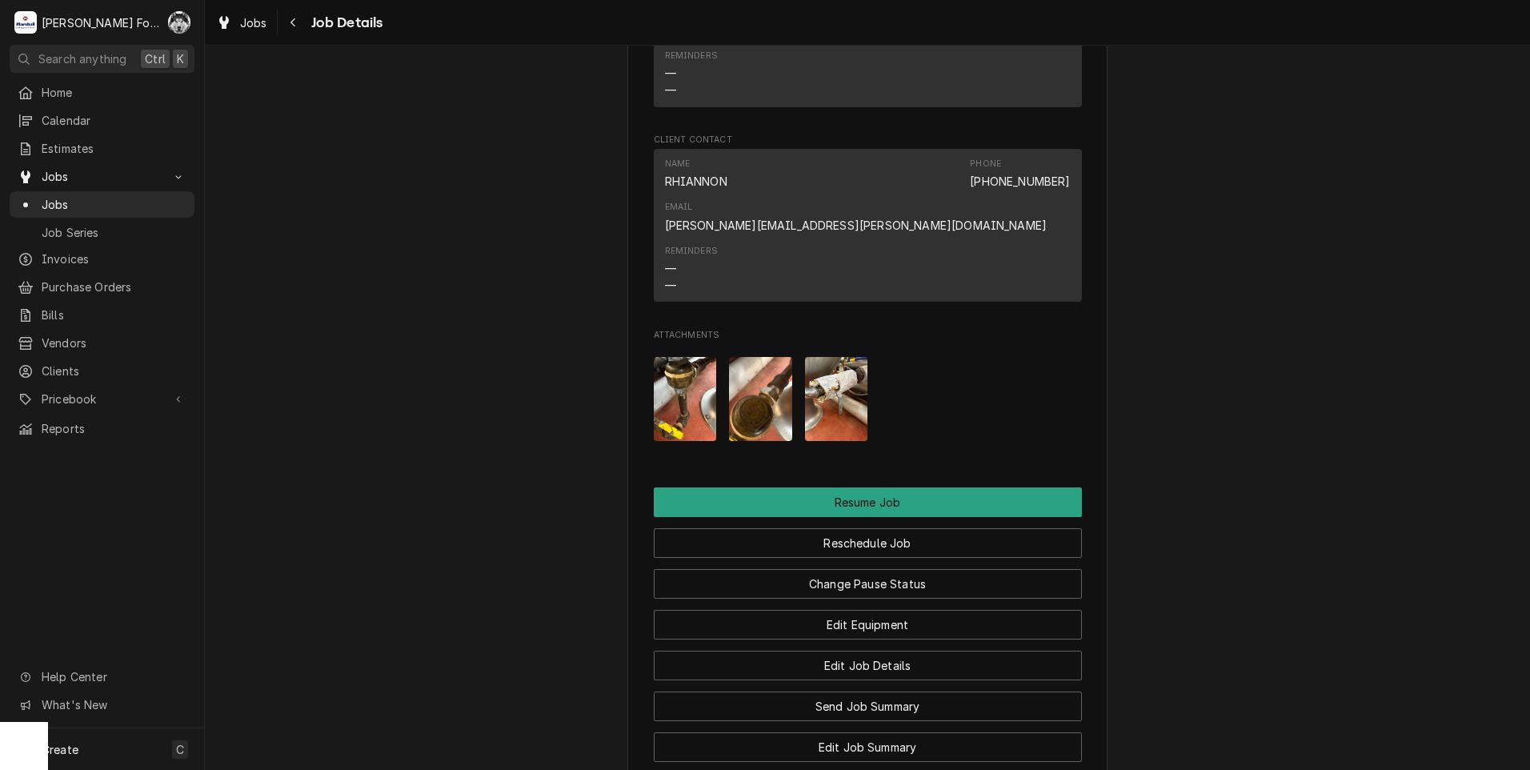
click at [824, 357] on img "Attachments" at bounding box center [836, 399] width 63 height 84
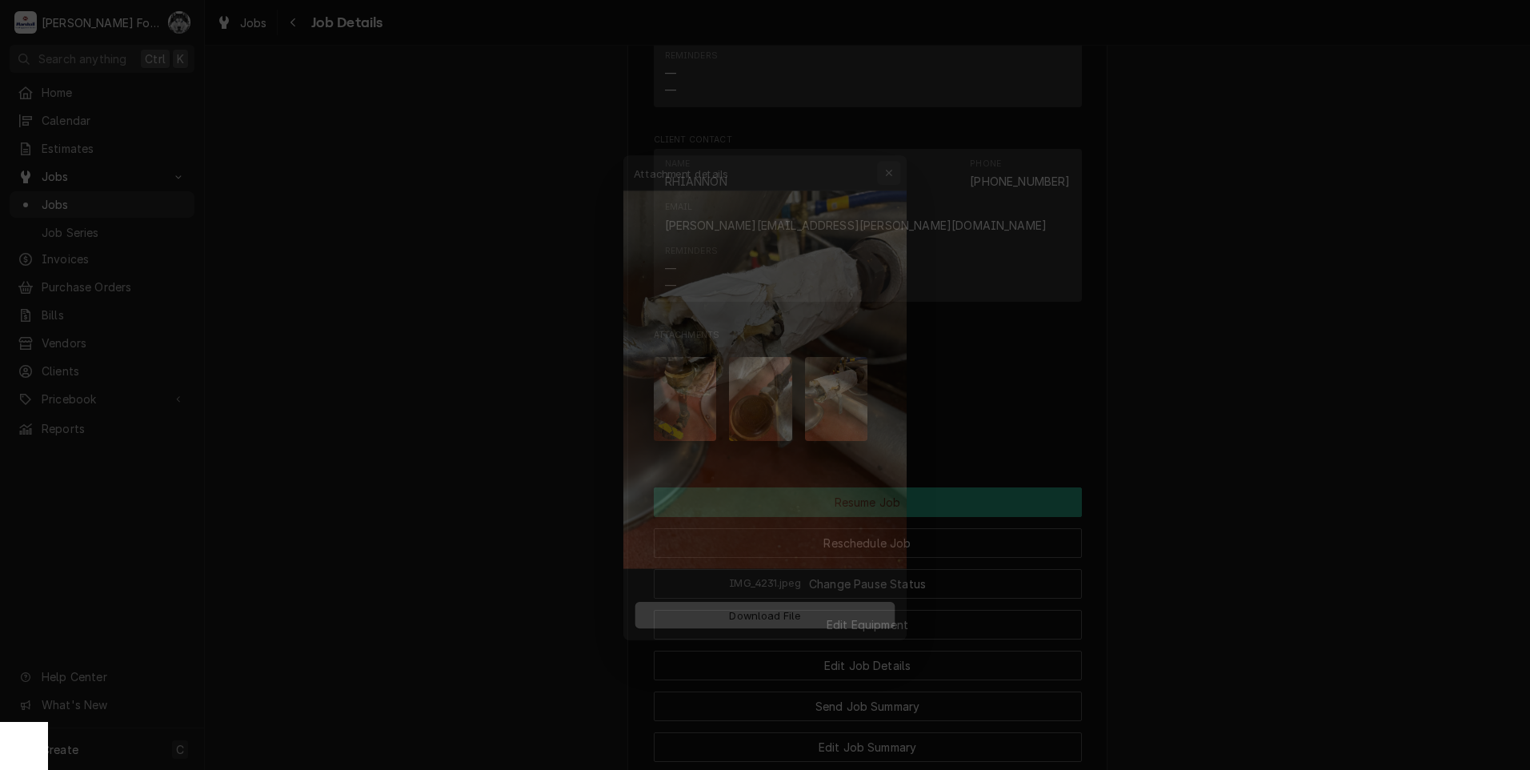
click at [898, 139] on icon "button" at bounding box center [900, 141] width 9 height 11
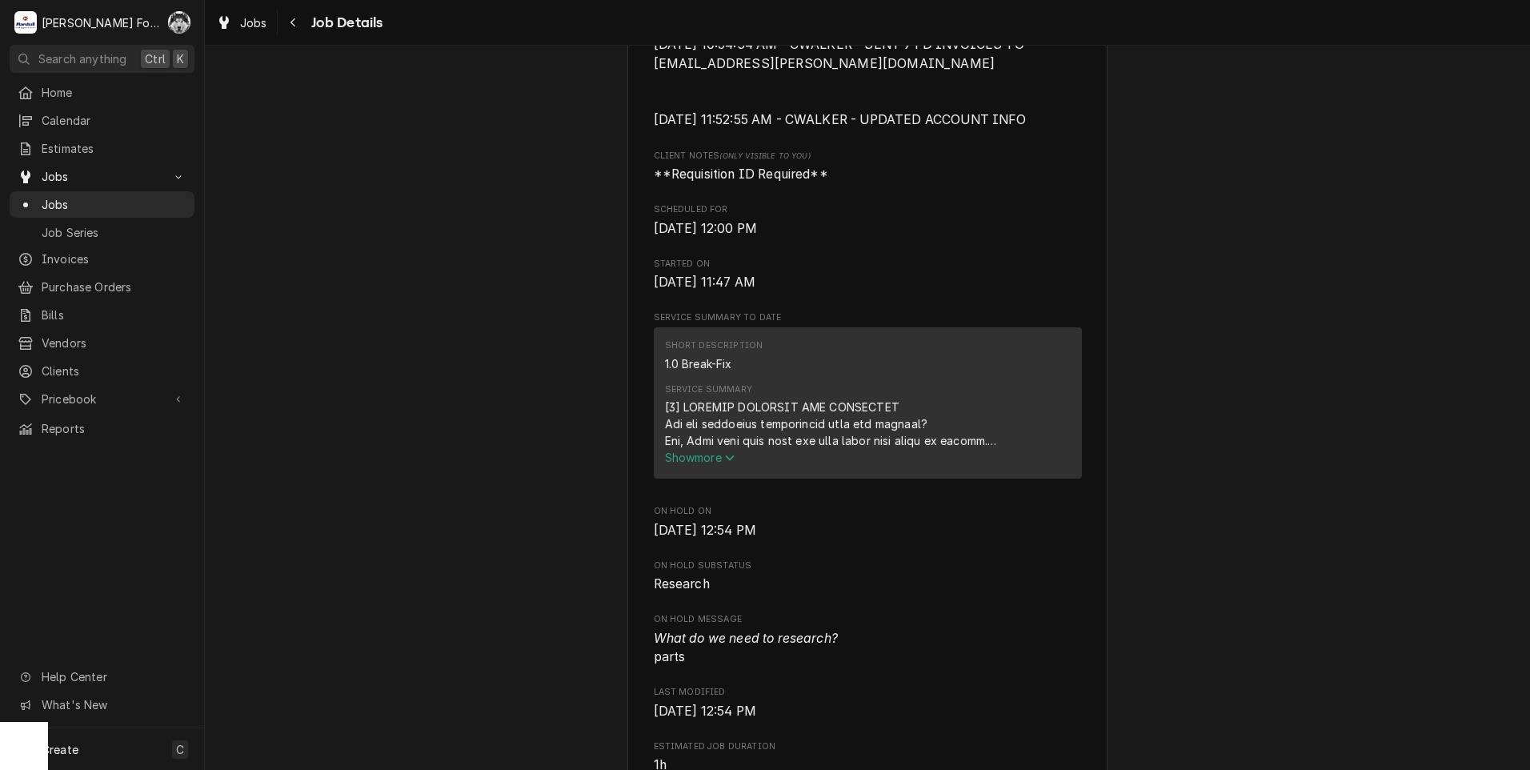
scroll to position [0, 0]
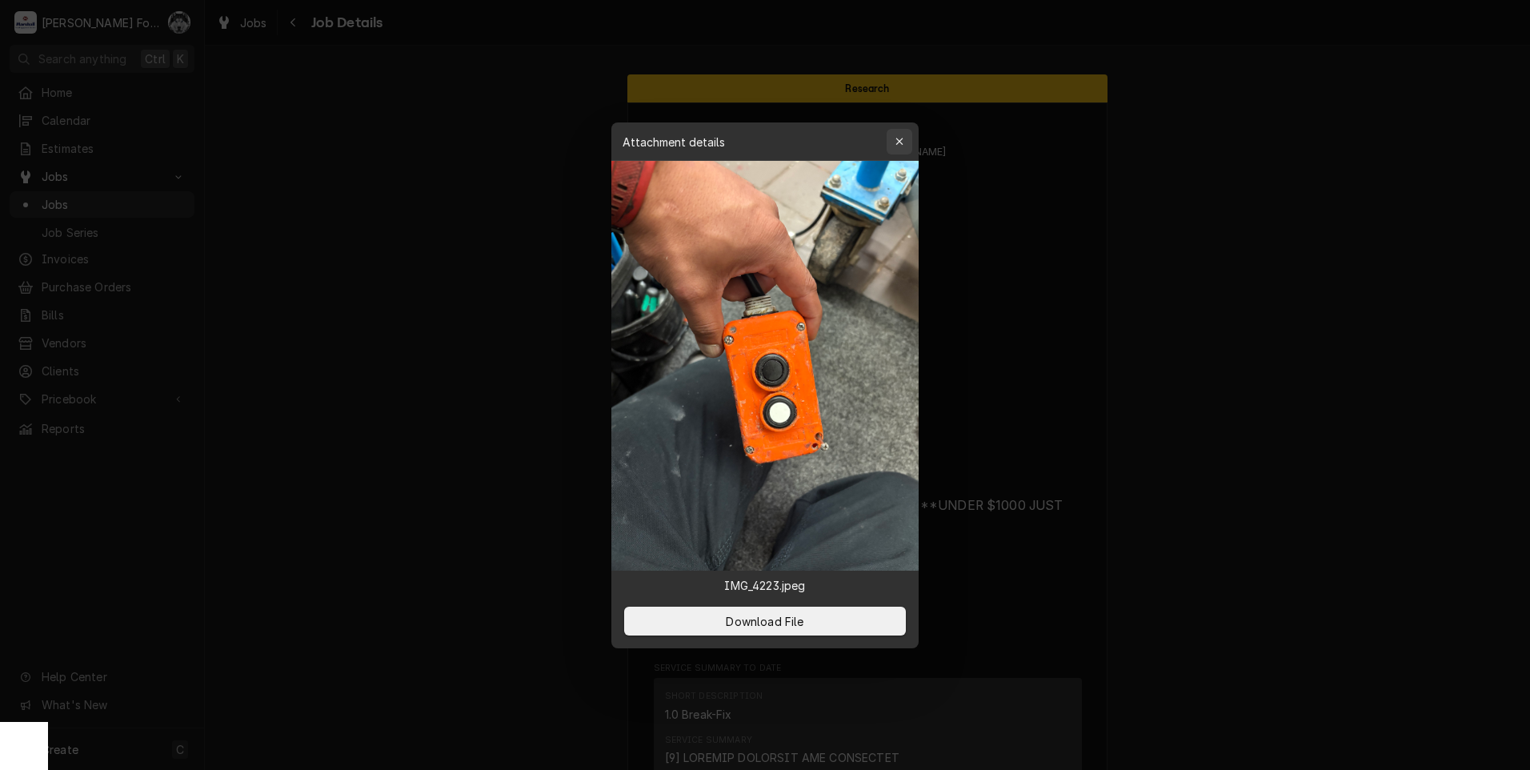
scroll to position [1430, 0]
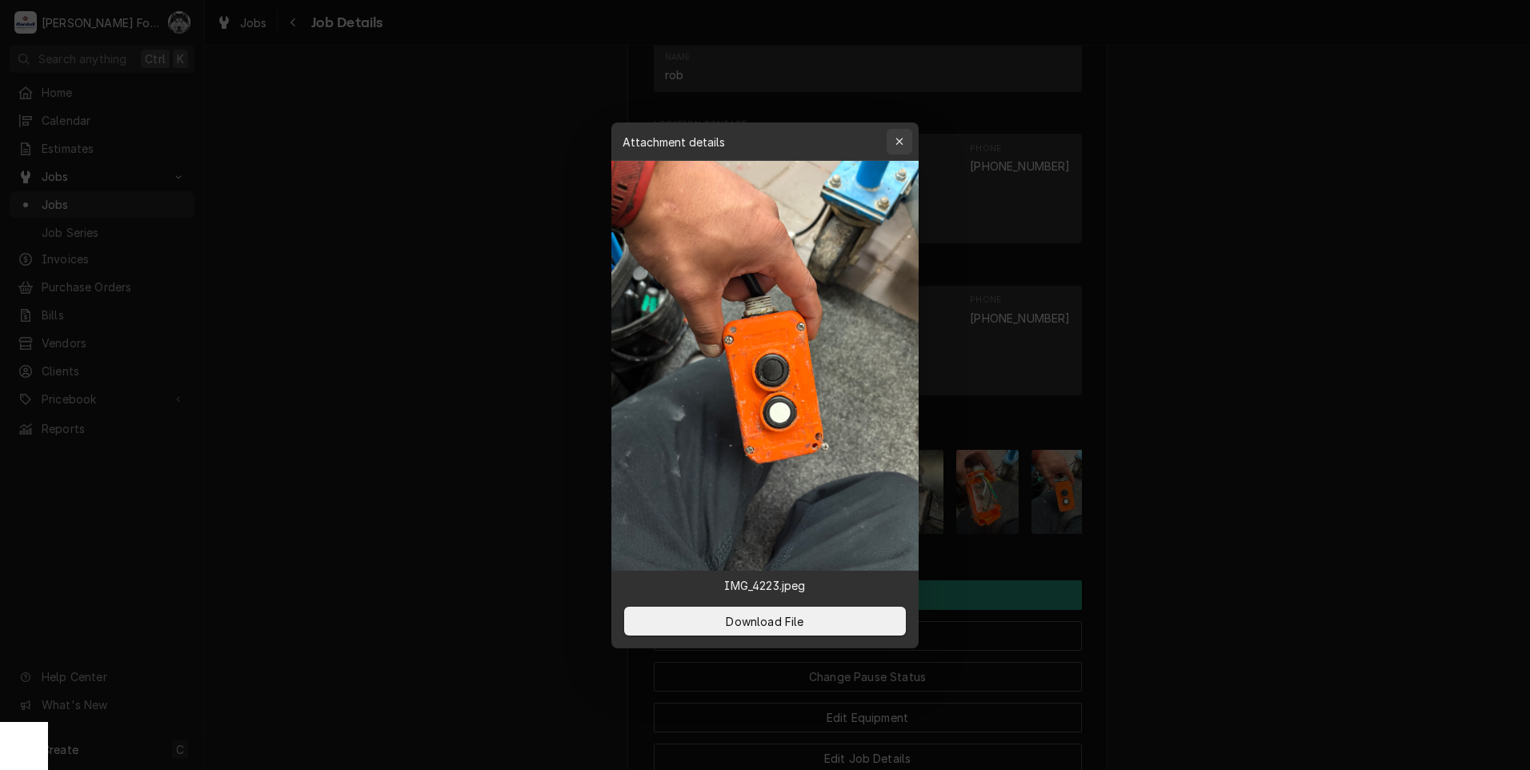
click at [900, 138] on icon "button" at bounding box center [900, 141] width 9 height 11
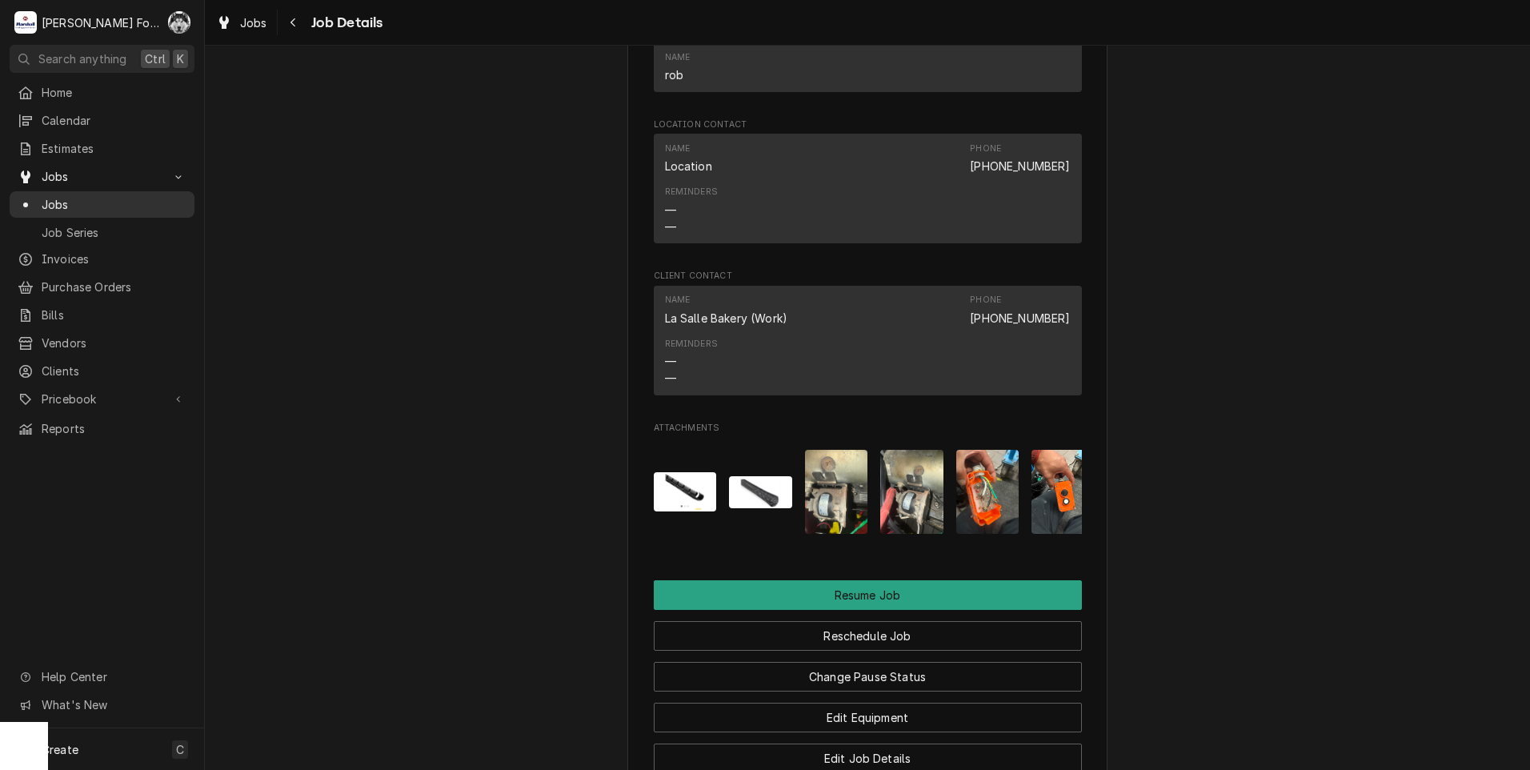
click at [55, 200] on span "Jobs" at bounding box center [114, 204] width 145 height 17
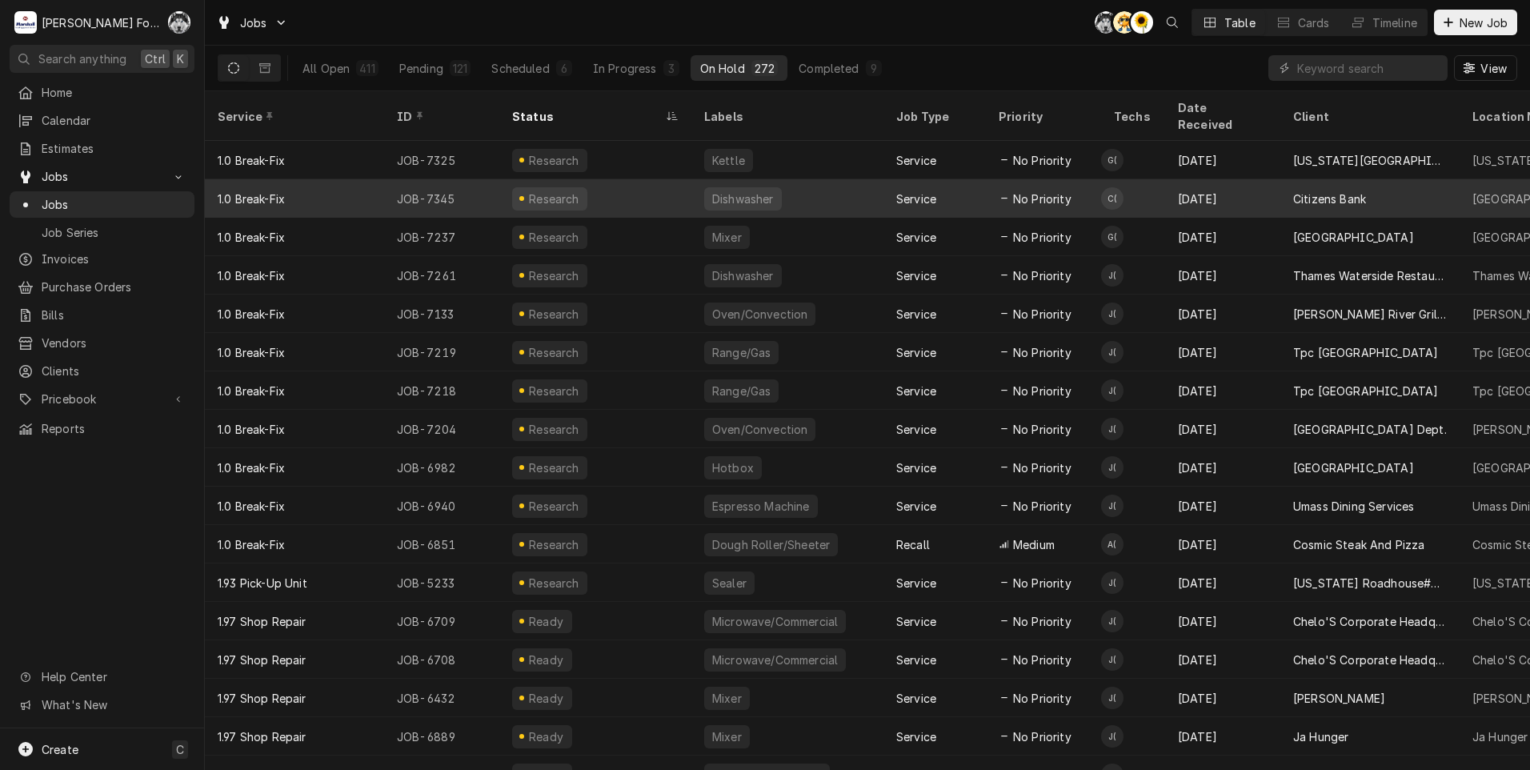
click at [688, 189] on div "Research" at bounding box center [595, 198] width 192 height 38
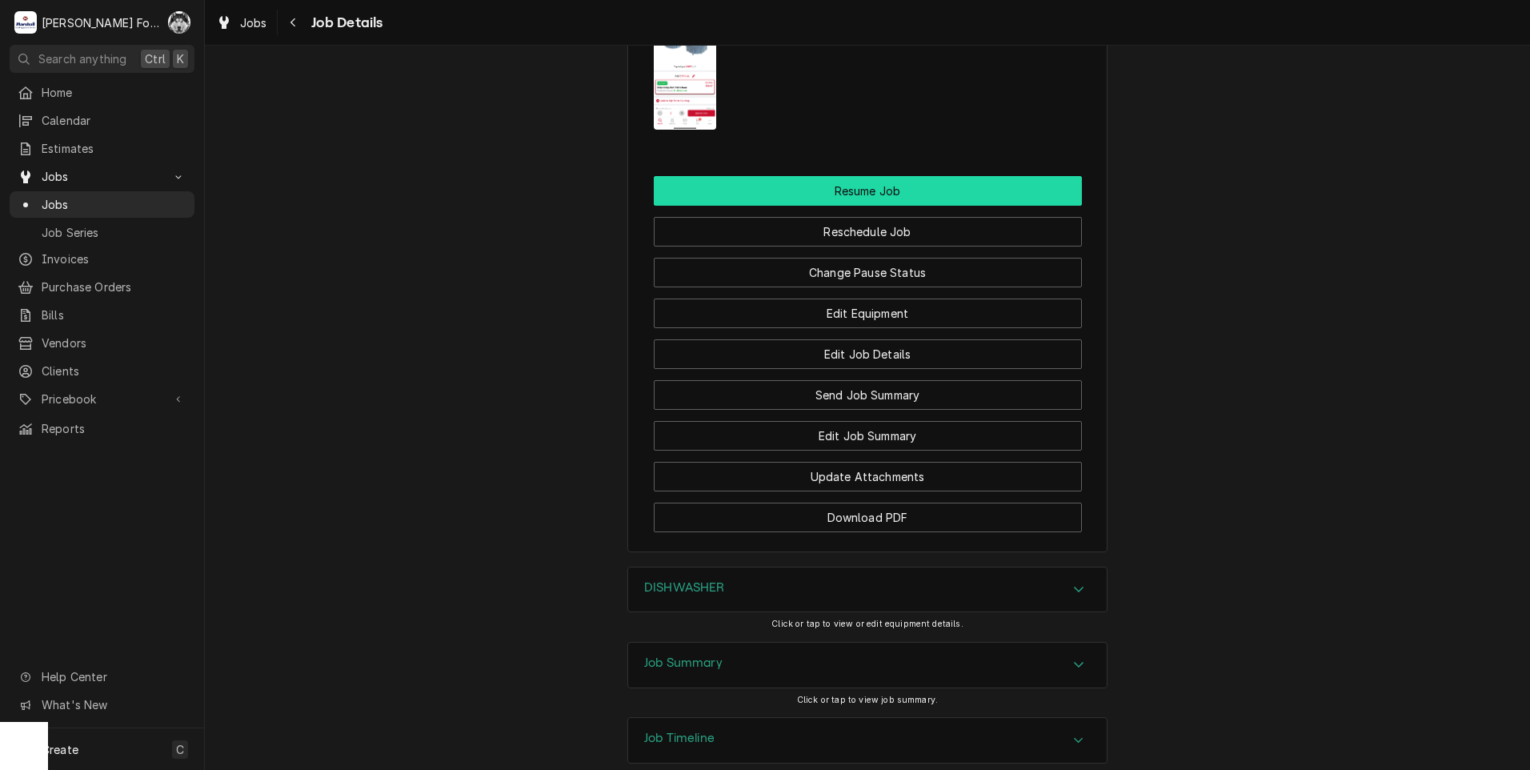
scroll to position [2197, 0]
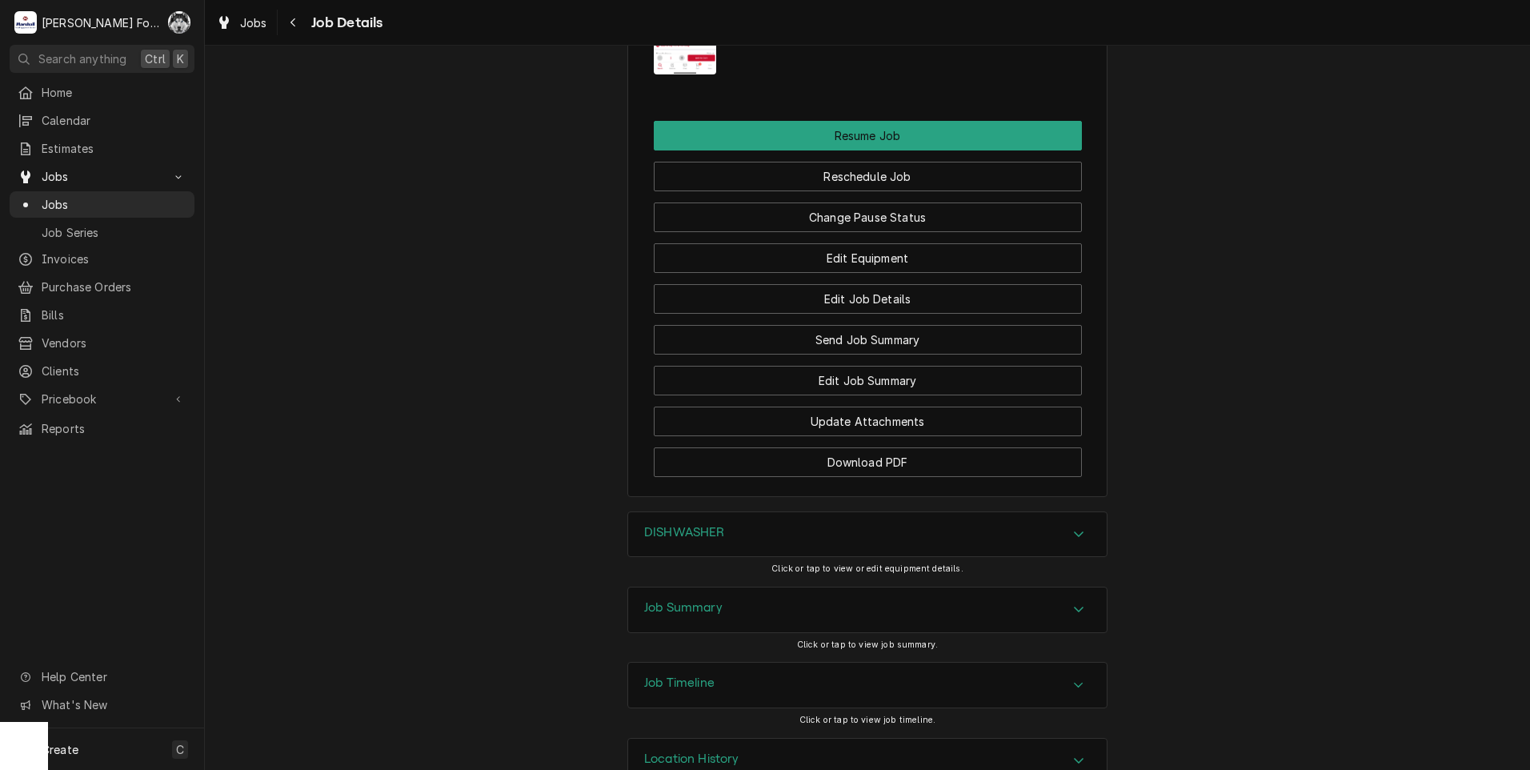
click at [755, 512] on div "DISHWASHER" at bounding box center [867, 534] width 479 height 45
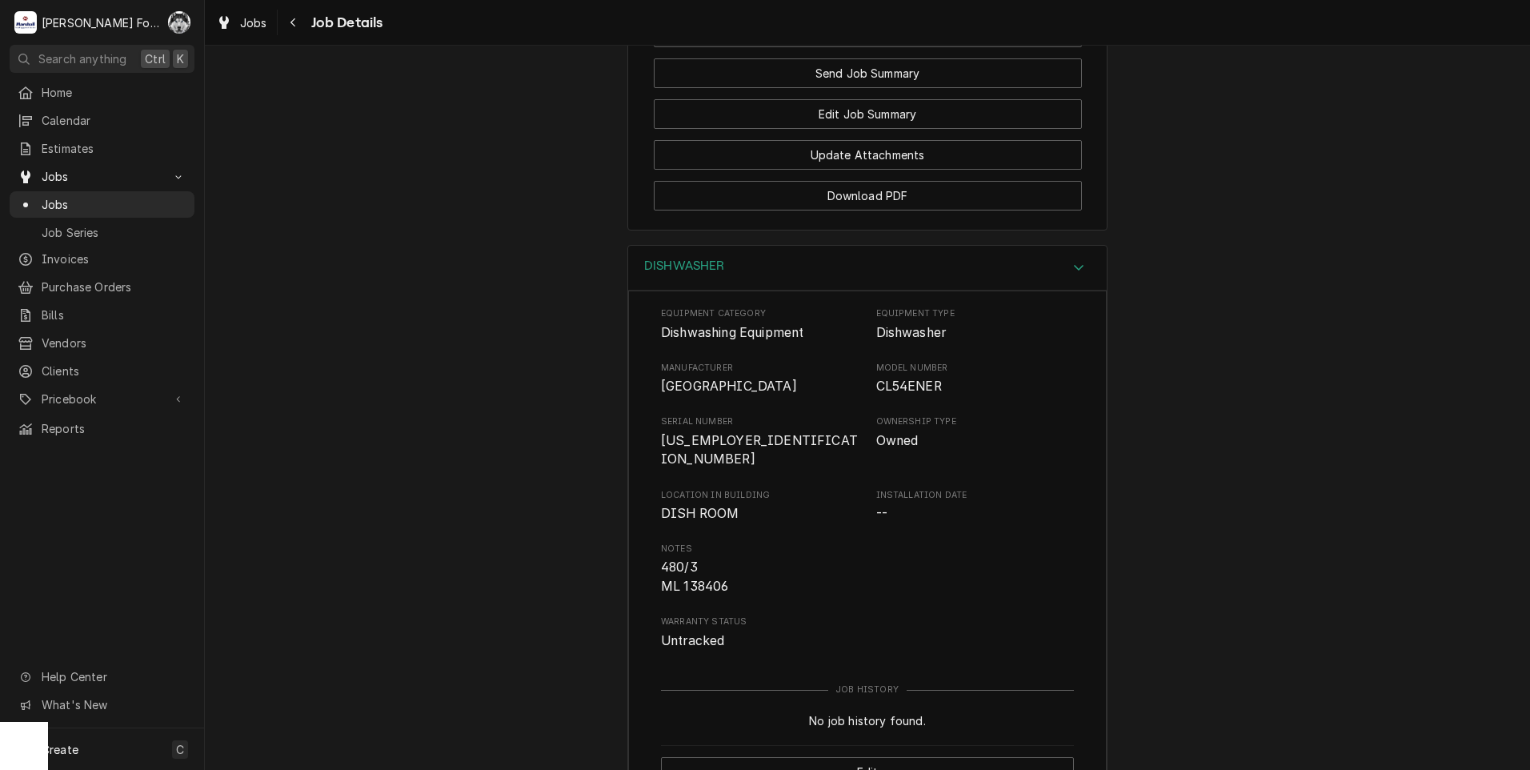
scroll to position [2674, 0]
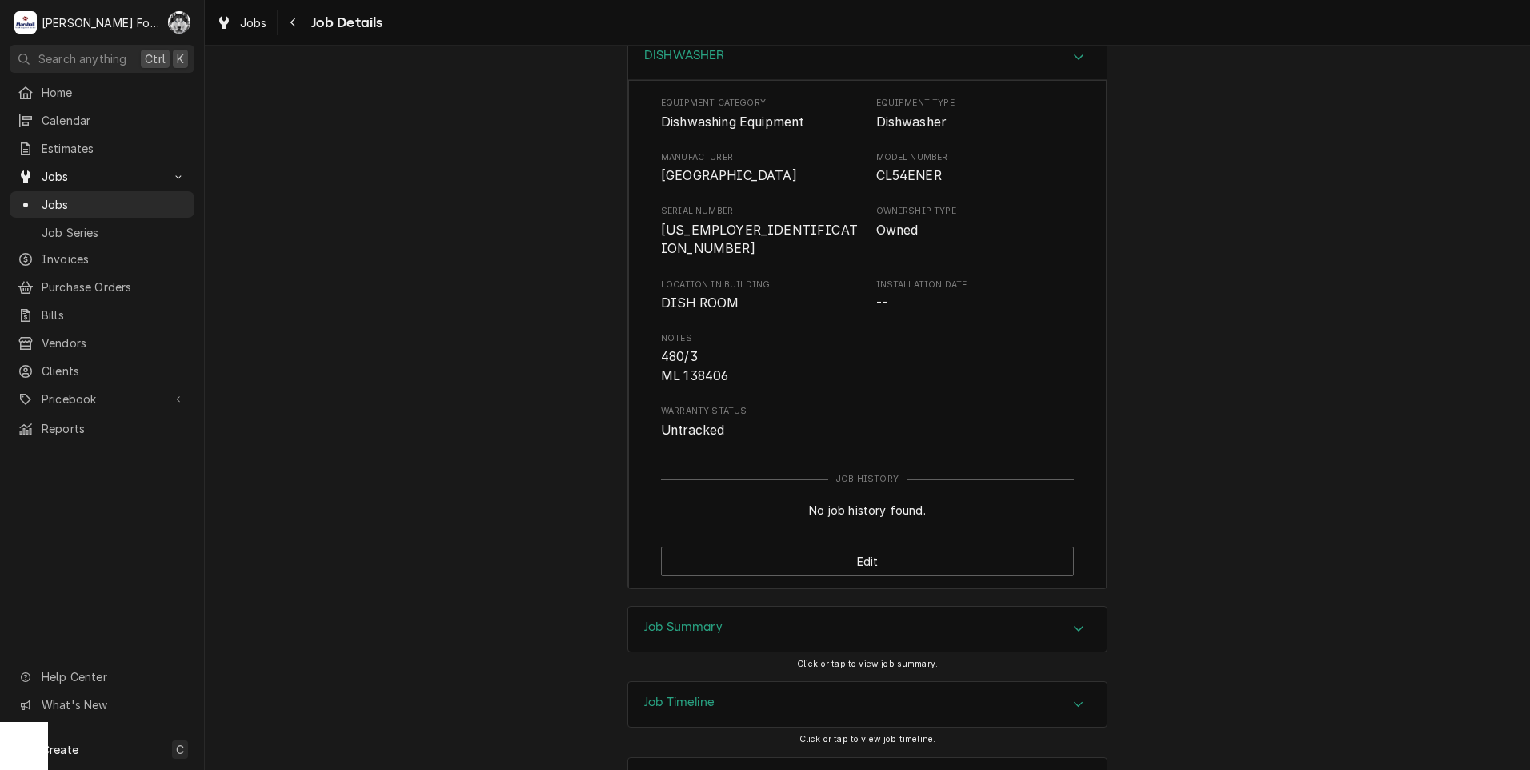
click at [764, 607] on div "Job Summary" at bounding box center [867, 629] width 479 height 45
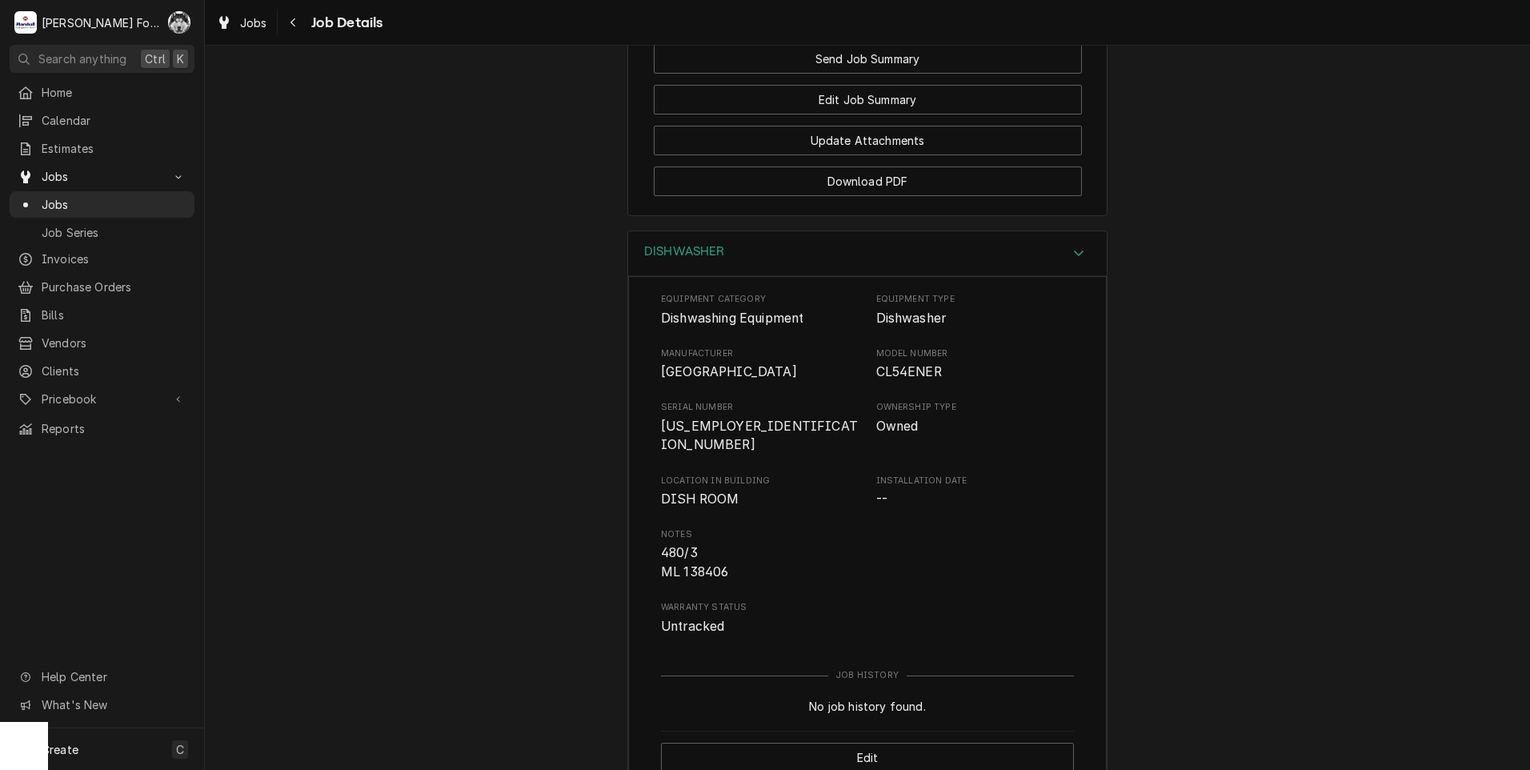
scroll to position [1808, 0]
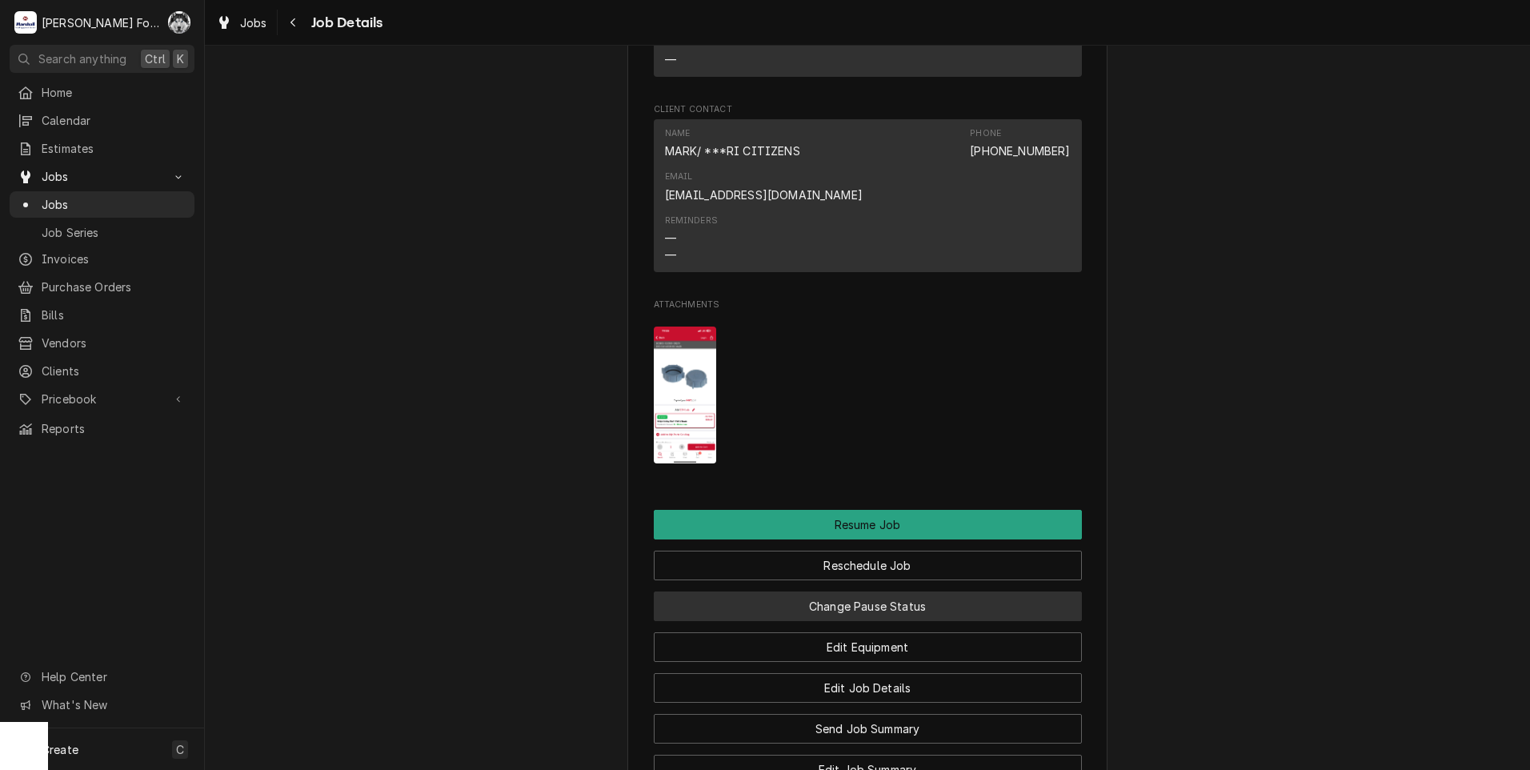
click at [775, 591] on button "Change Pause Status" at bounding box center [868, 606] width 428 height 30
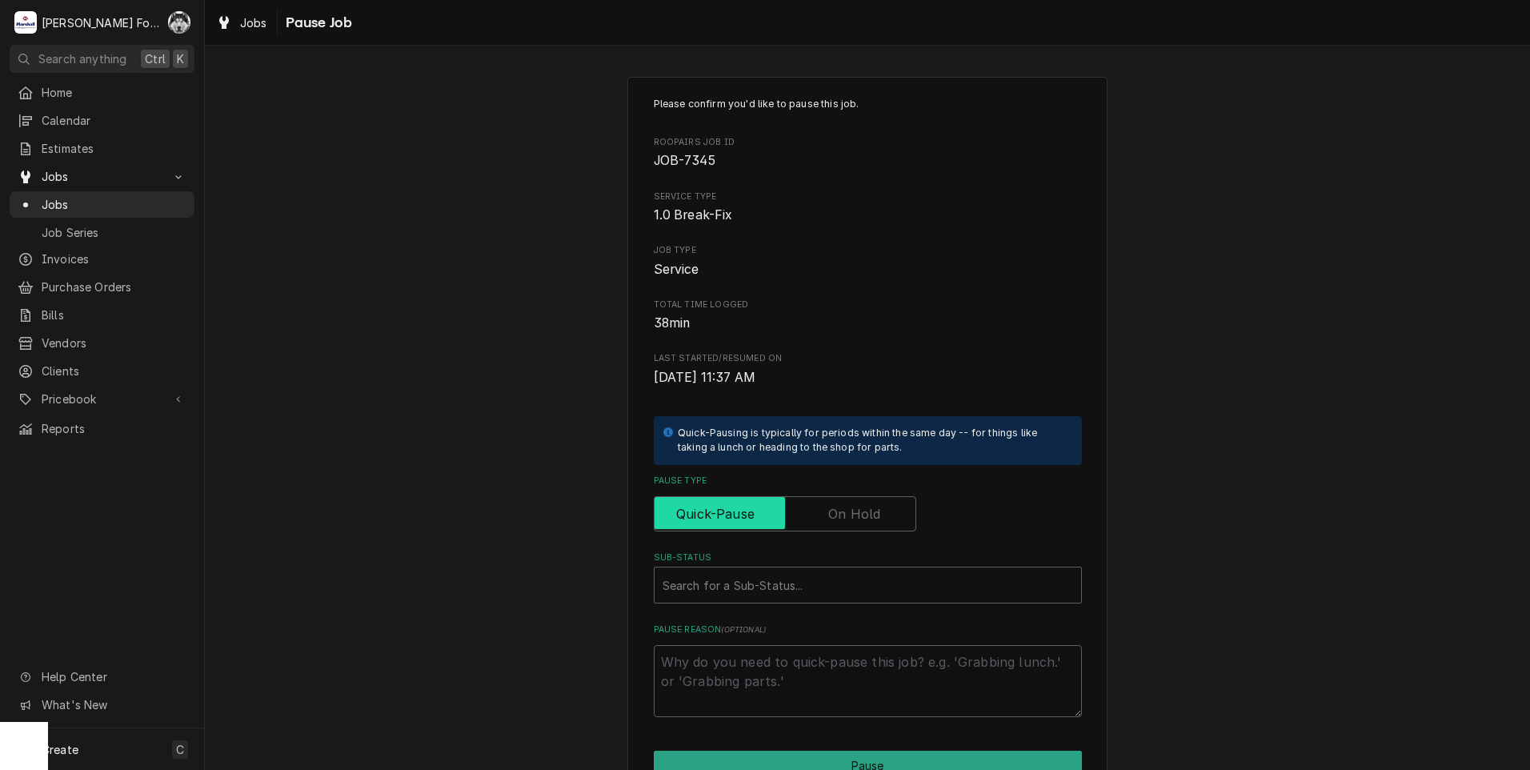
click at [803, 519] on input "Pause Type" at bounding box center [785, 513] width 248 height 35
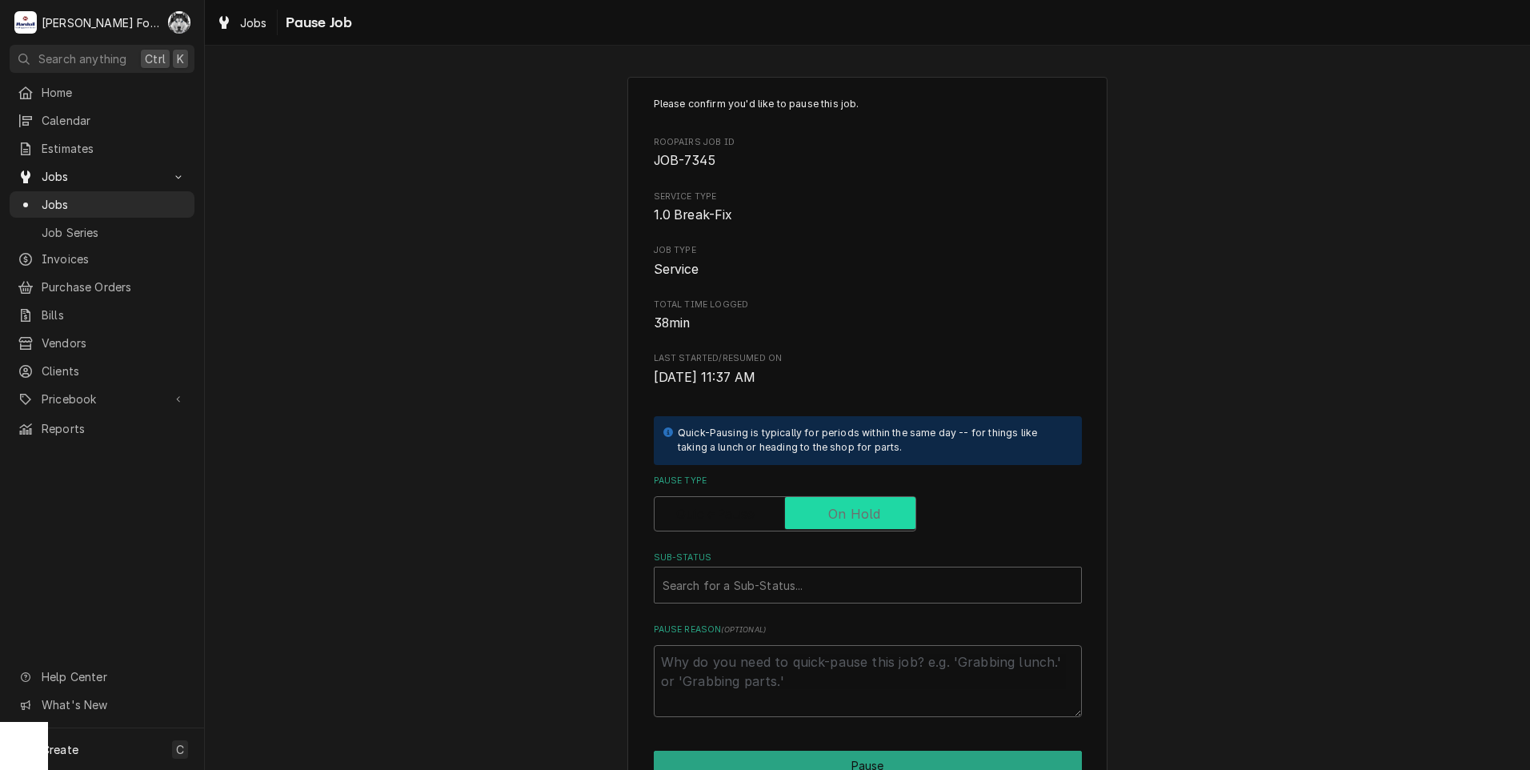
checkbox input "true"
click at [762, 587] on div "Sub-Status" at bounding box center [868, 585] width 411 height 29
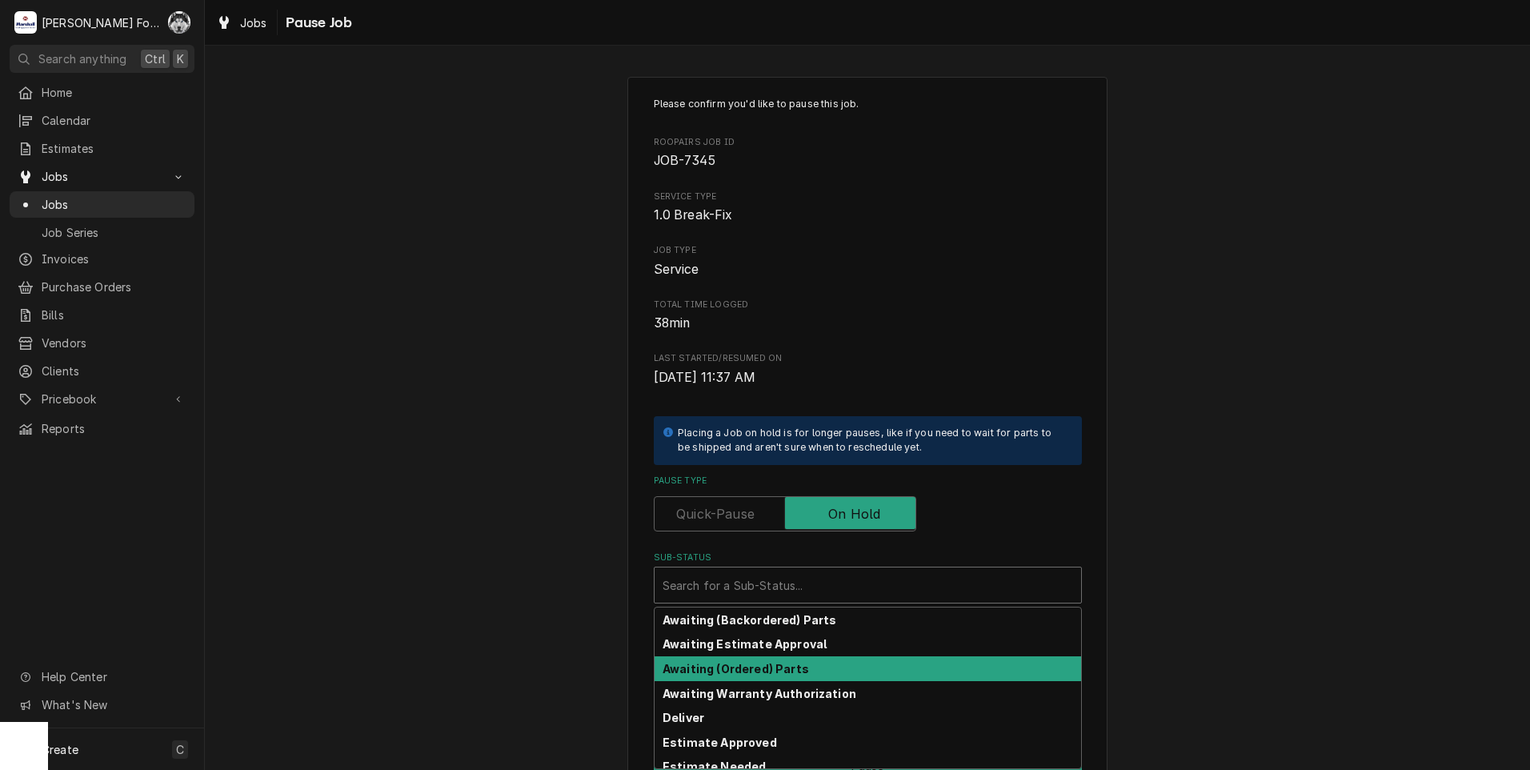
click at [739, 658] on div "Awaiting (Ordered) Parts" at bounding box center [868, 668] width 427 height 25
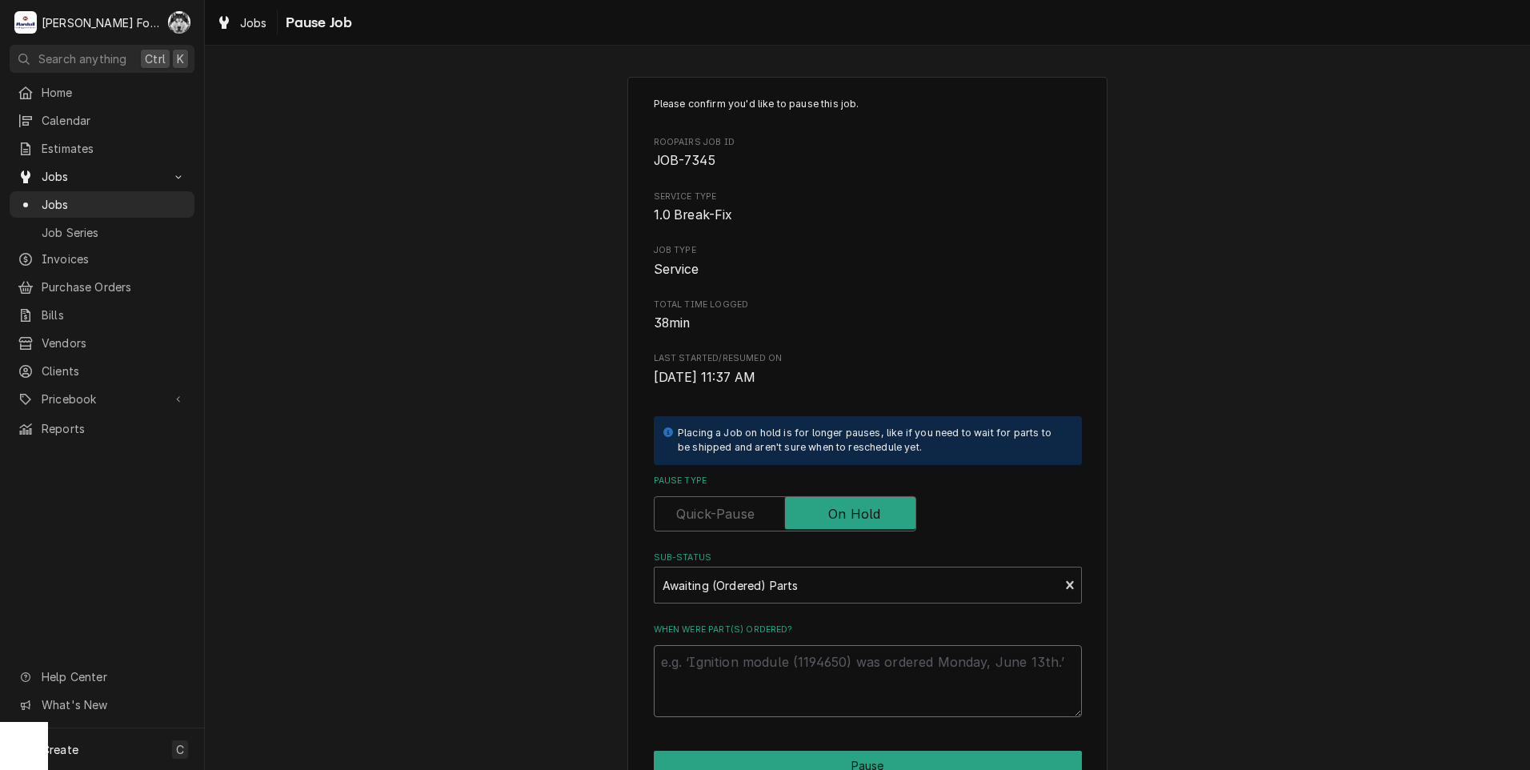
click at [737, 671] on textarea "When were part(s) ordered?" at bounding box center [868, 681] width 428 height 72
type textarea "x"
type textarea "9"
type textarea "x"
type textarea "9/"
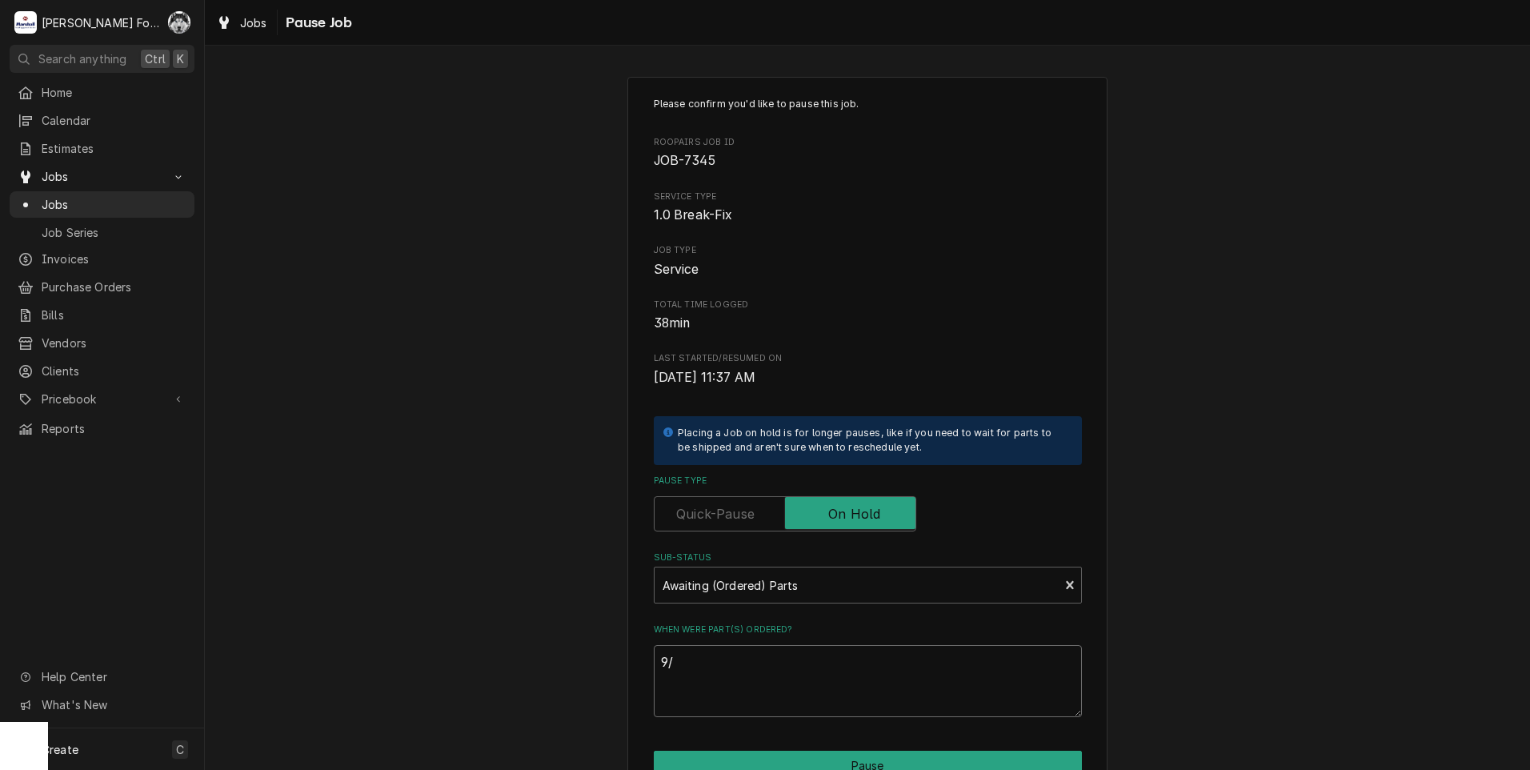
type textarea "x"
type textarea "9/1"
type textarea "x"
type textarea "9/11"
type textarea "x"
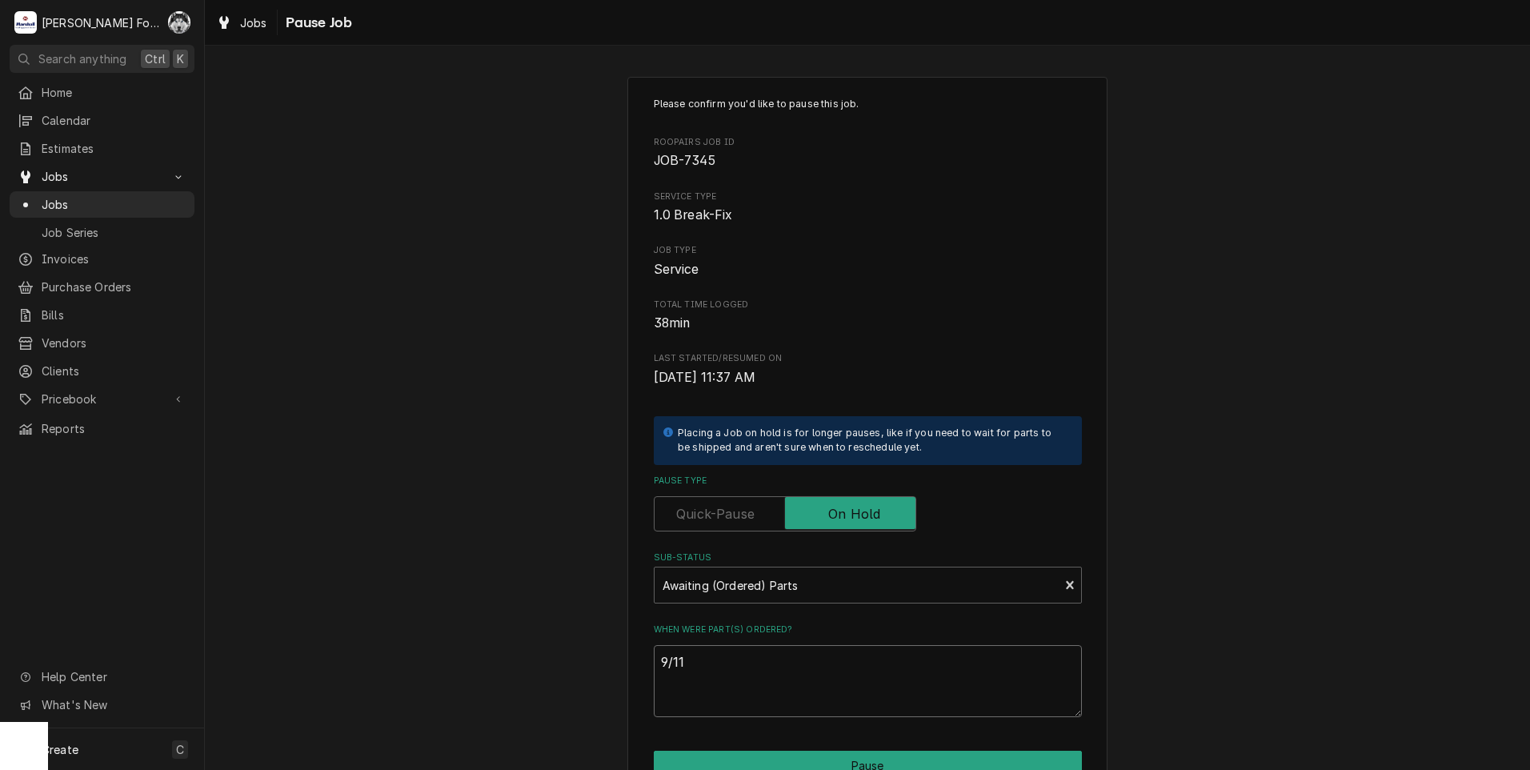
type textarea "9/11/"
type textarea "x"
type textarea "9/11/2"
type textarea "x"
type textarea "[DATE]"
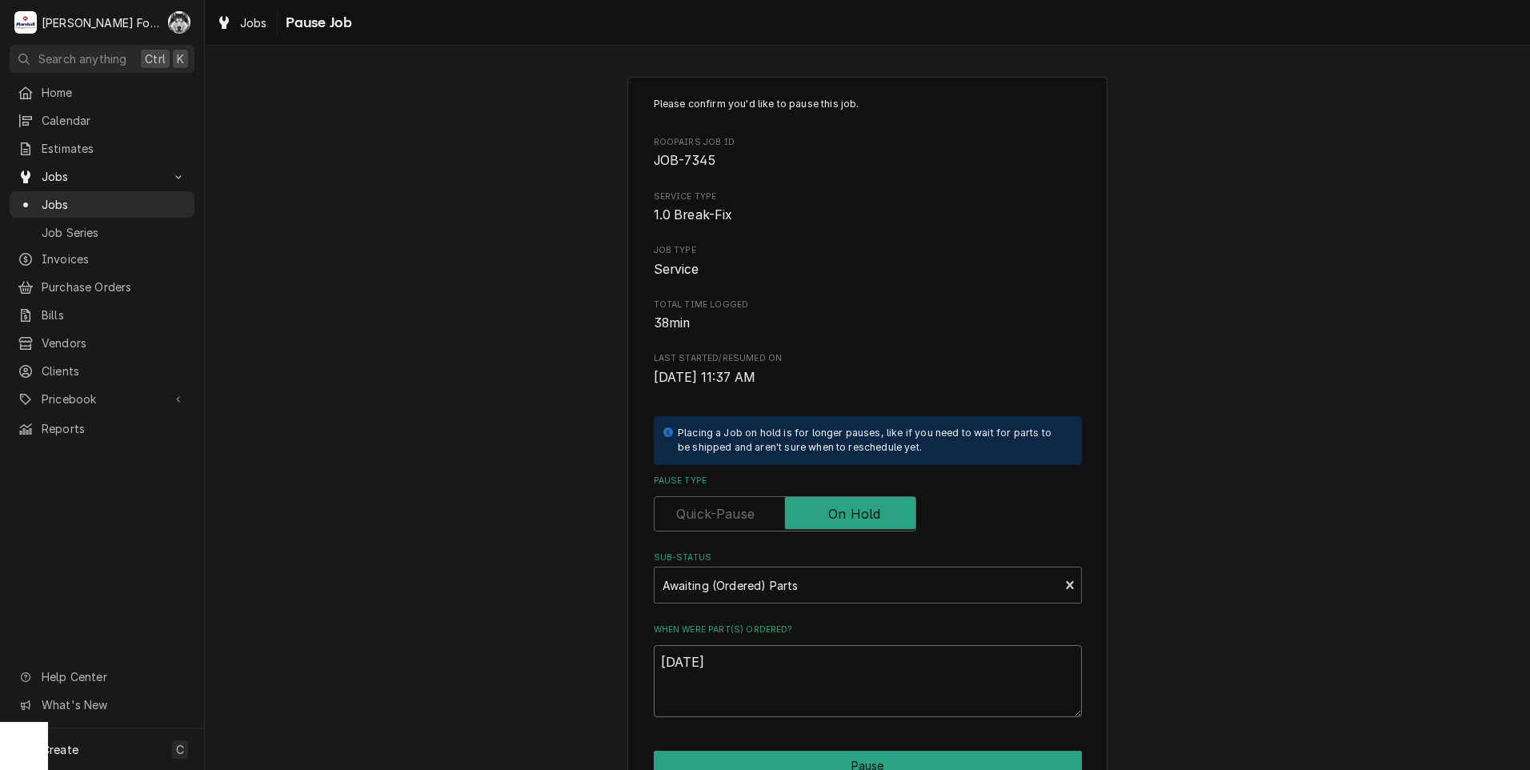
type textarea "x"
type textarea "9/11/202"
type textarea "x"
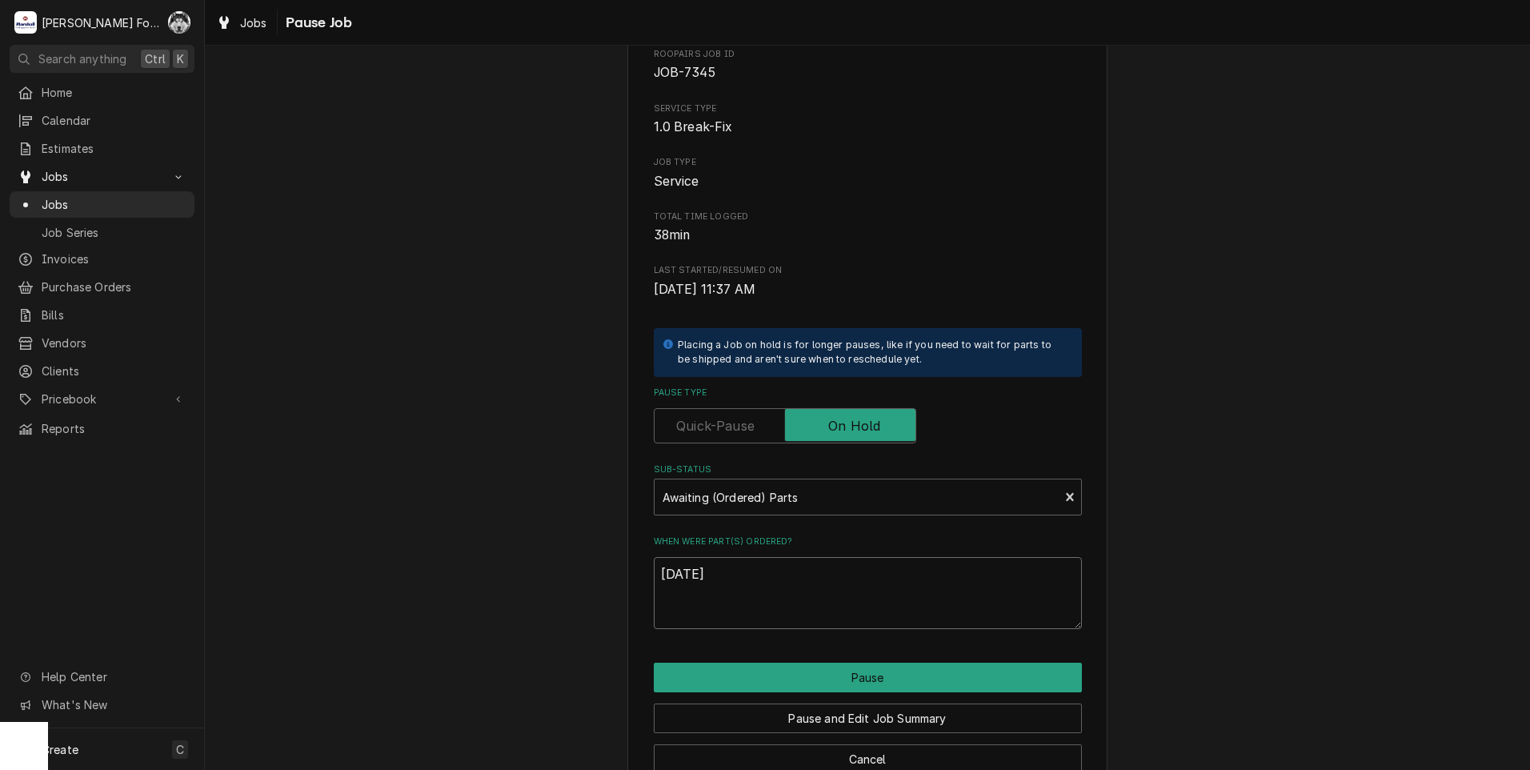
scroll to position [126, 0]
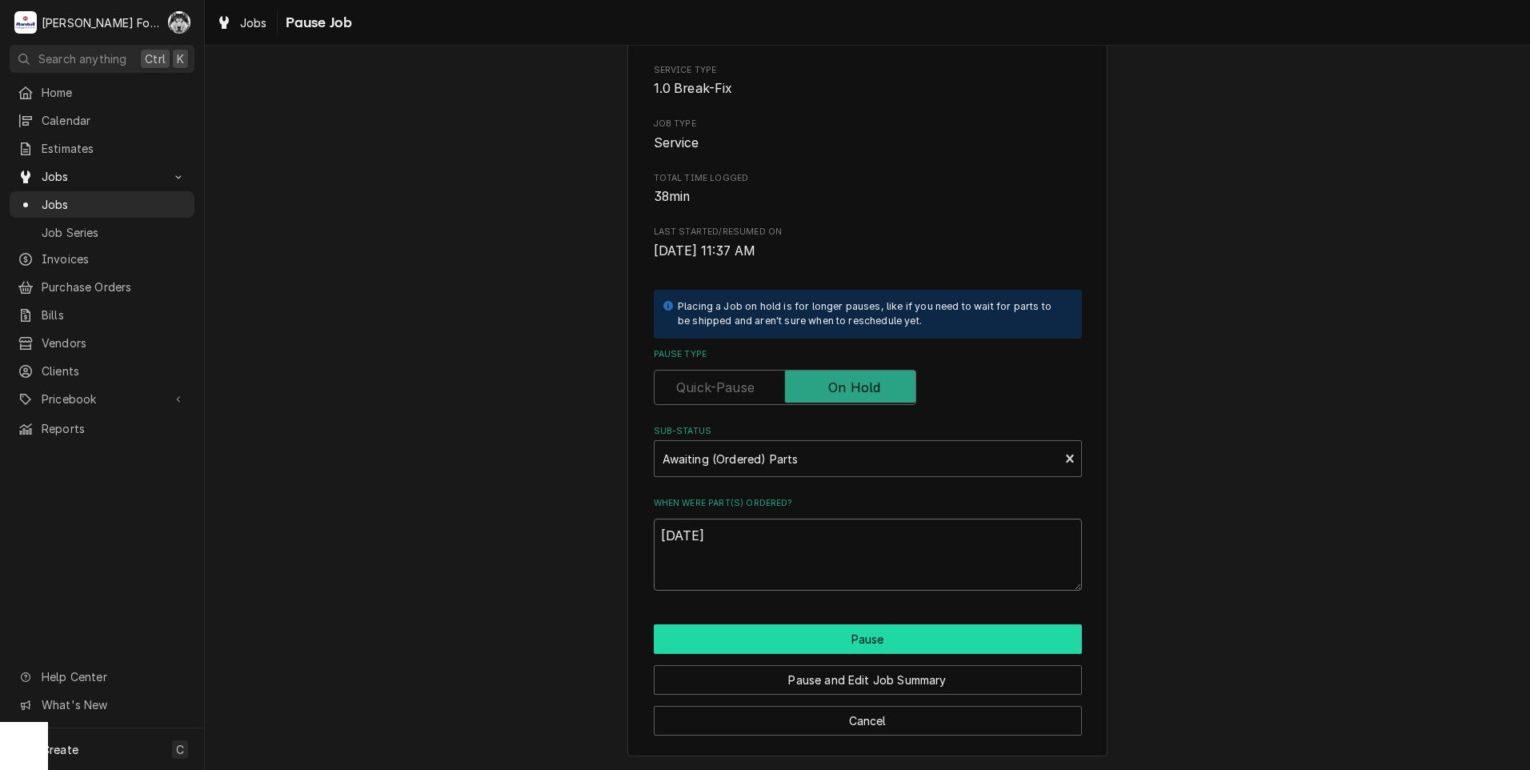
type textarea "[DATE]"
click at [779, 648] on button "Pause" at bounding box center [868, 639] width 428 height 30
type textarea "x"
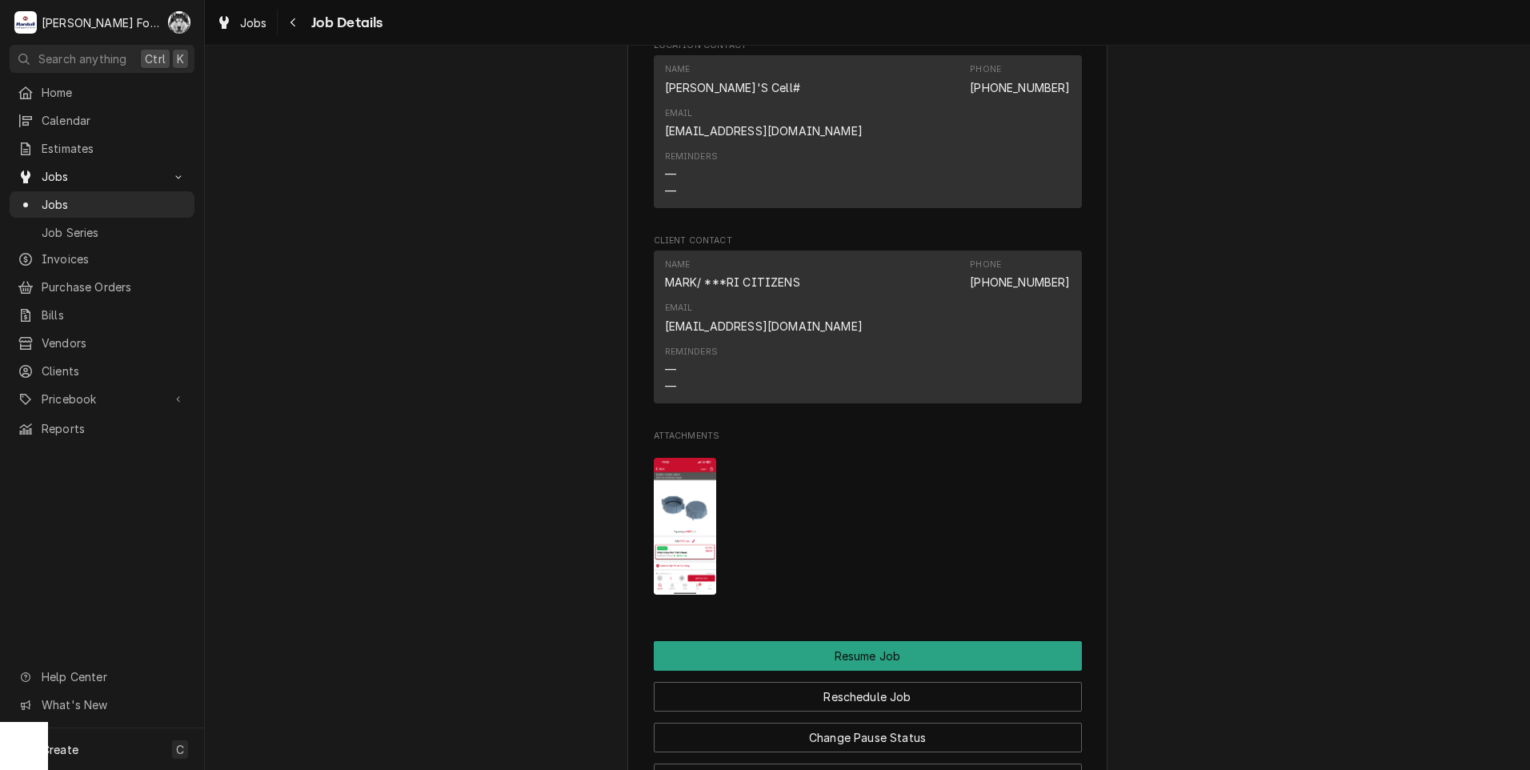
scroll to position [2197, 0]
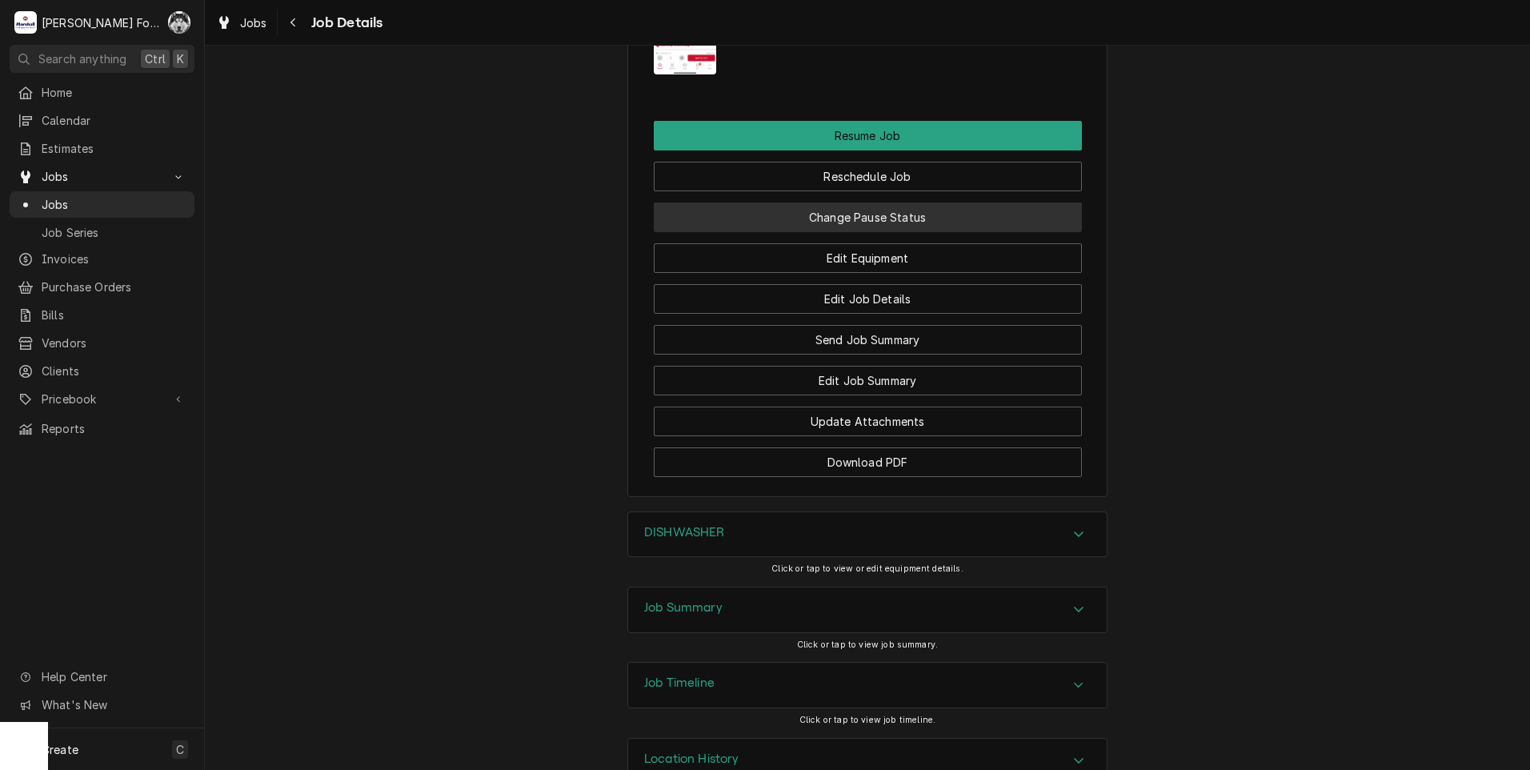
click at [787, 202] on button "Change Pause Status" at bounding box center [868, 217] width 428 height 30
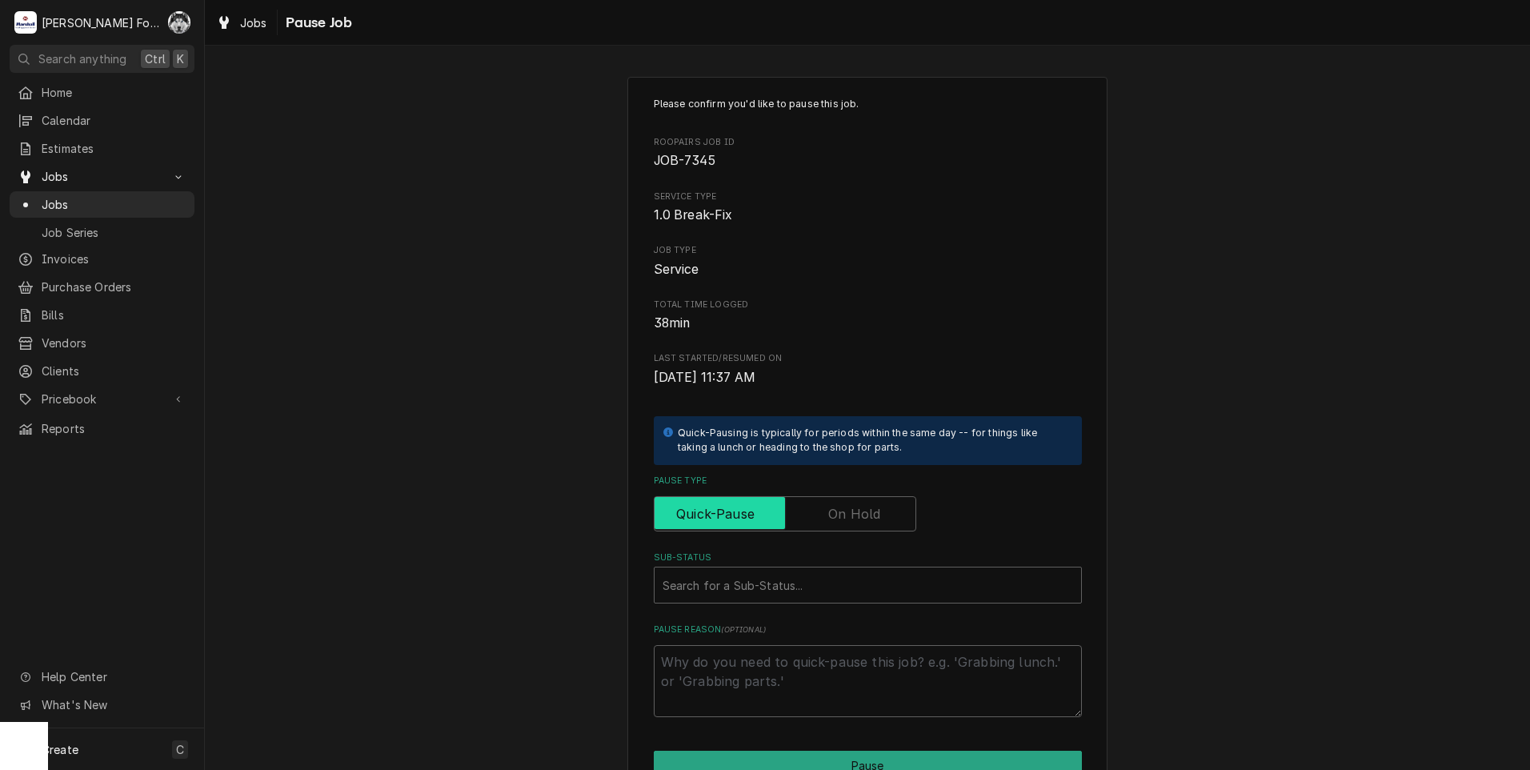
click at [829, 502] on input "Pause Type" at bounding box center [785, 513] width 248 height 35
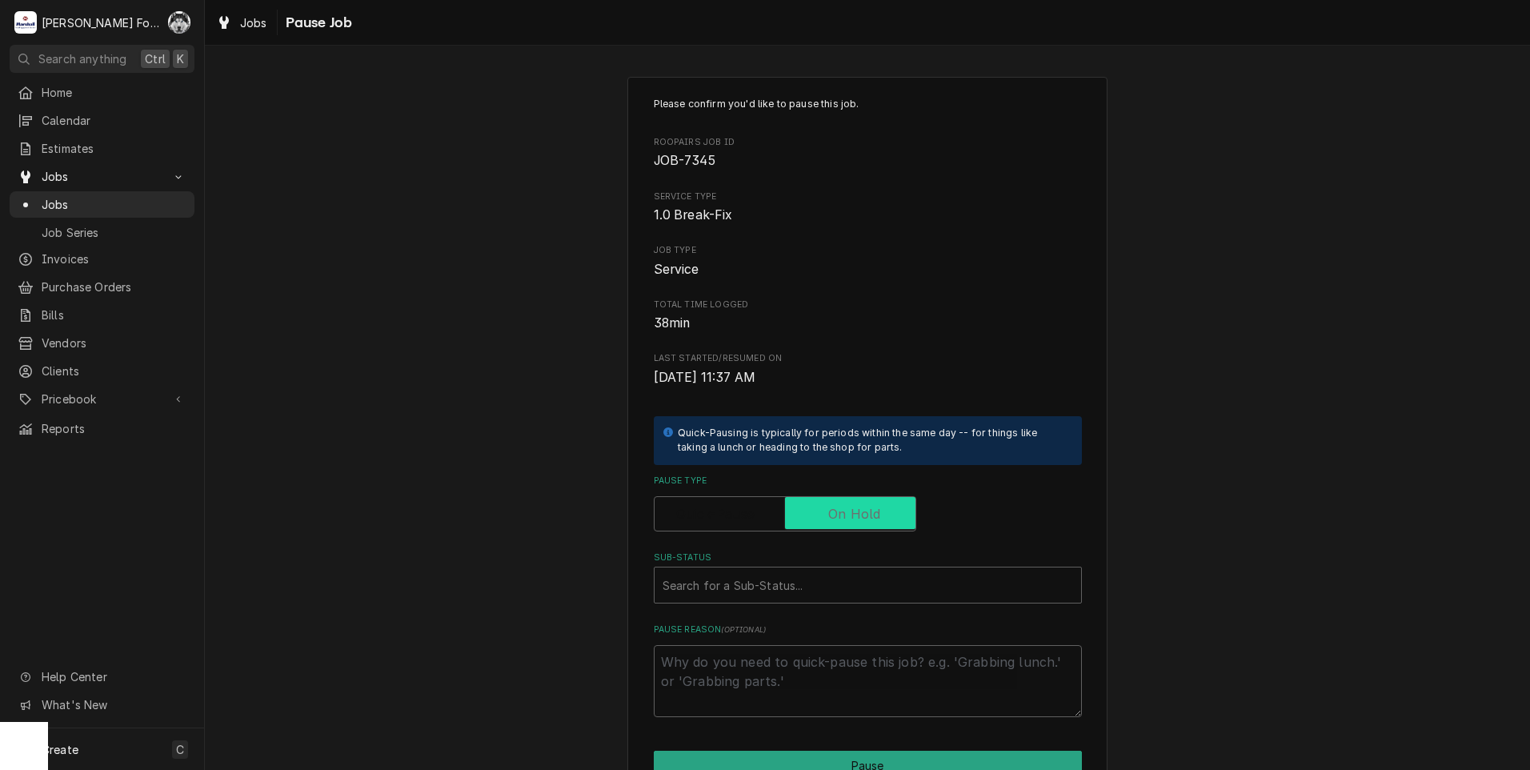
checkbox input "true"
drag, startPoint x: 779, startPoint y: 605, endPoint x: 779, endPoint y: 592, distance: 12.8
click at [779, 603] on div "Please confirm you'd like to pause this job. Roopairs Job ID JOB-7345 Service T…" at bounding box center [868, 407] width 428 height 620
click at [779, 591] on div "Sub-Status" at bounding box center [868, 585] width 411 height 29
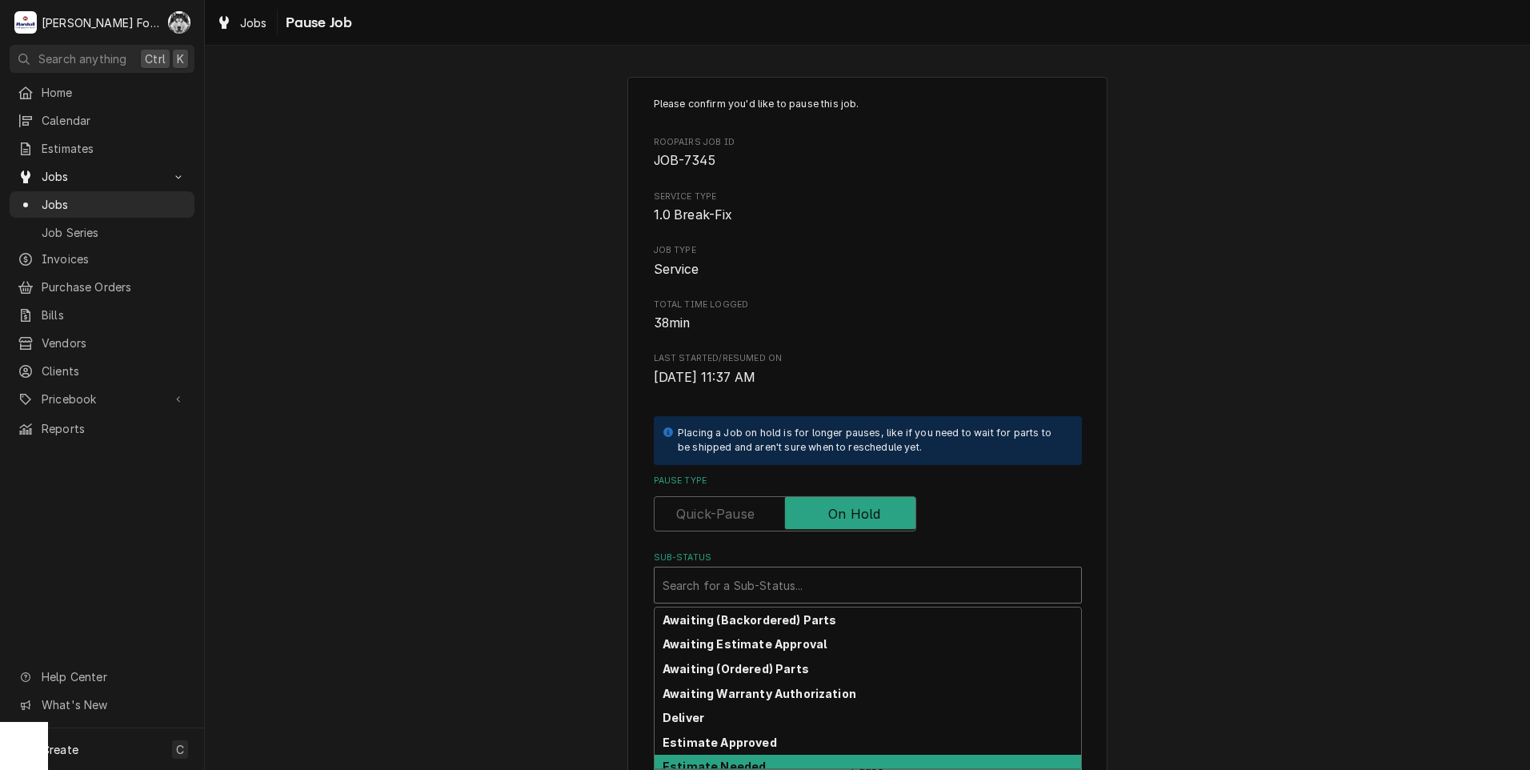
click at [735, 760] on strong "Estimate Needed" at bounding box center [714, 766] width 103 height 14
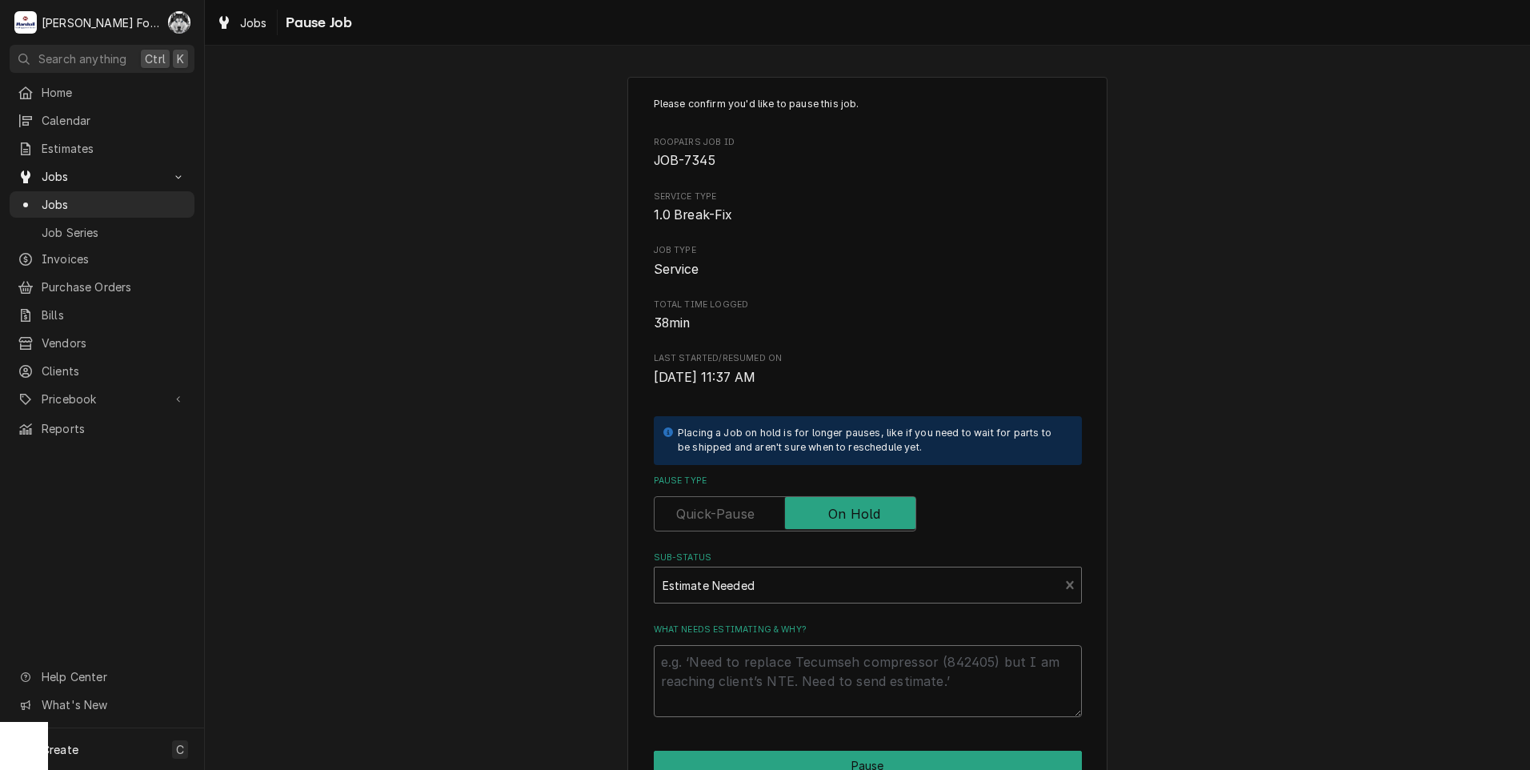
click at [718, 660] on textarea "What needs estimating & why?" at bounding box center [868, 681] width 428 height 72
type textarea "x"
type textarea "P"
type textarea "x"
type textarea "PA"
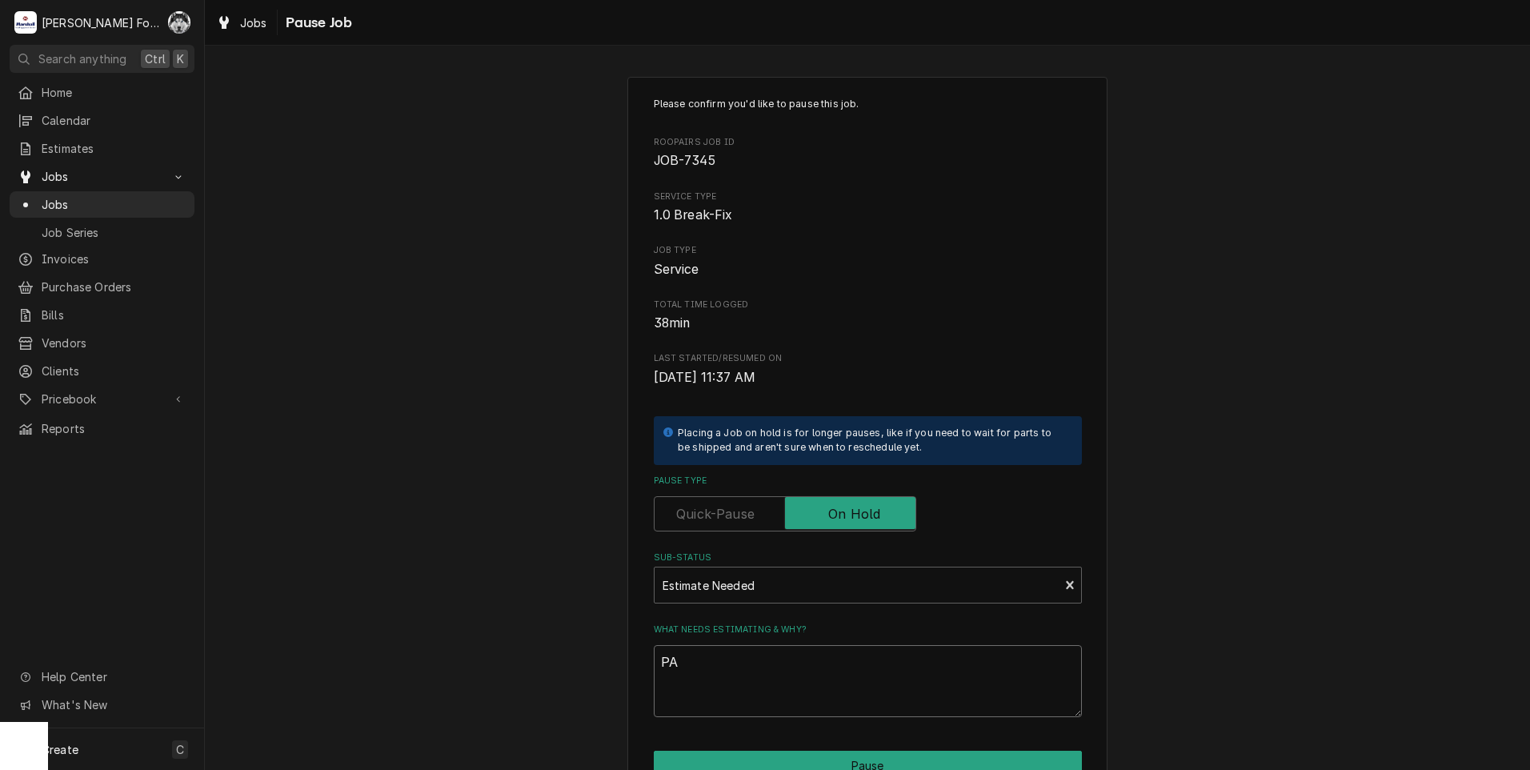
type textarea "x"
type textarea "PAR"
type textarea "x"
type textarea "PART"
type textarea "x"
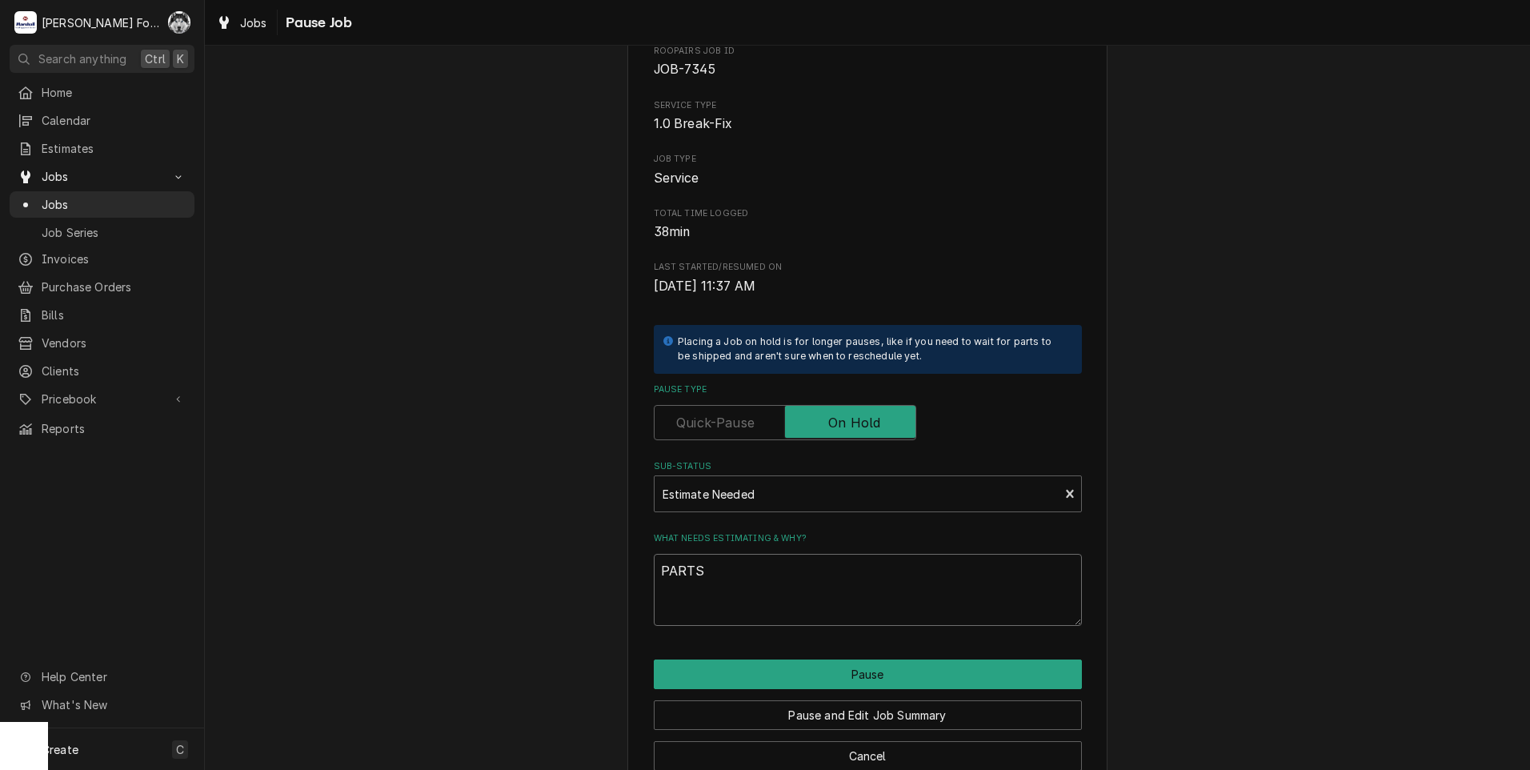
scroll to position [126, 0]
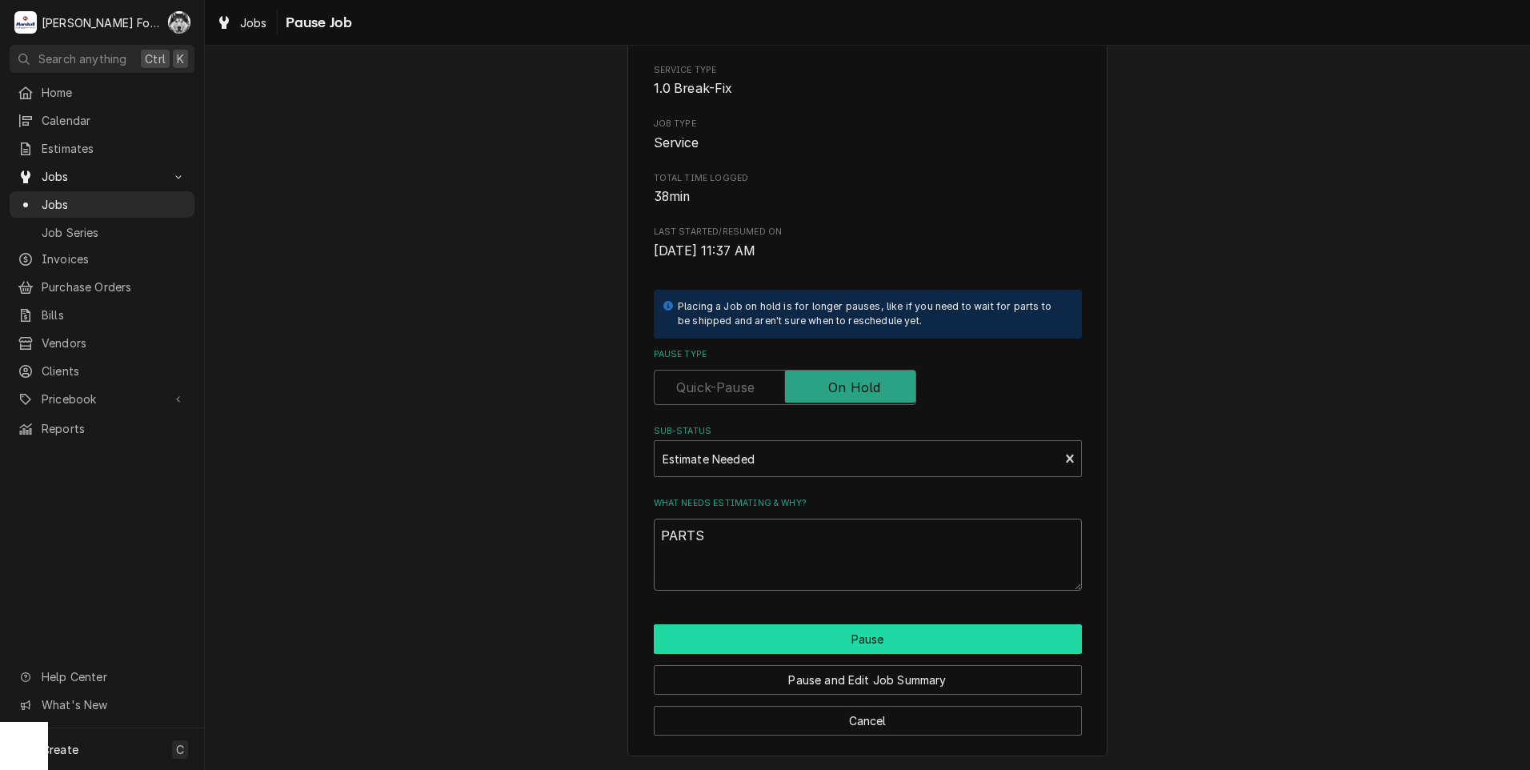
type textarea "PARTS"
click at [713, 644] on button "Pause" at bounding box center [868, 639] width 428 height 30
type textarea "x"
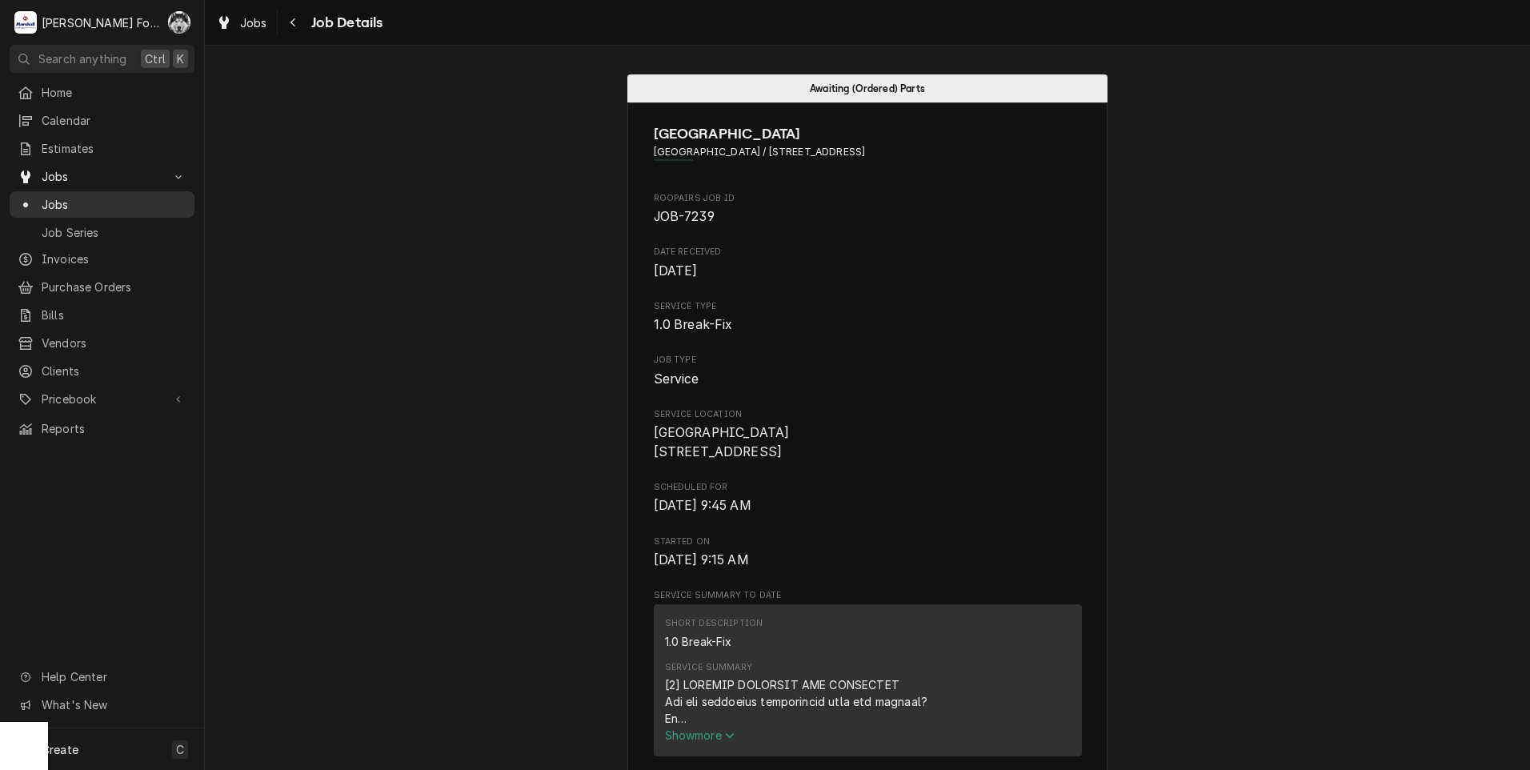
click at [54, 196] on span "Jobs" at bounding box center [114, 204] width 145 height 17
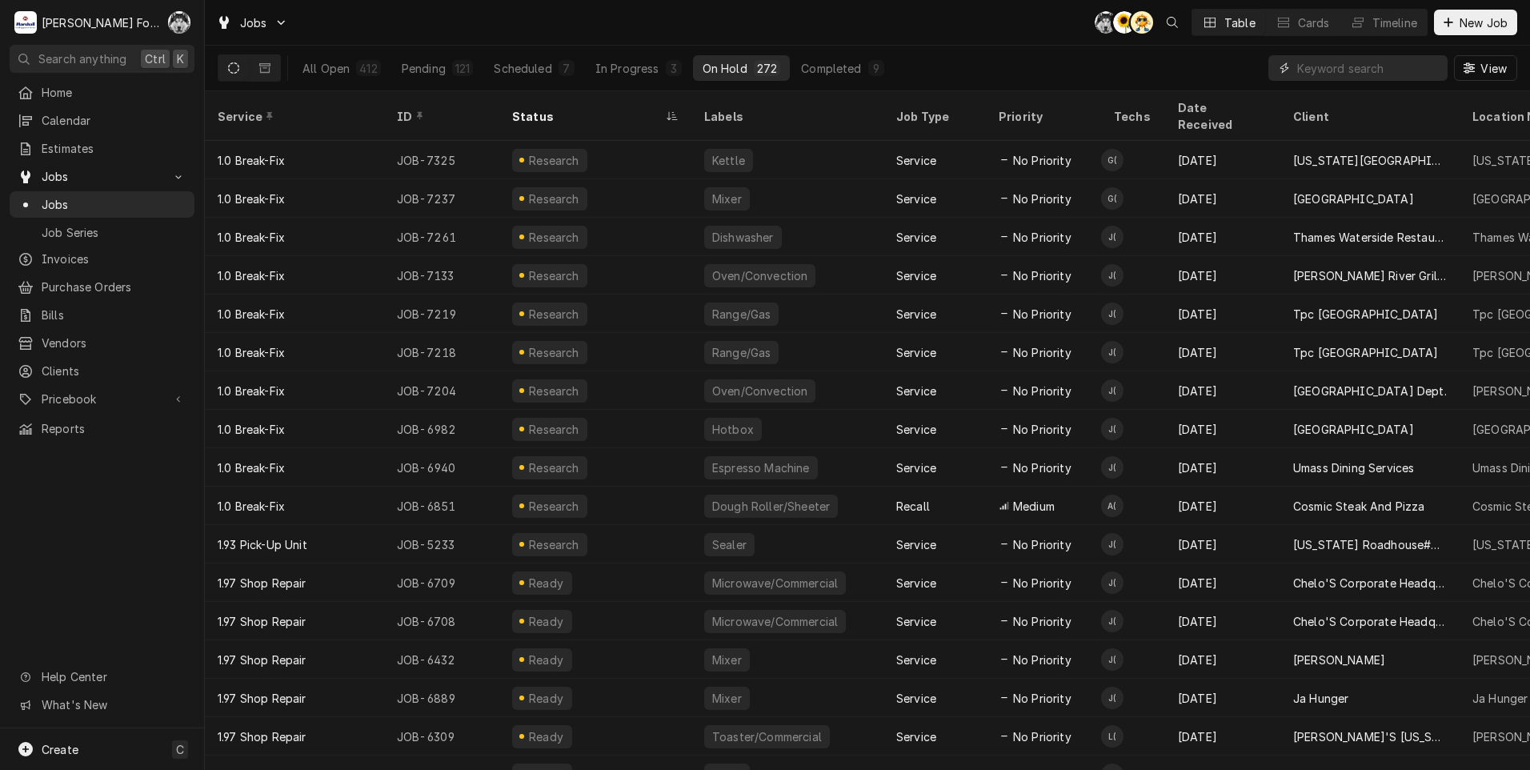
click input "Dynamic Content Wrapper"
type input "7237"
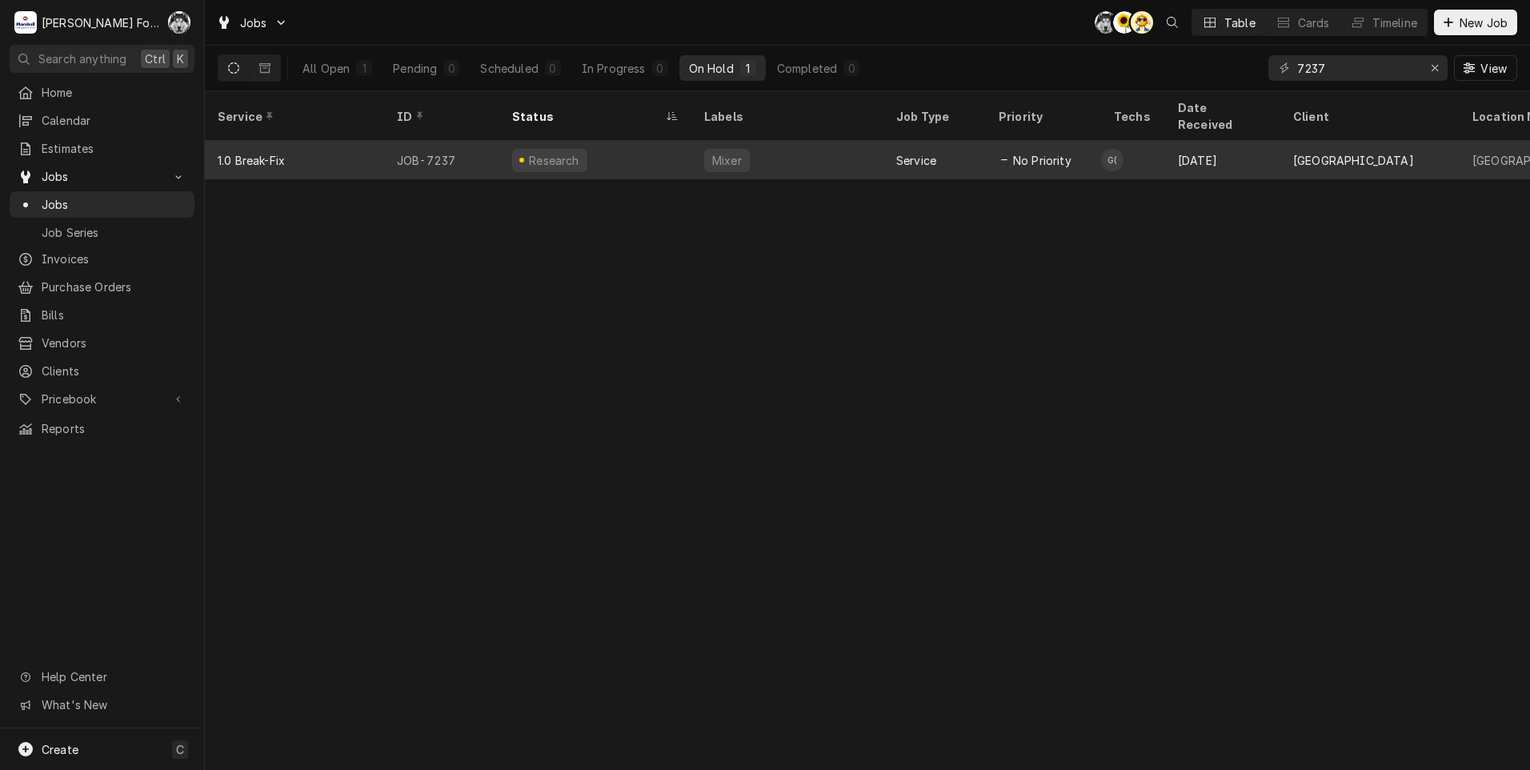
click div "Mixer"
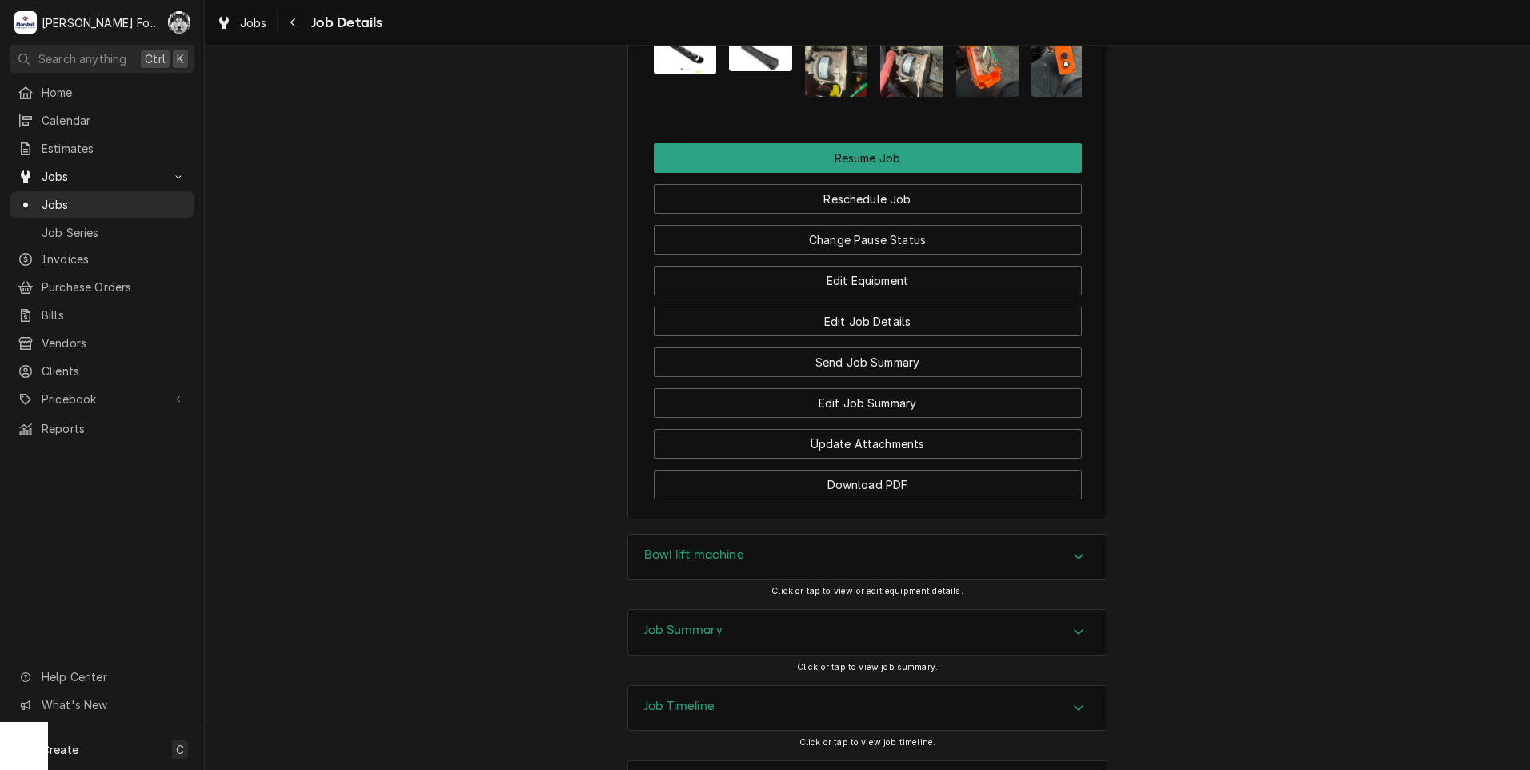
scroll to position [1964, 0]
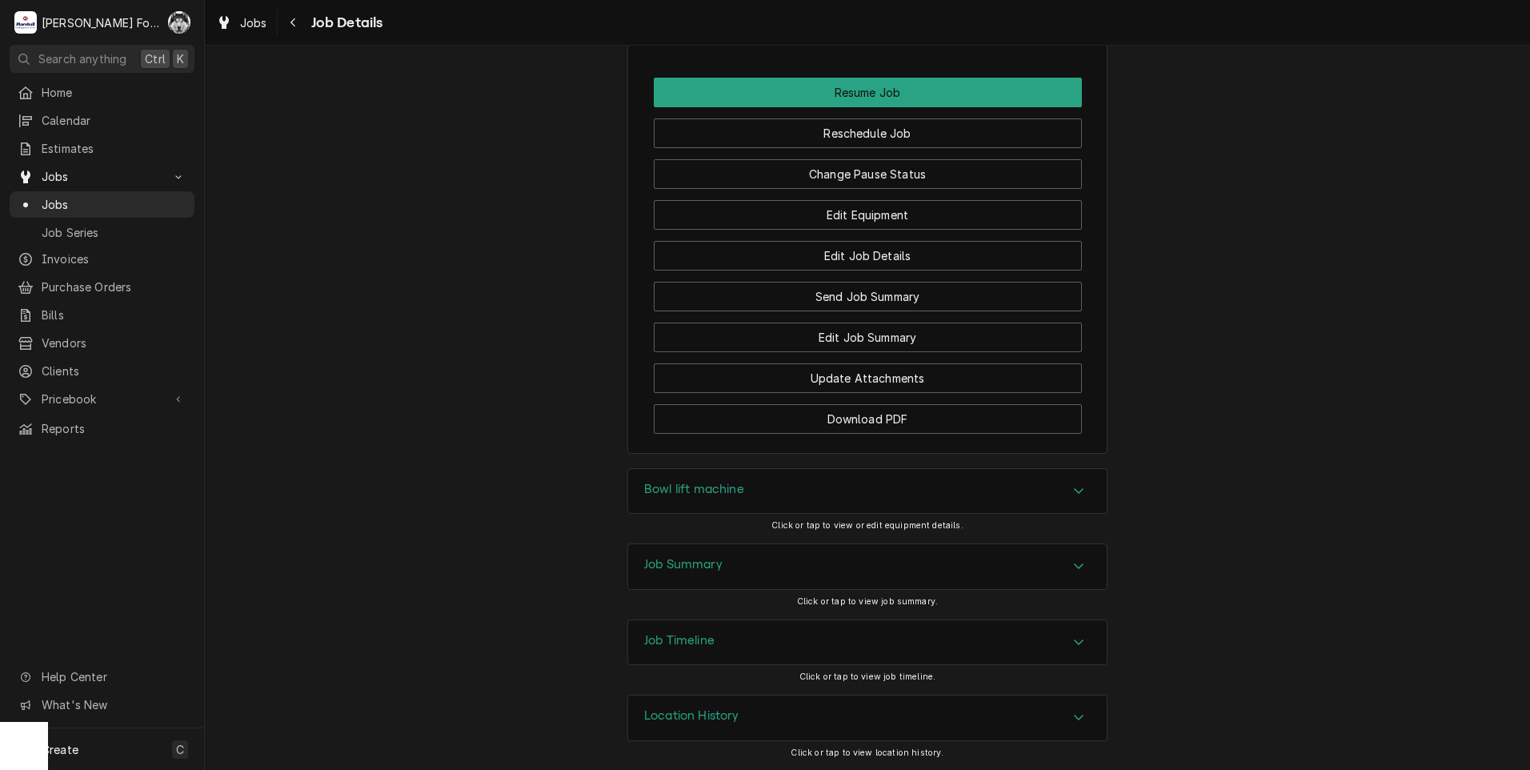
click at [763, 482] on div "Bowl lift machine" at bounding box center [867, 491] width 479 height 45
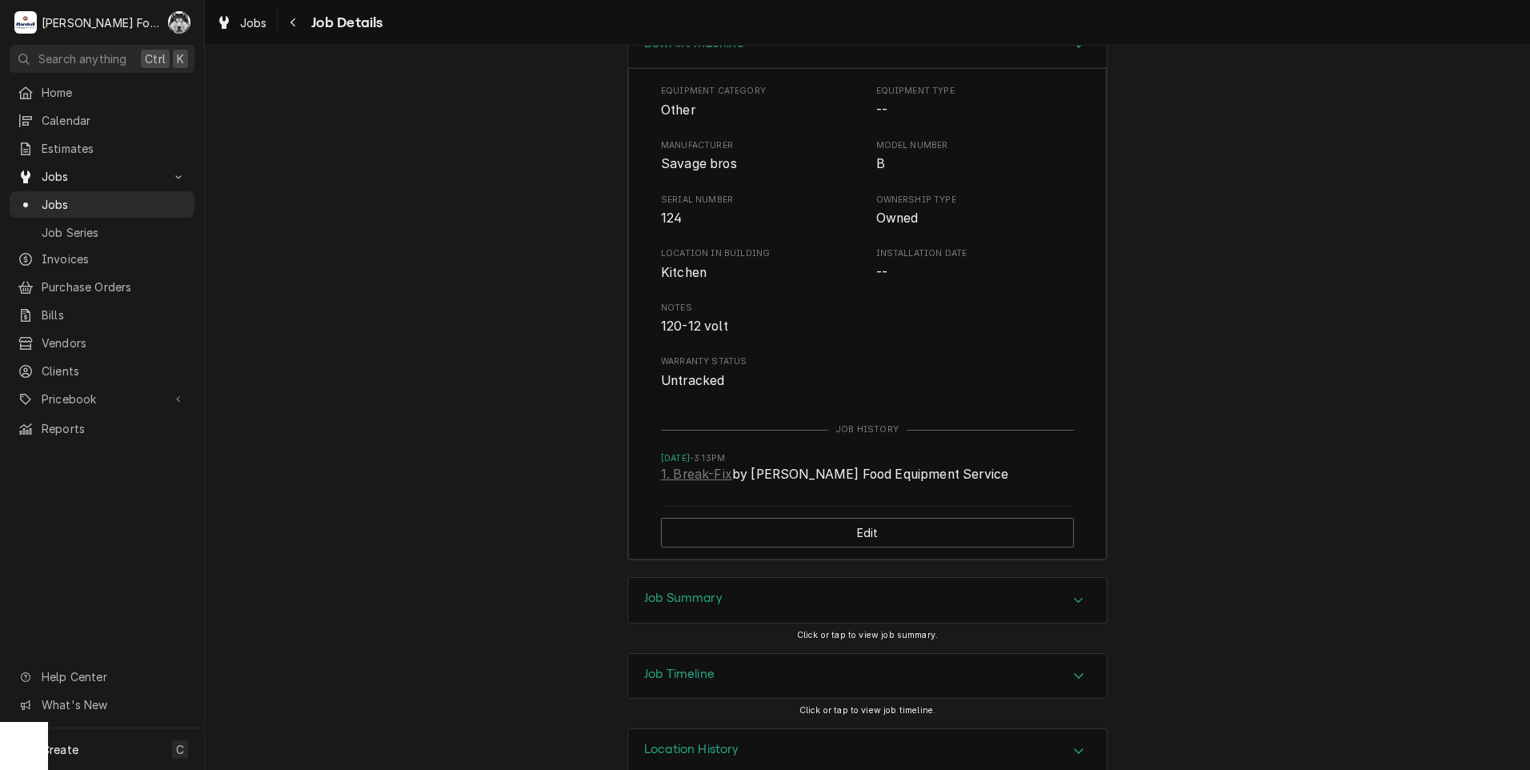
scroll to position [2443, 0]
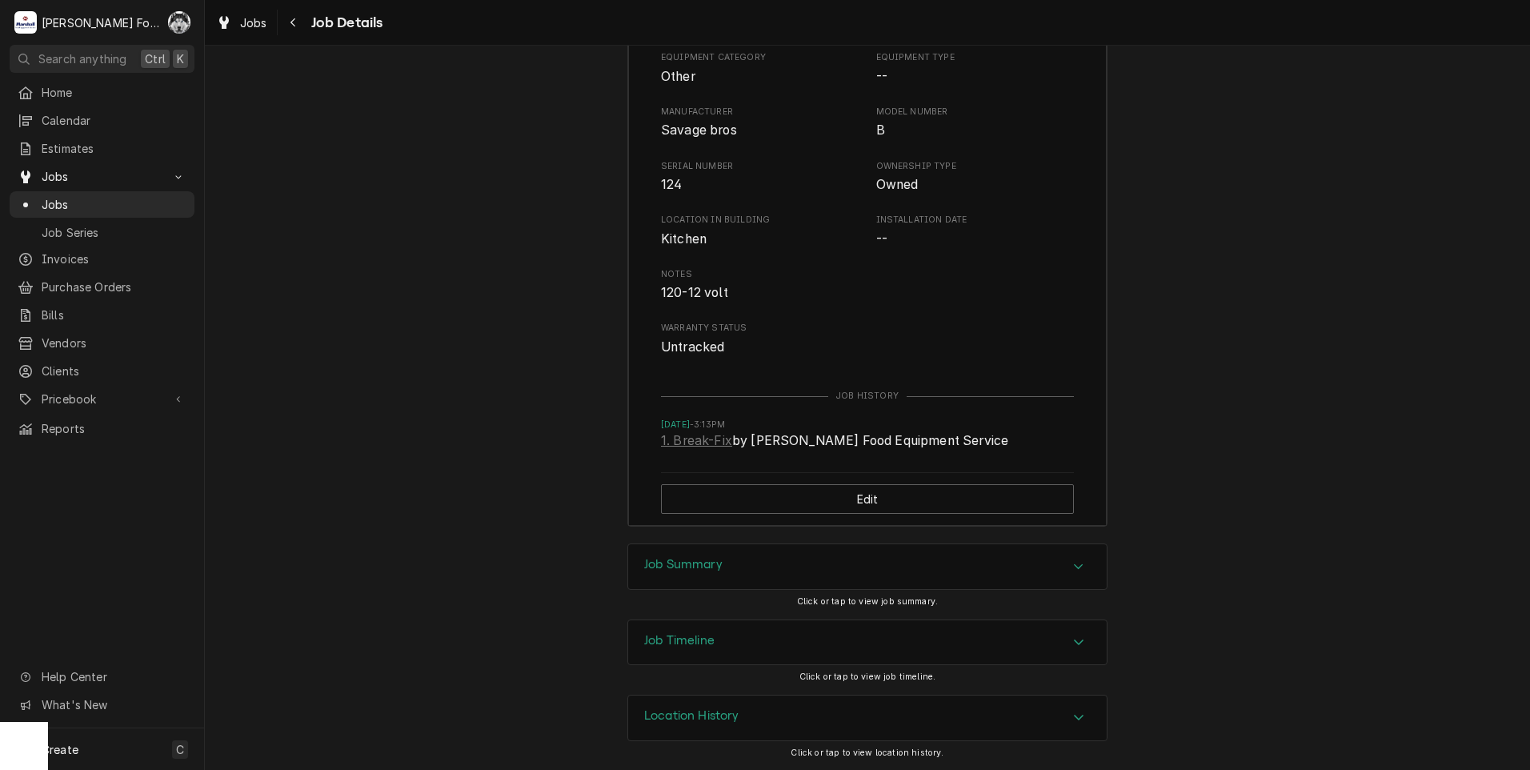
click at [741, 573] on div "Job Summary" at bounding box center [867, 566] width 479 height 45
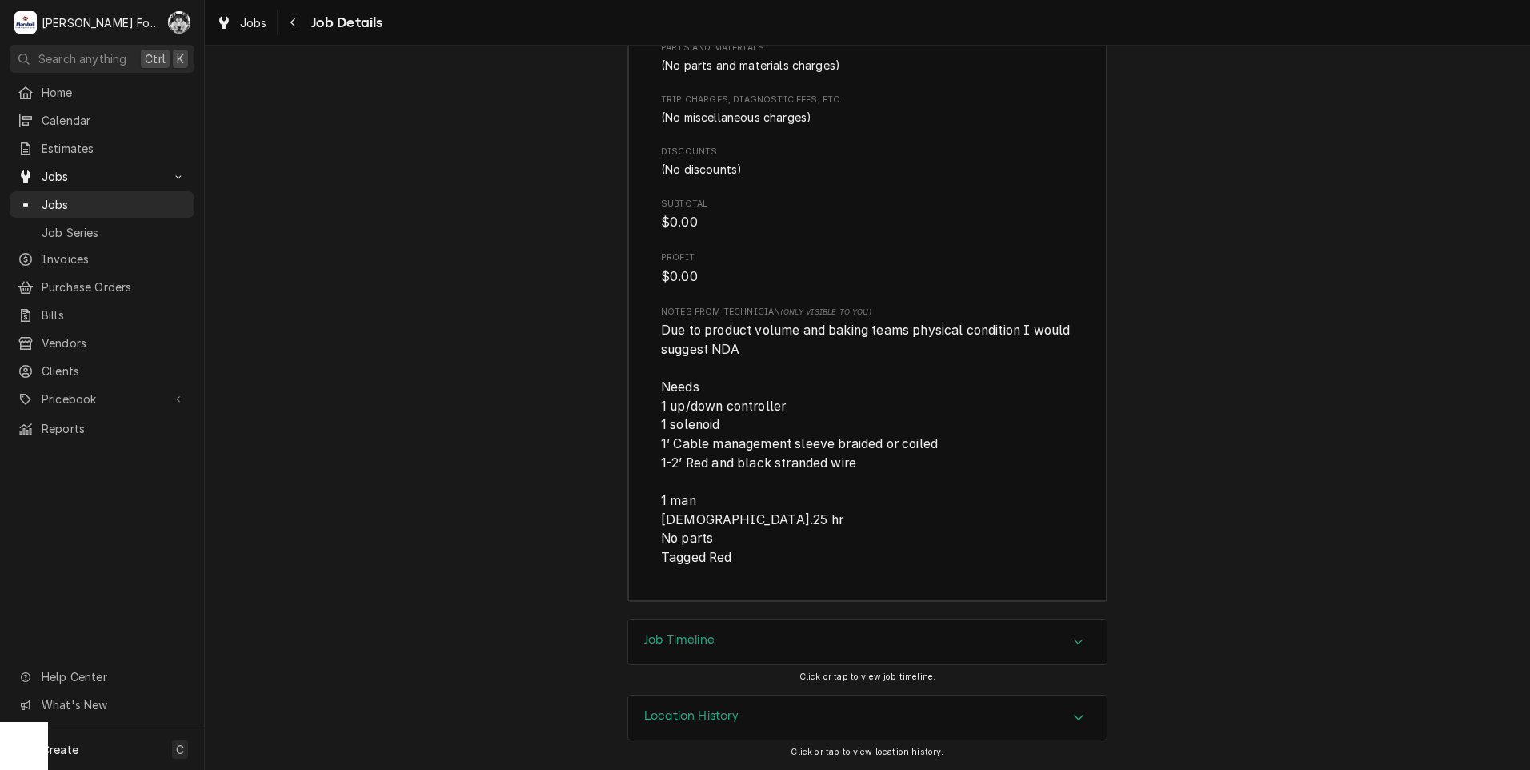
scroll to position [3858, 0]
drag, startPoint x: 983, startPoint y: 551, endPoint x: 972, endPoint y: 527, distance: 26.2
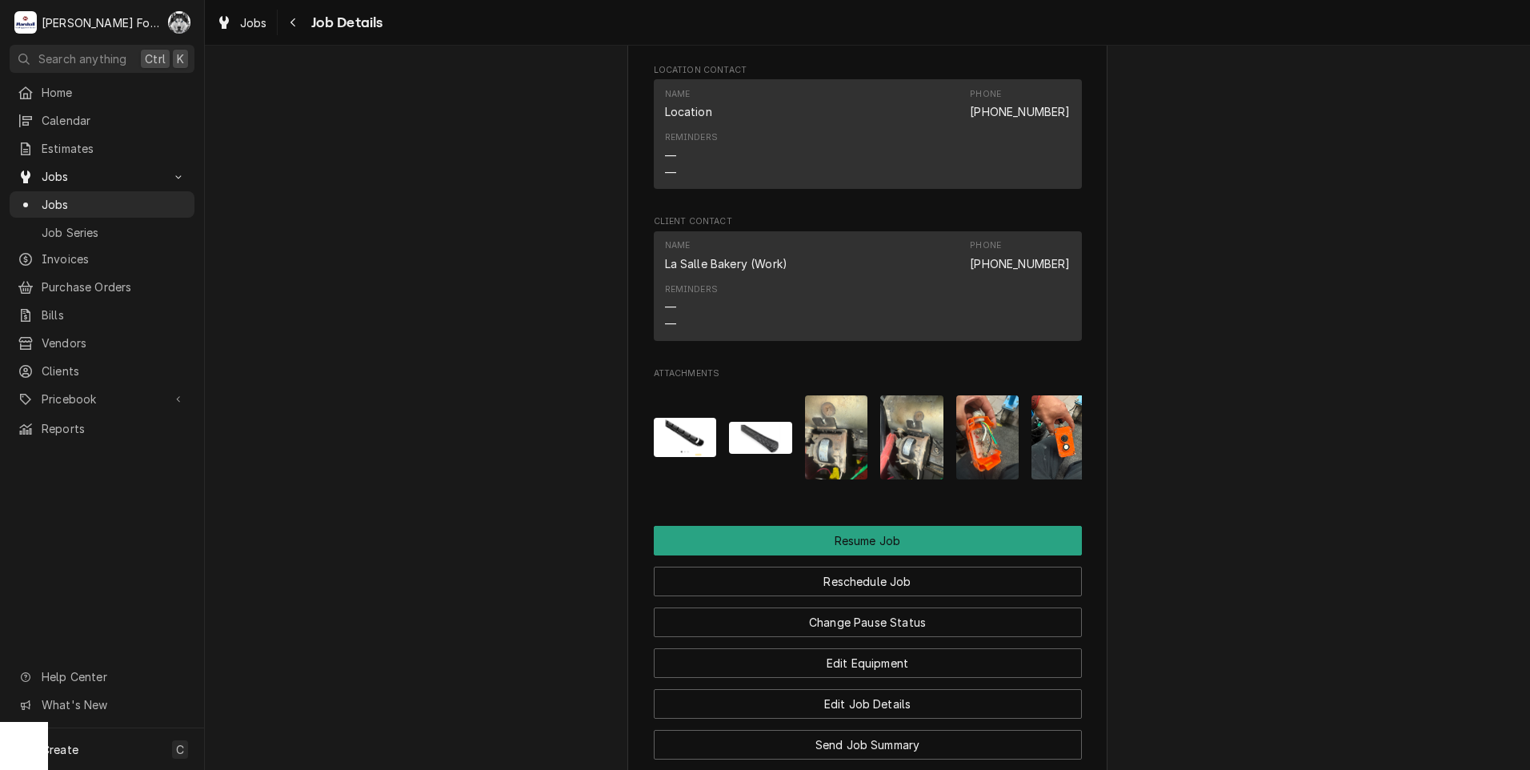
scroll to position [896, 0]
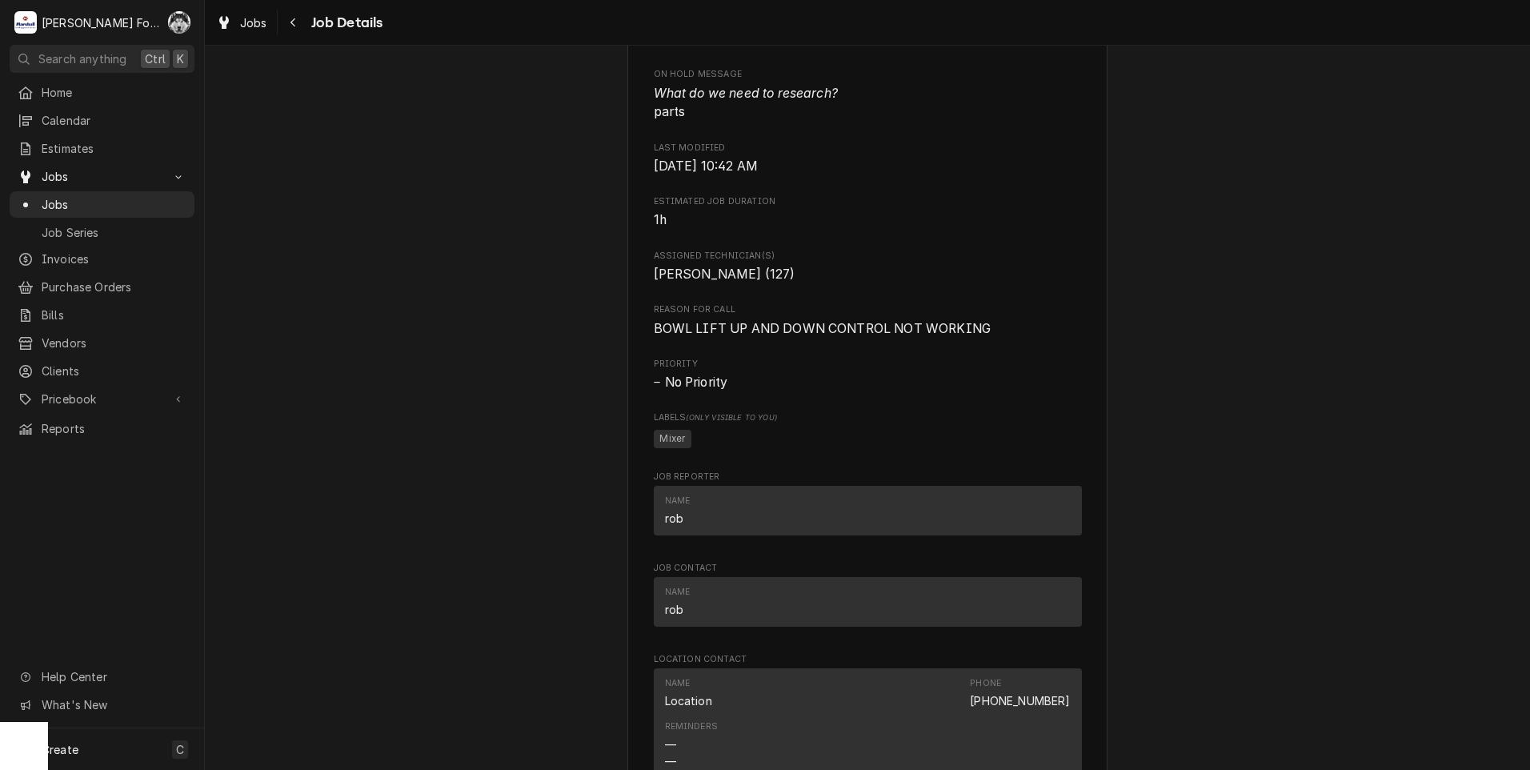
click at [323, 488] on div "Research La Salle Bakery La Salle Bakery / 993 Smith Street, Providence, RI 029…" at bounding box center [867, 336] width 1325 height 2338
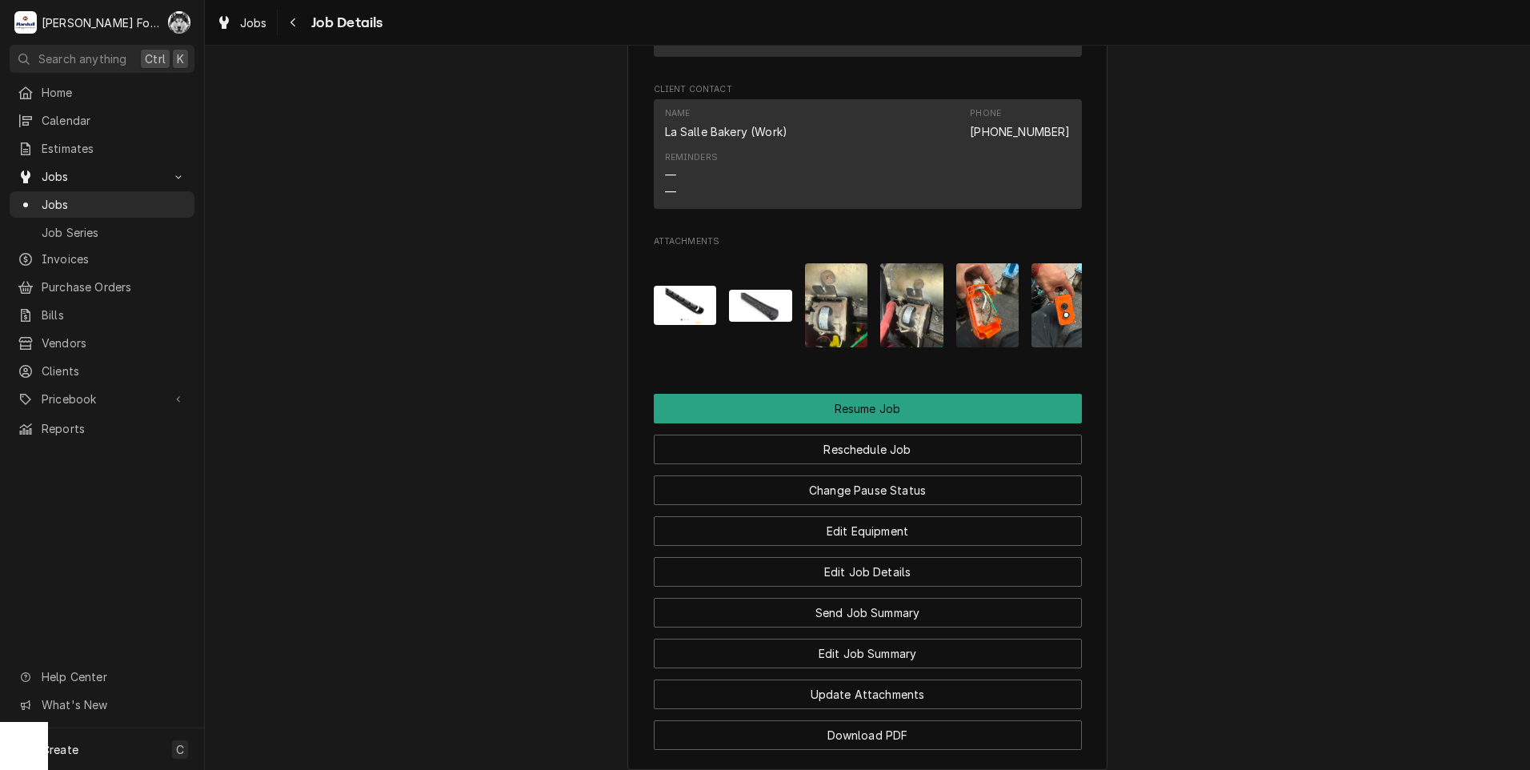
scroll to position [1867, 0]
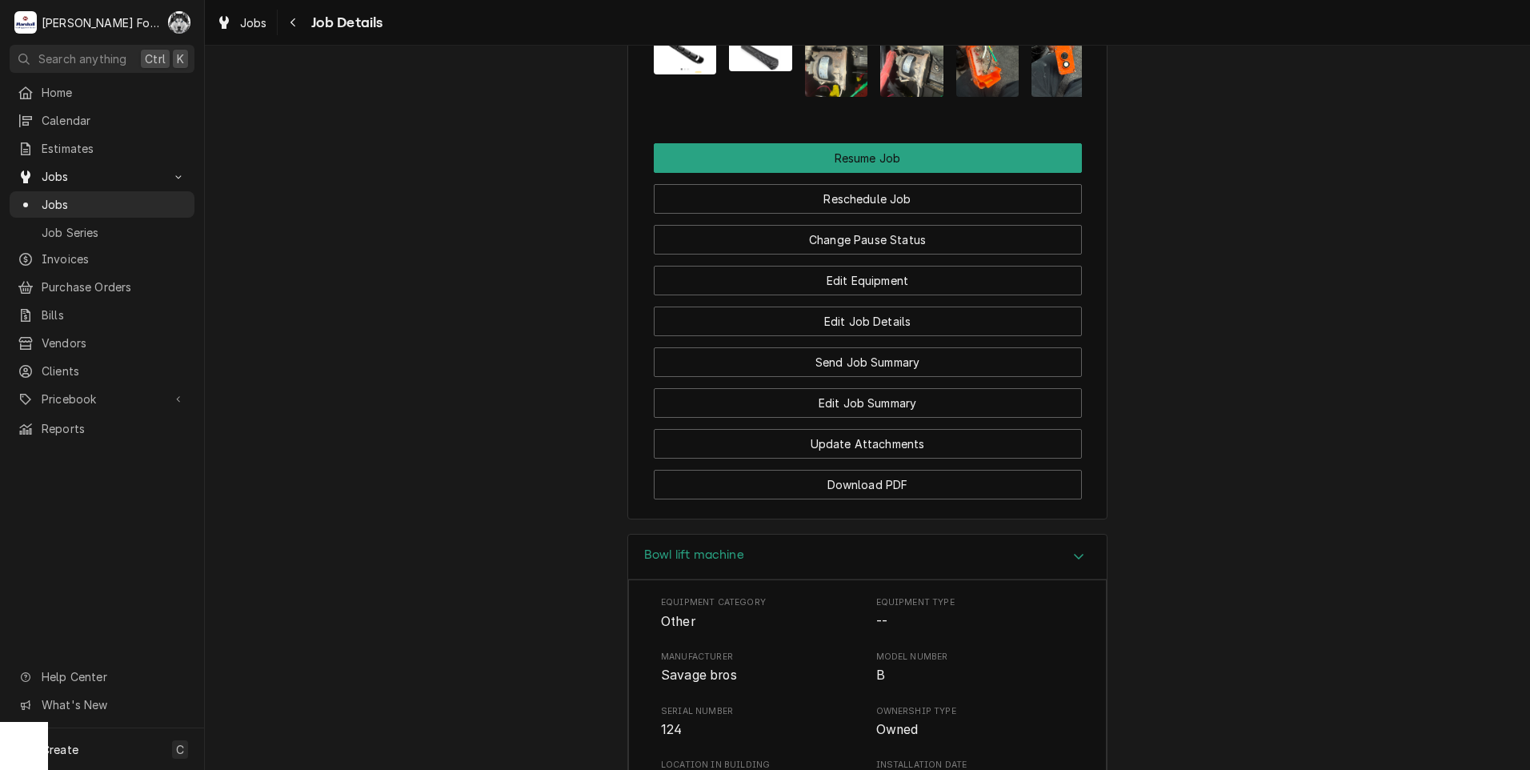
click at [751, 71] on img "Attachments" at bounding box center [760, 55] width 63 height 32
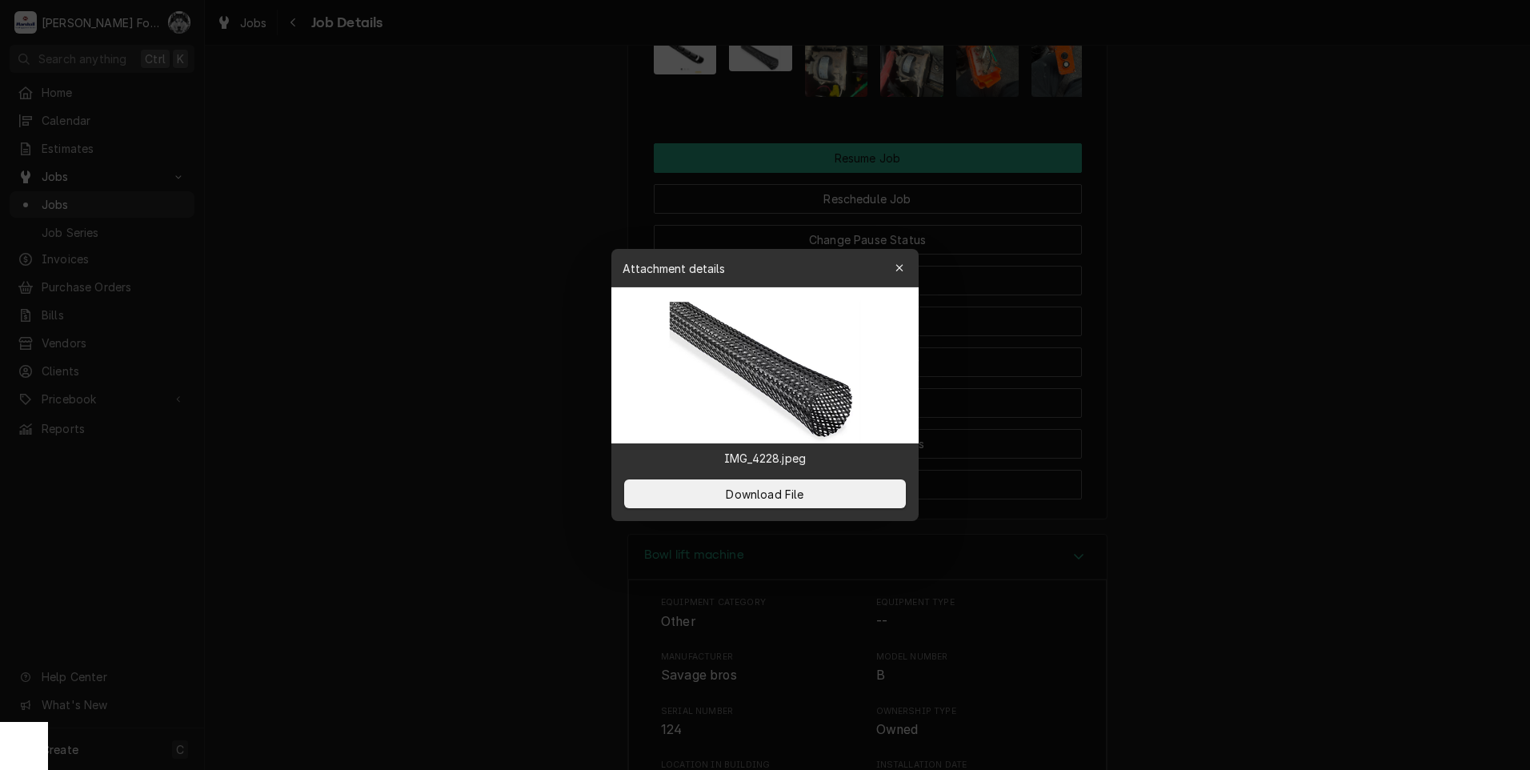
click at [538, 306] on div at bounding box center [765, 385] width 1530 height 770
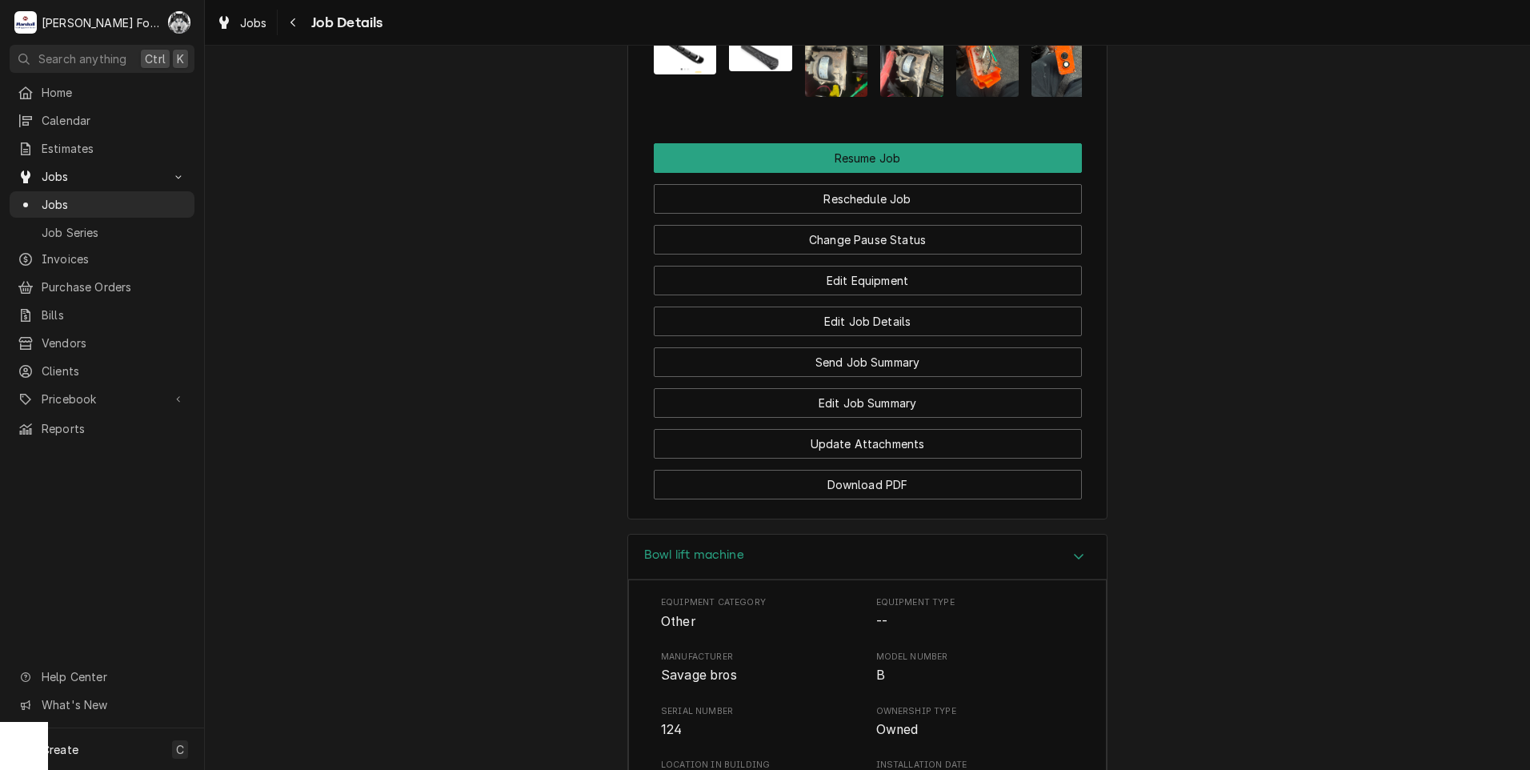
click at [694, 74] on img "Attachments" at bounding box center [685, 54] width 63 height 38
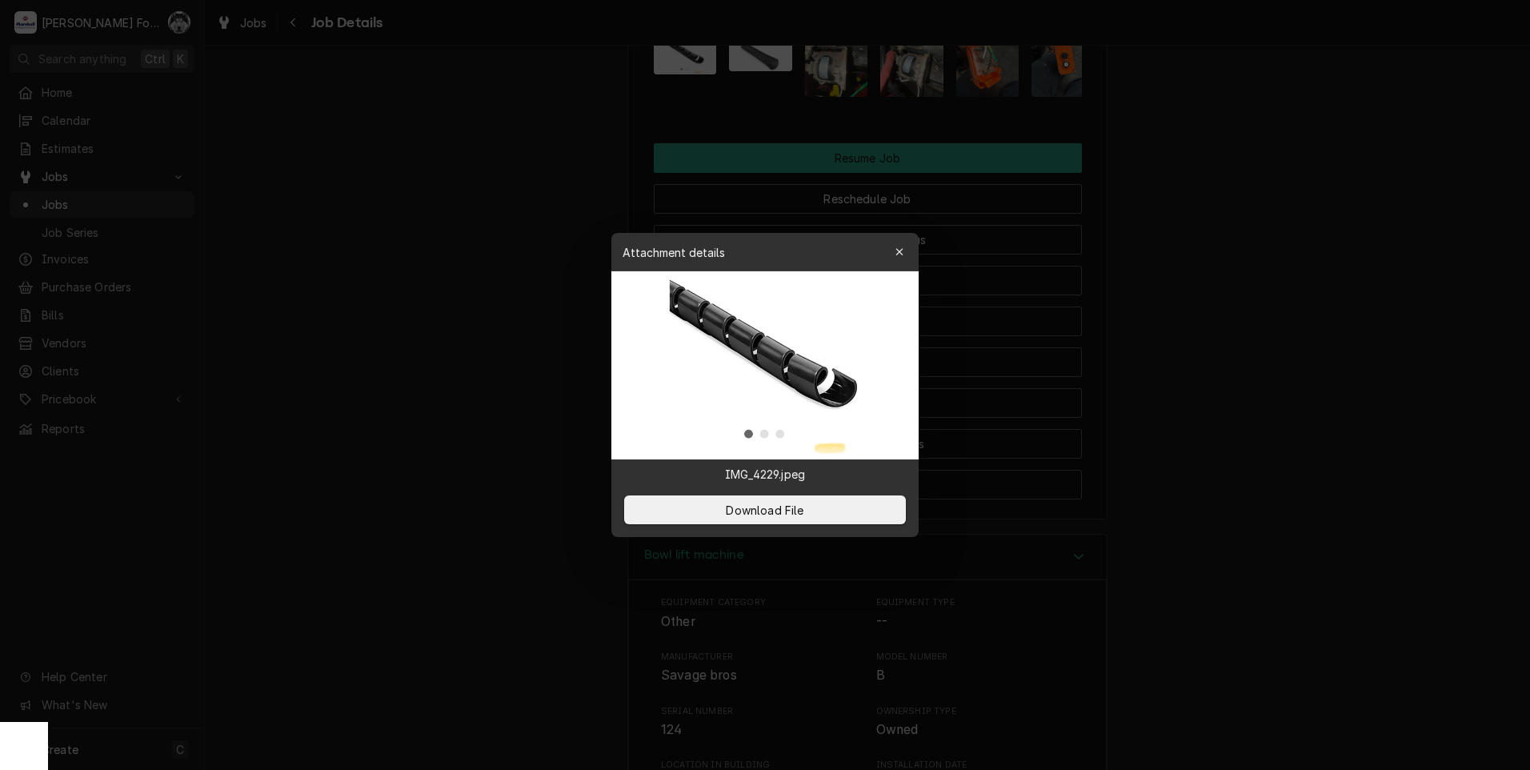
click at [1232, 379] on div at bounding box center [765, 385] width 1530 height 770
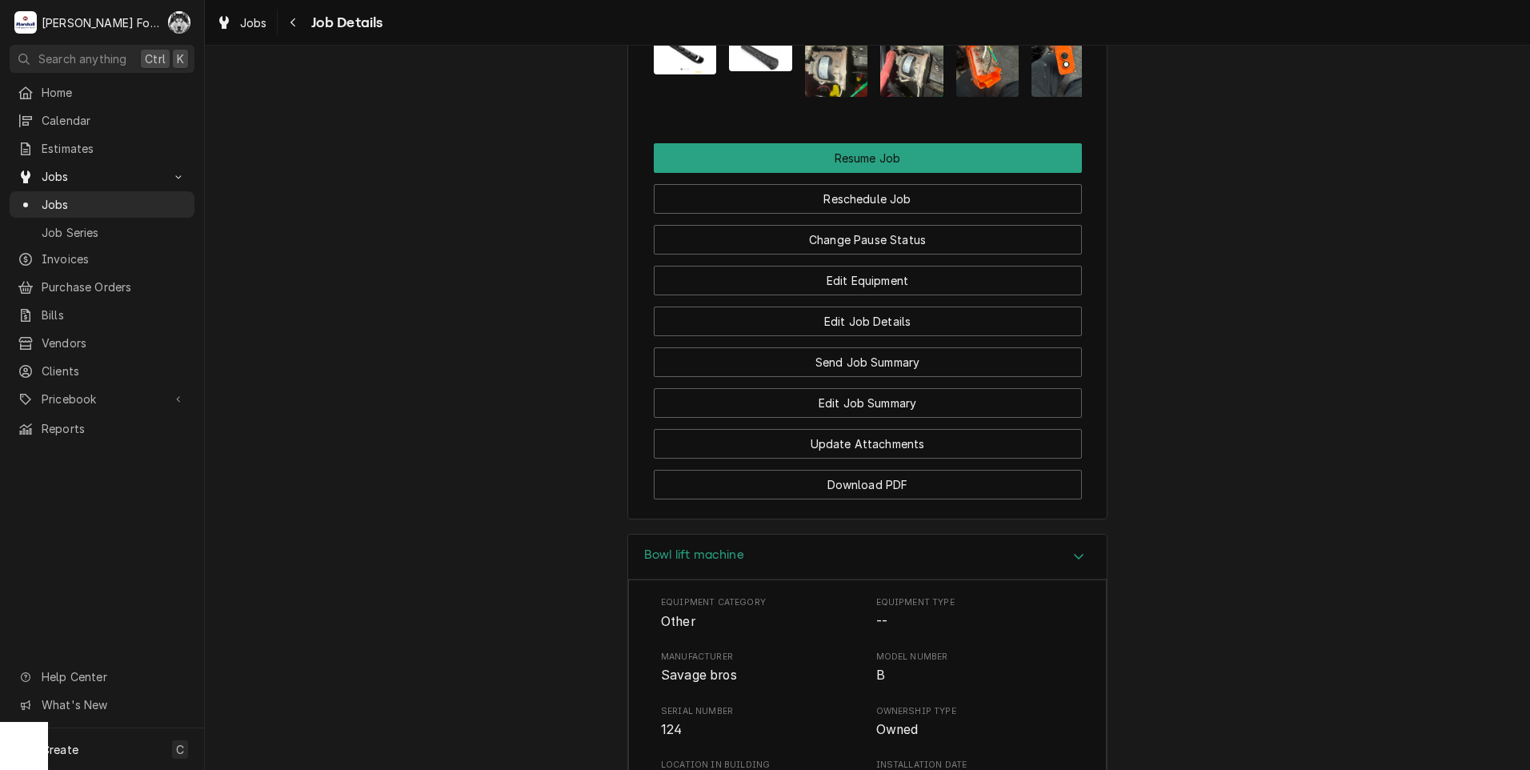
scroll to position [1601, 0]
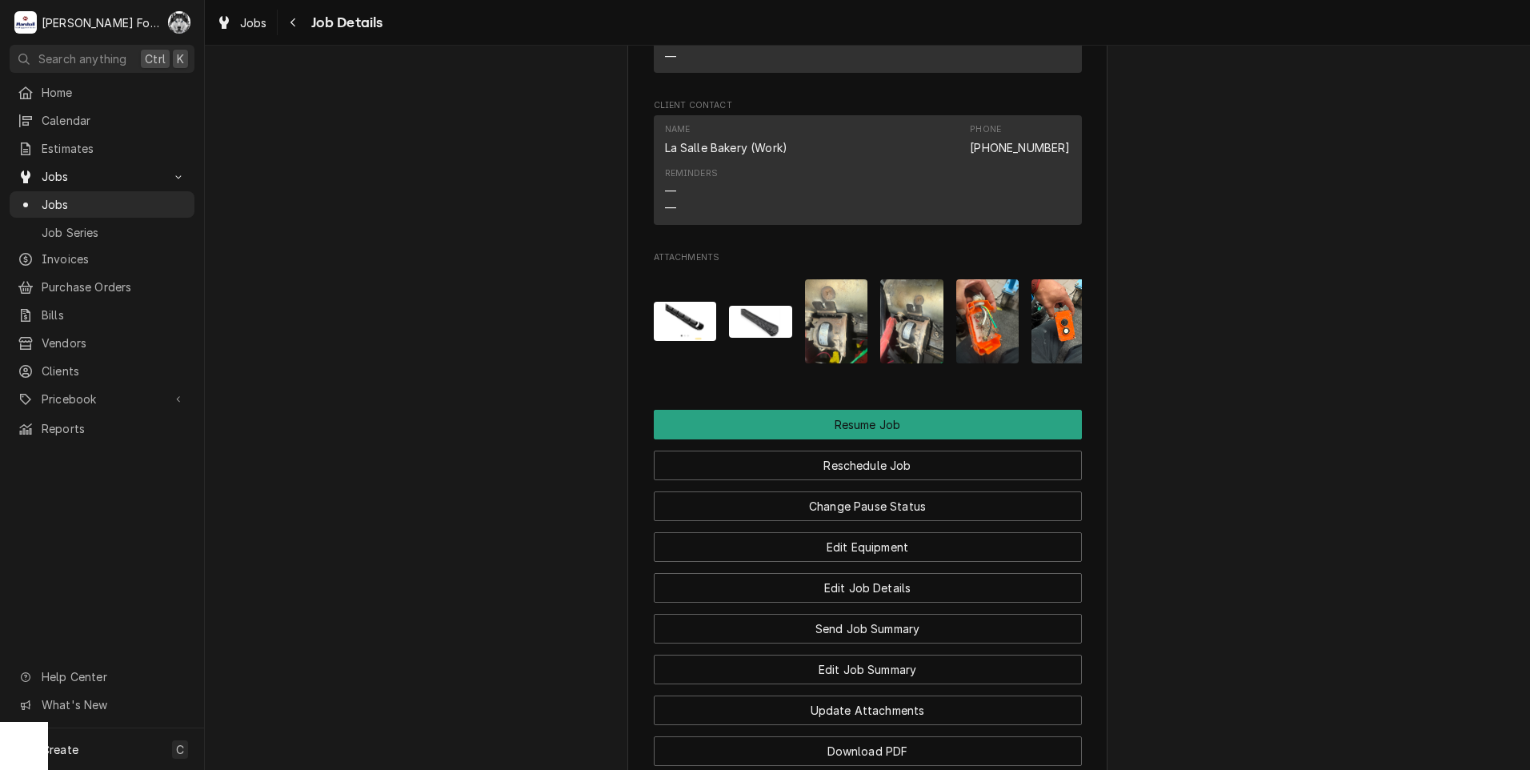
click at [1046, 351] on img "Attachments" at bounding box center [1063, 321] width 63 height 84
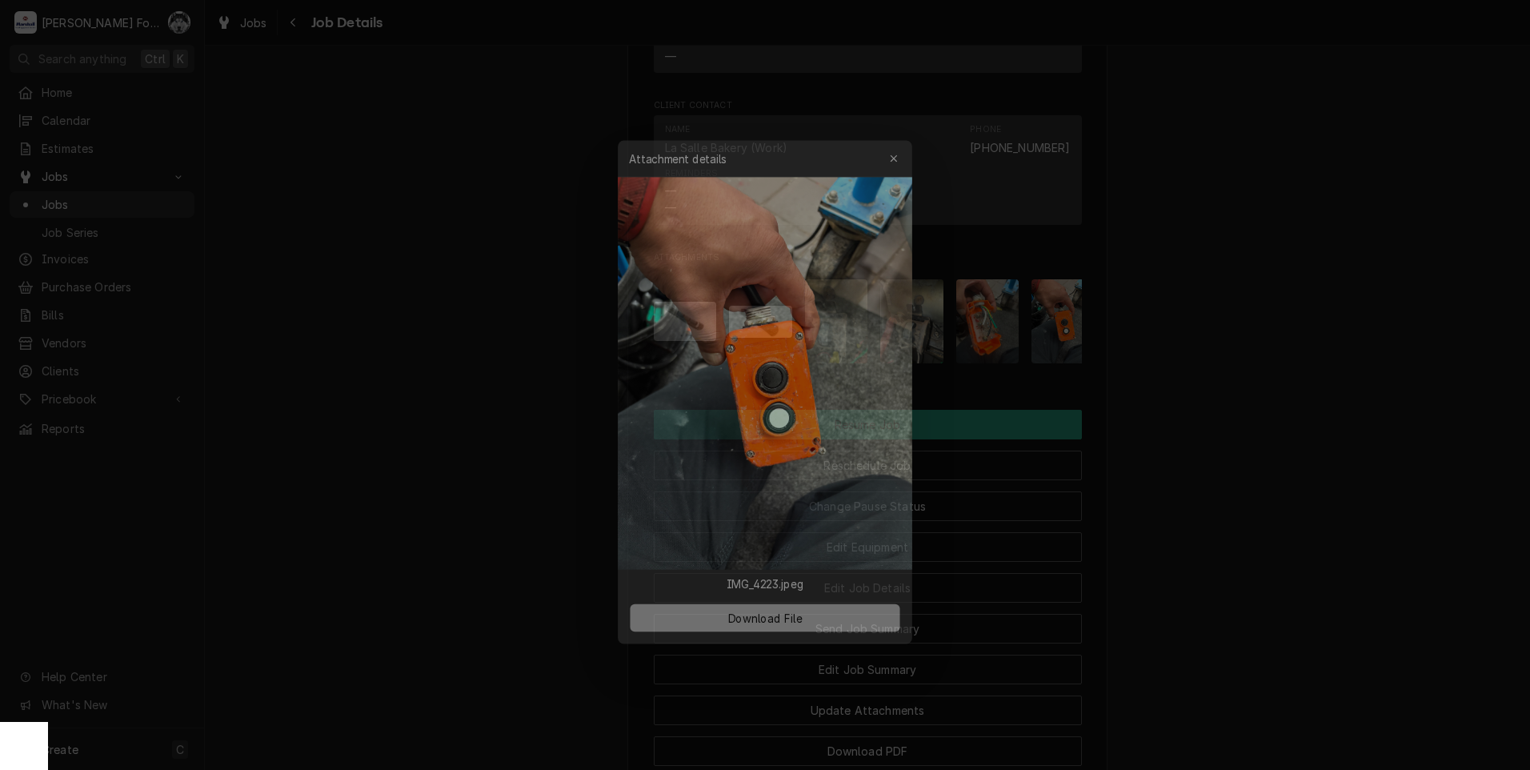
click at [806, 619] on span "Download File" at bounding box center [765, 620] width 84 height 17
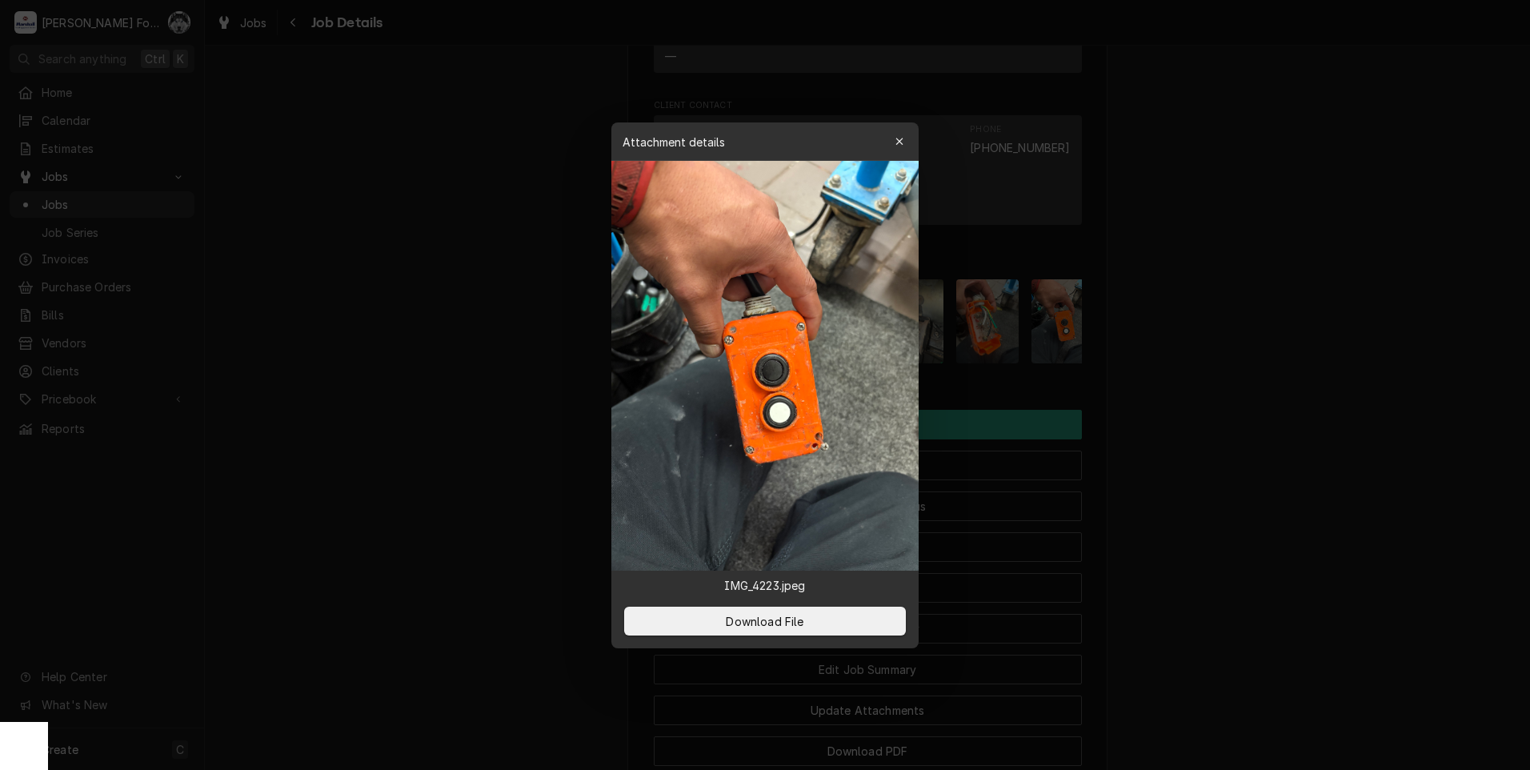
click at [888, 138] on button "button" at bounding box center [900, 142] width 26 height 26
